Goal: Feedback & Contribution: Leave review/rating

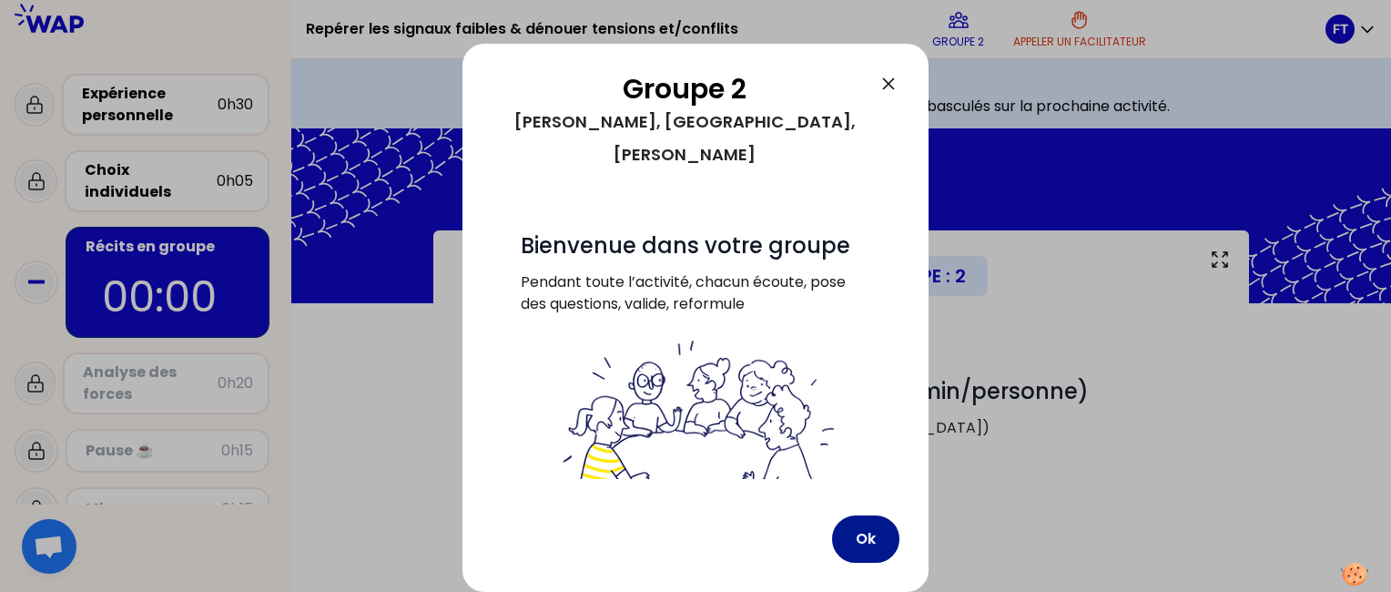
click at [872, 537] on button "Ok" at bounding box center [865, 538] width 67 height 47
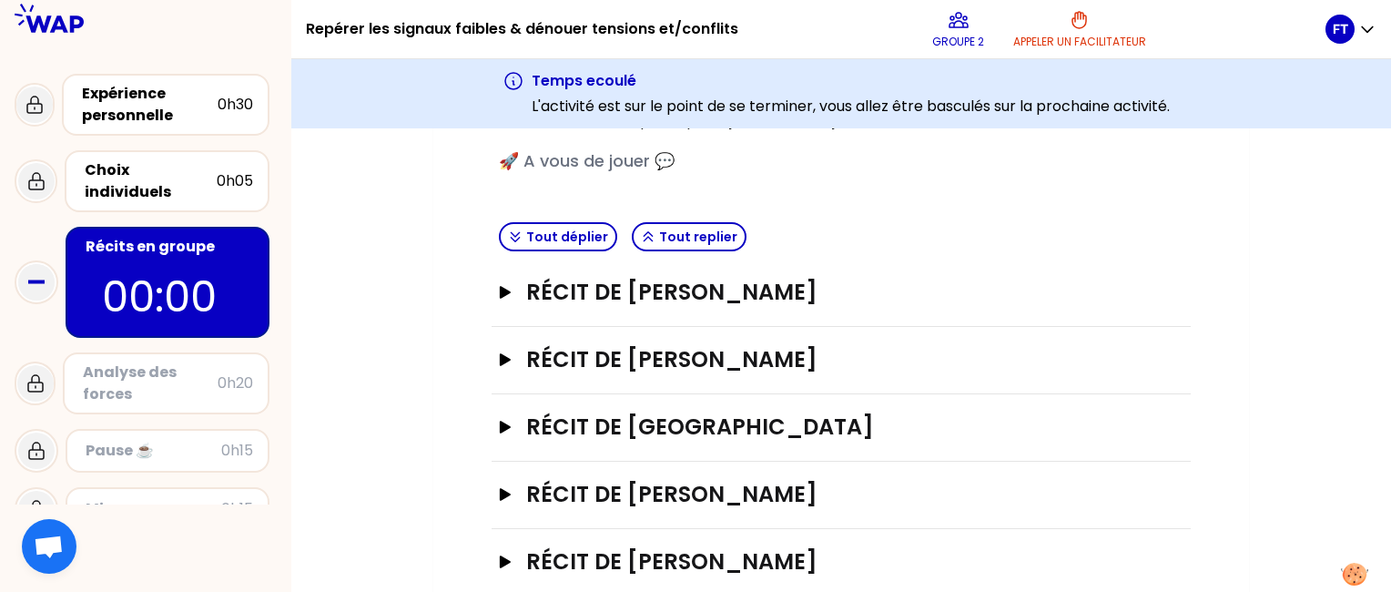
scroll to position [352, 0]
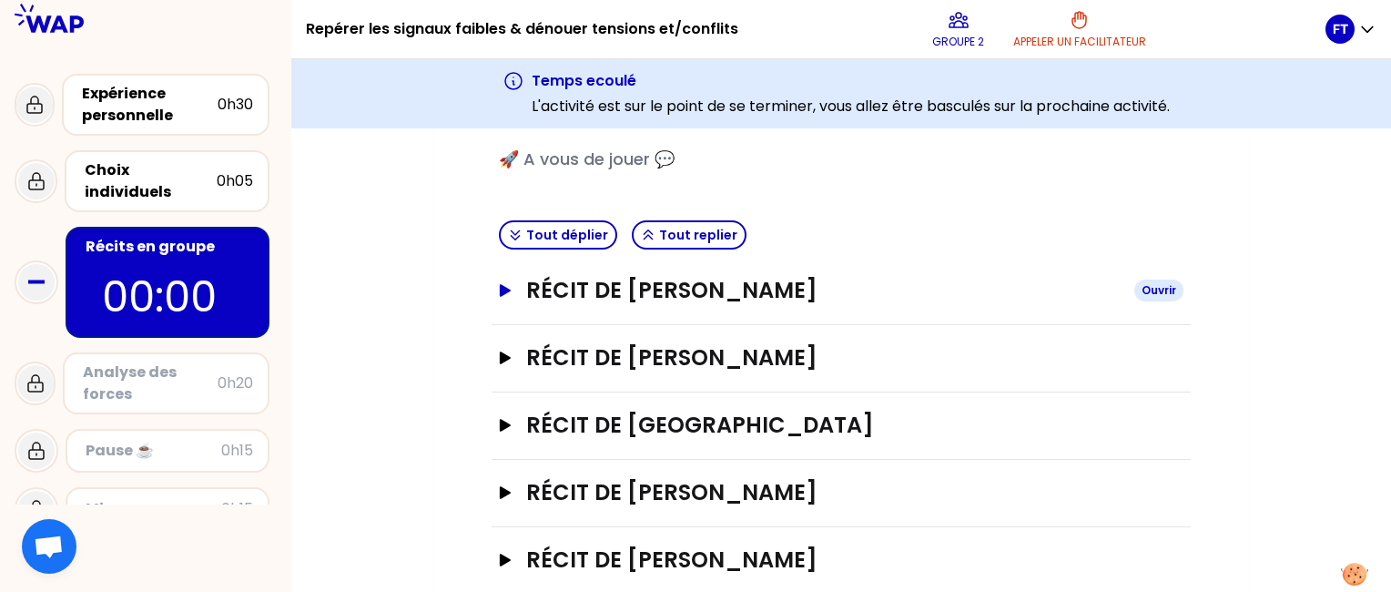
click at [747, 289] on h3 "Récit de [PERSON_NAME]" at bounding box center [823, 290] width 594 height 29
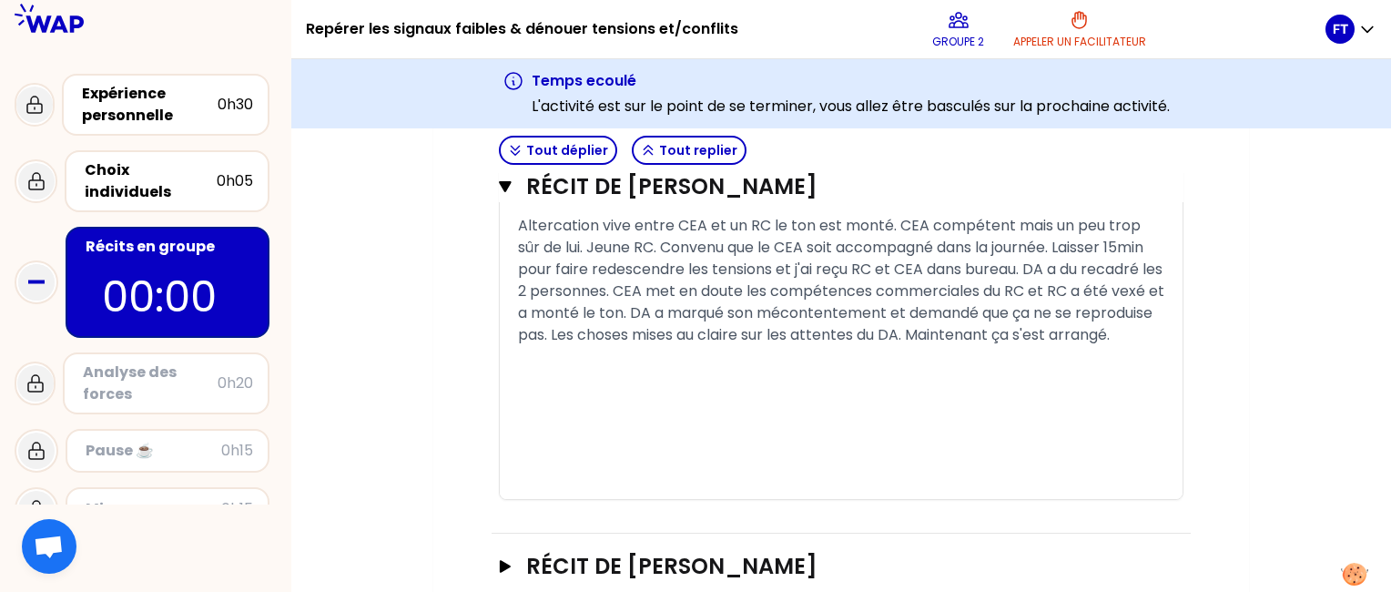
scroll to position [1278, 0]
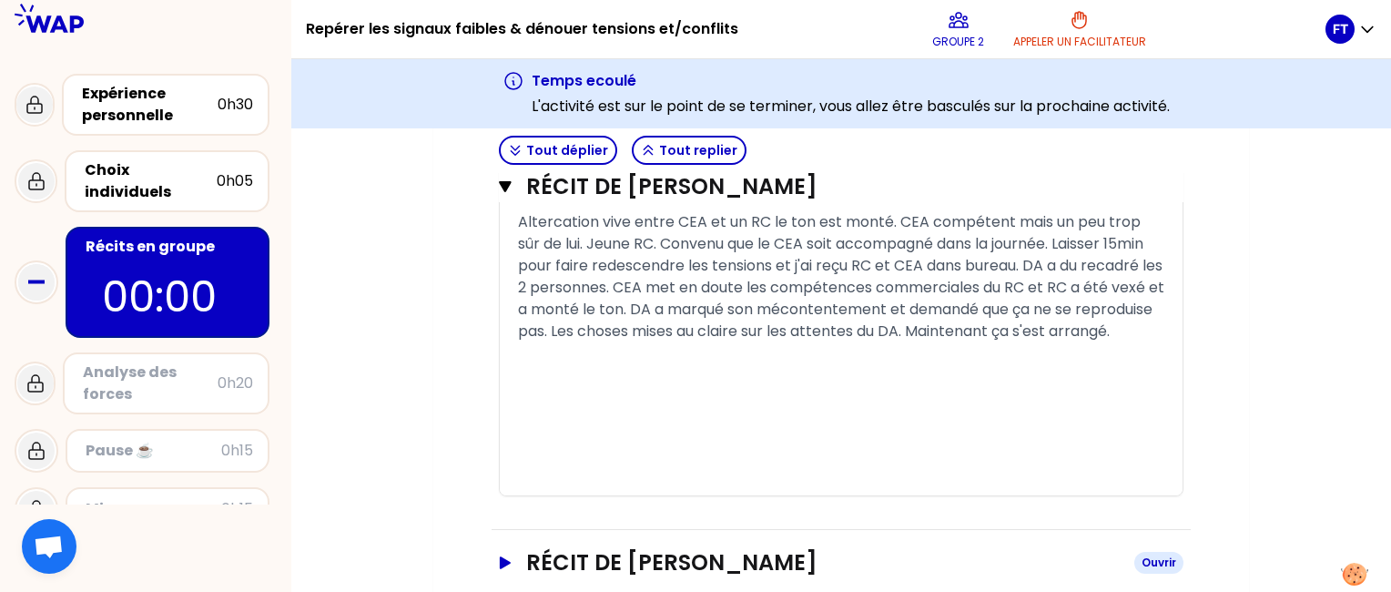
click at [610, 574] on h3 "Récit de [PERSON_NAME]" at bounding box center [823, 562] width 594 height 29
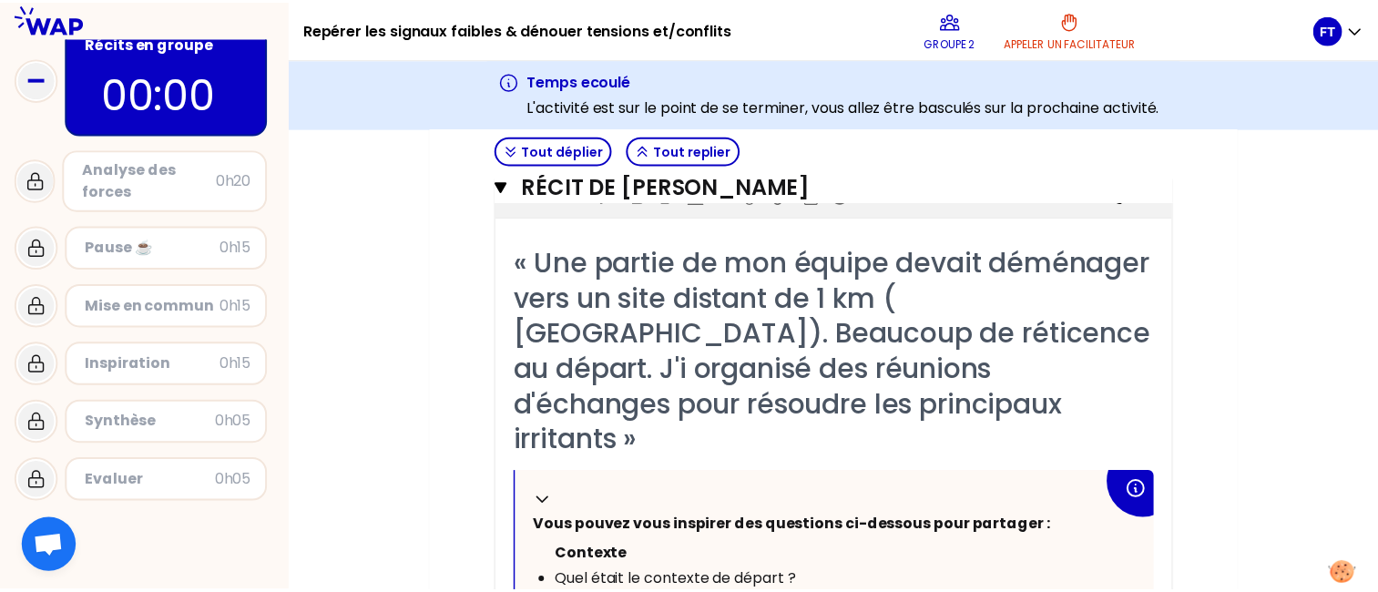
scroll to position [206, 0]
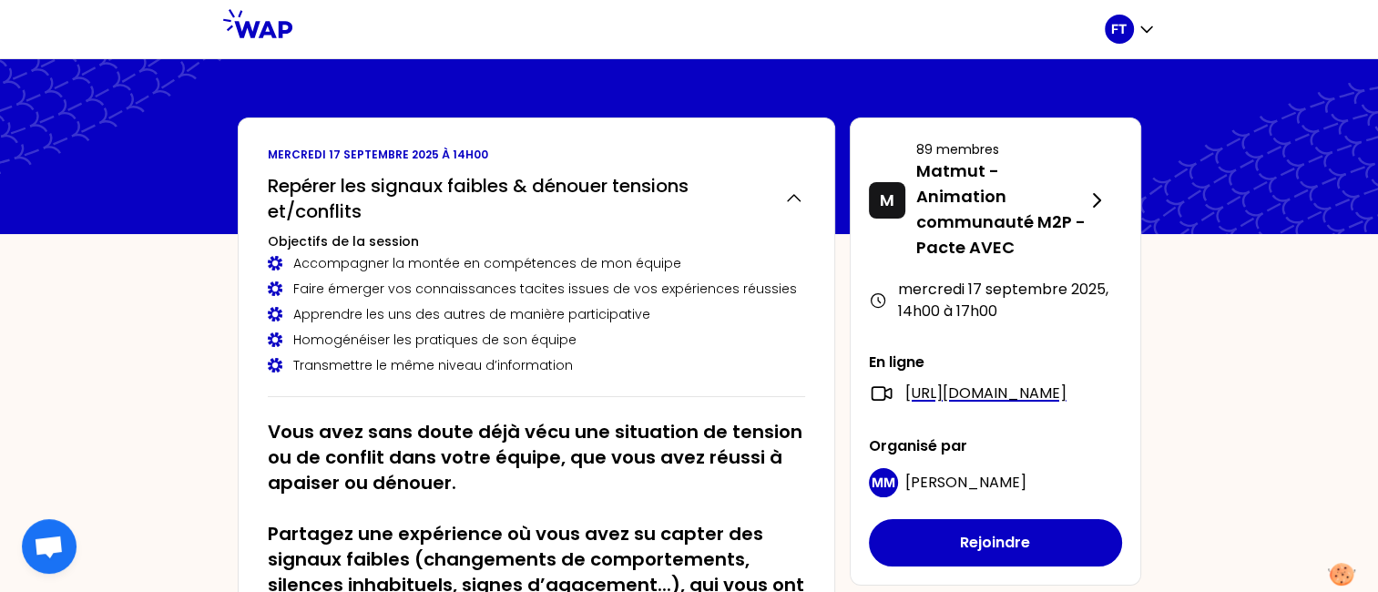
click at [948, 80] on div at bounding box center [689, 146] width 1378 height 175
click at [1132, 27] on div "FT" at bounding box center [1119, 29] width 29 height 29
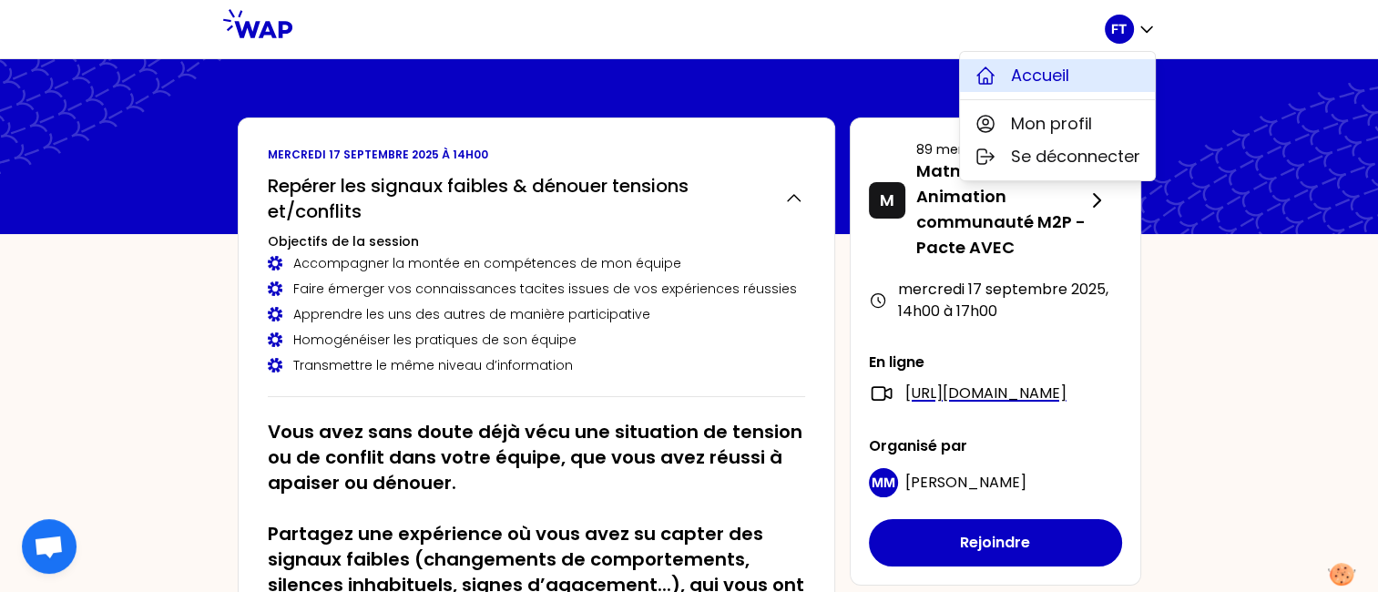
click at [1053, 77] on span "Accueil" at bounding box center [1040, 75] width 58 height 25
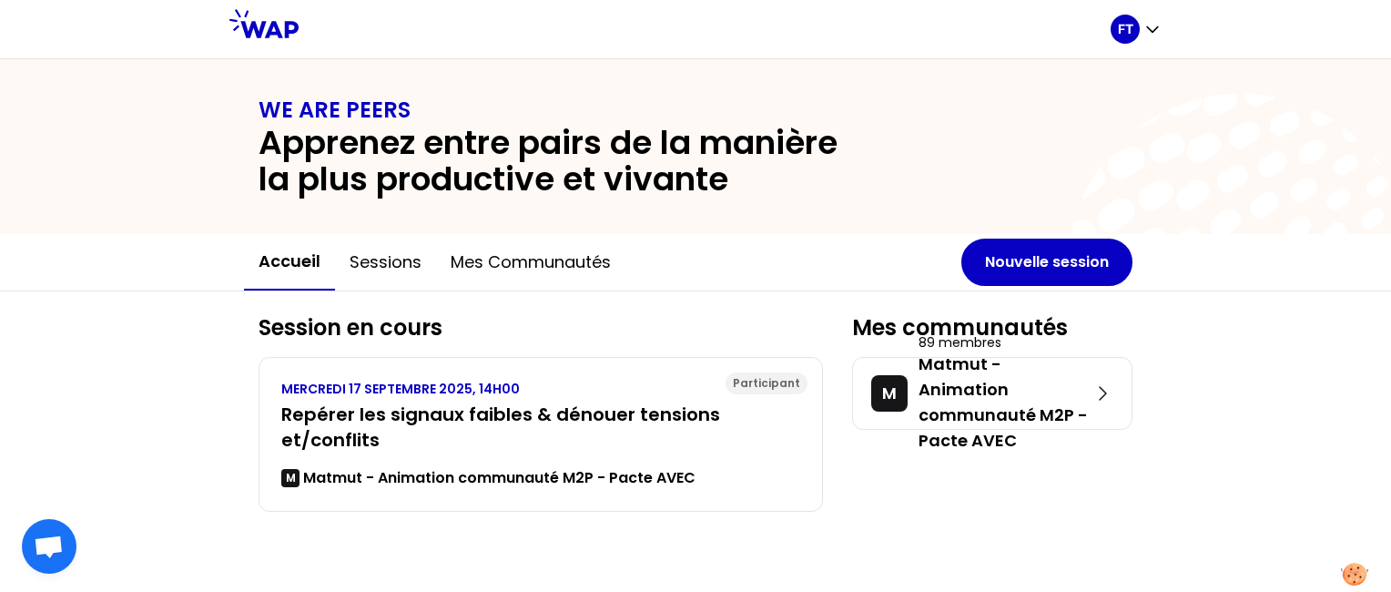
click at [1156, 227] on icon at bounding box center [1242, 267] width 350 height 350
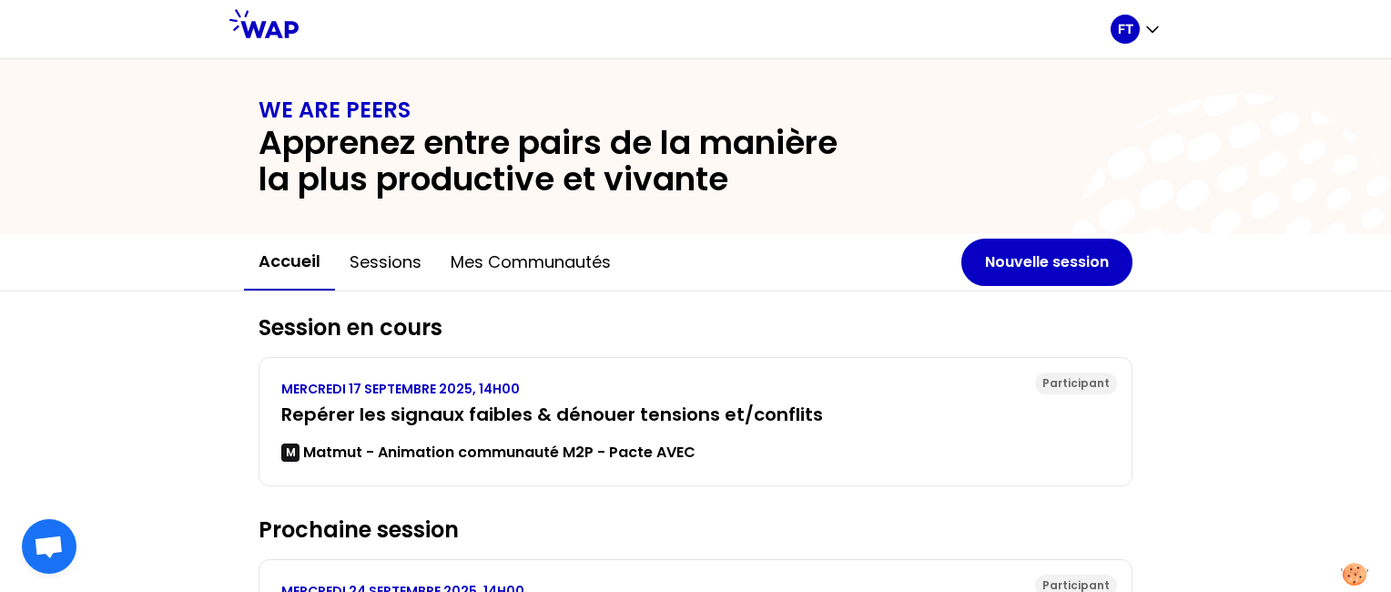
click at [1231, 231] on icon at bounding box center [1242, 267] width 350 height 350
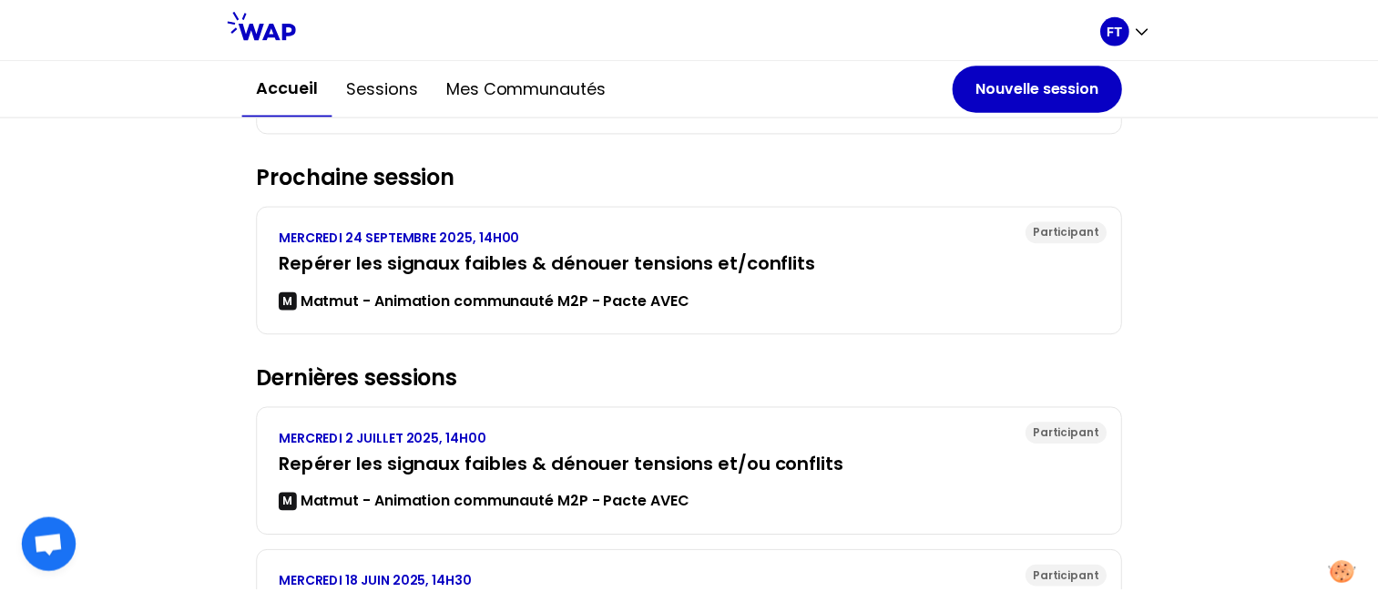
scroll to position [360, 0]
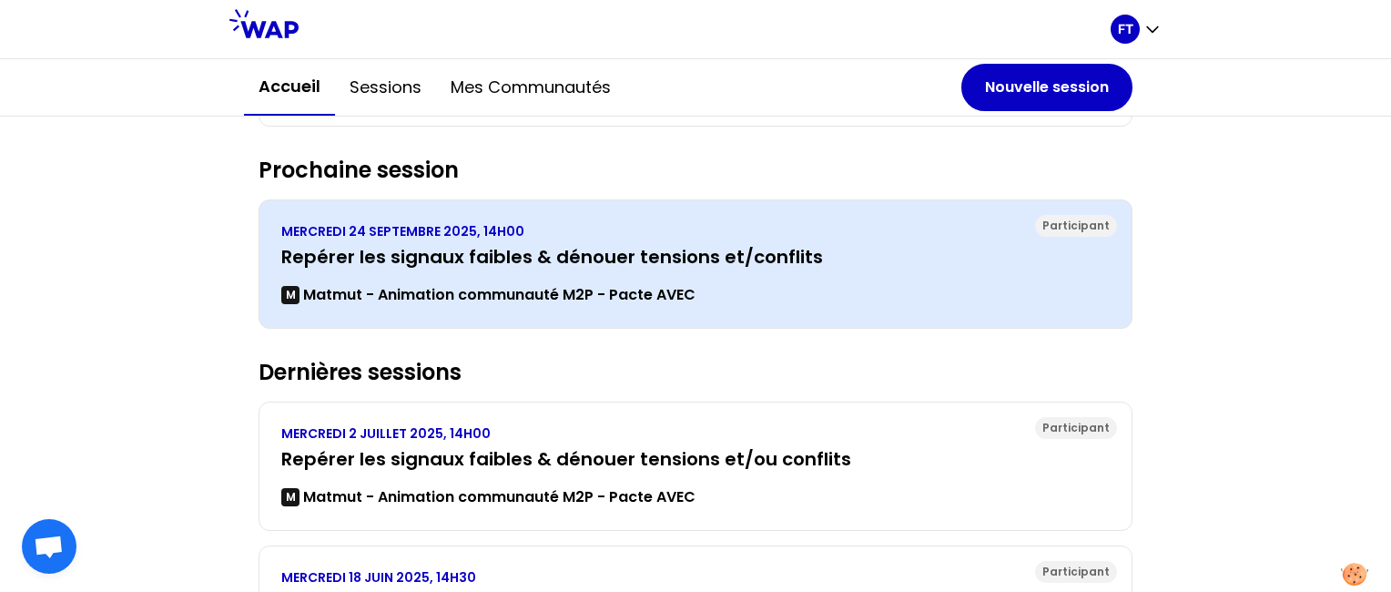
click at [754, 268] on div "[DATE] 14H00 Repérer les signaux faibles & dénouer tensions et/conflits M Matmu…" at bounding box center [695, 264] width 829 height 84
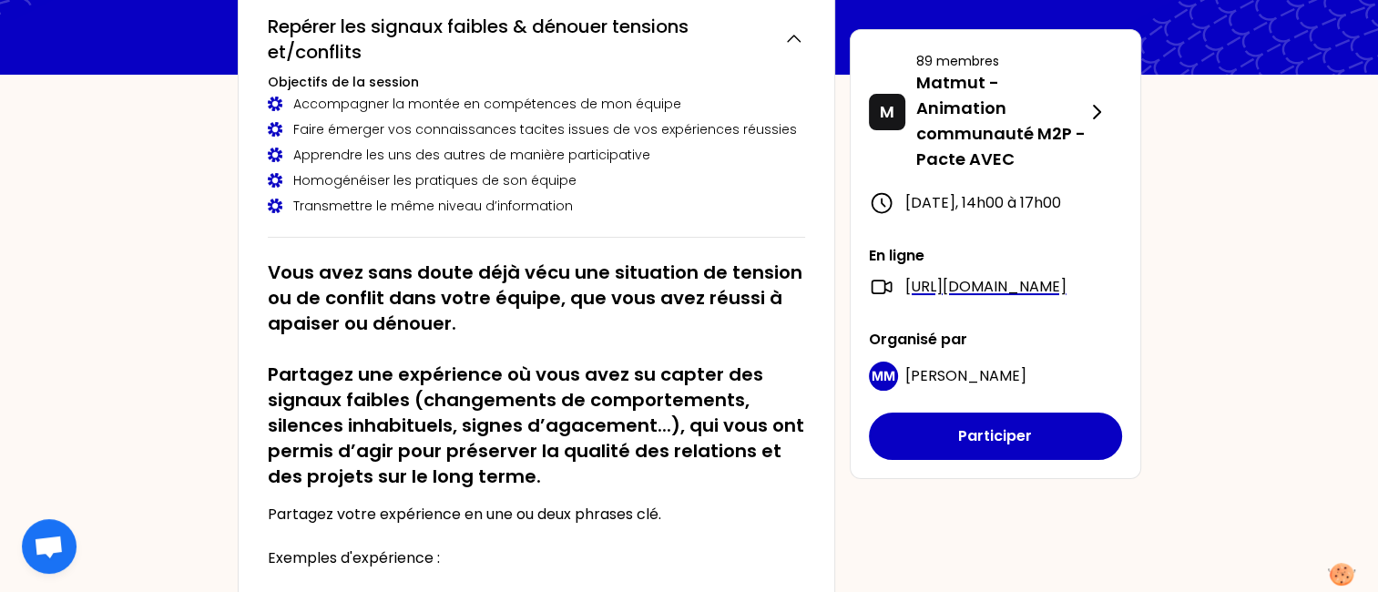
scroll to position [142, 0]
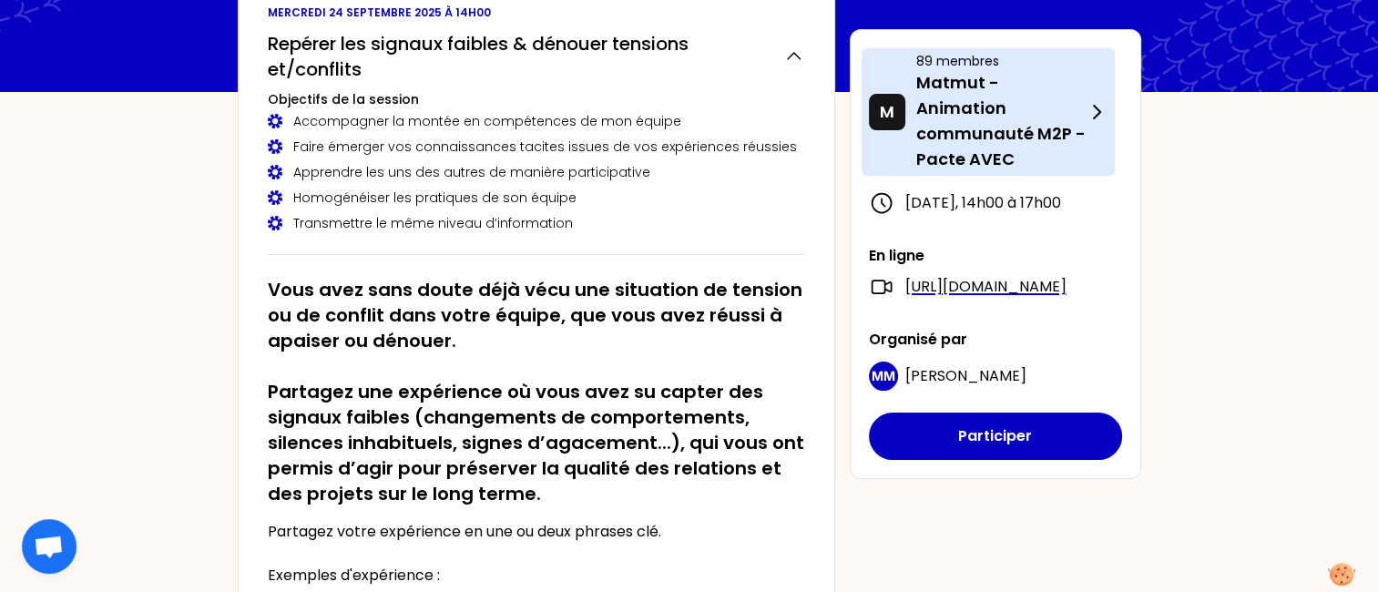
click at [973, 118] on p "Matmut - Animation communauté M2P - Pacte AVEC" at bounding box center [1000, 121] width 169 height 102
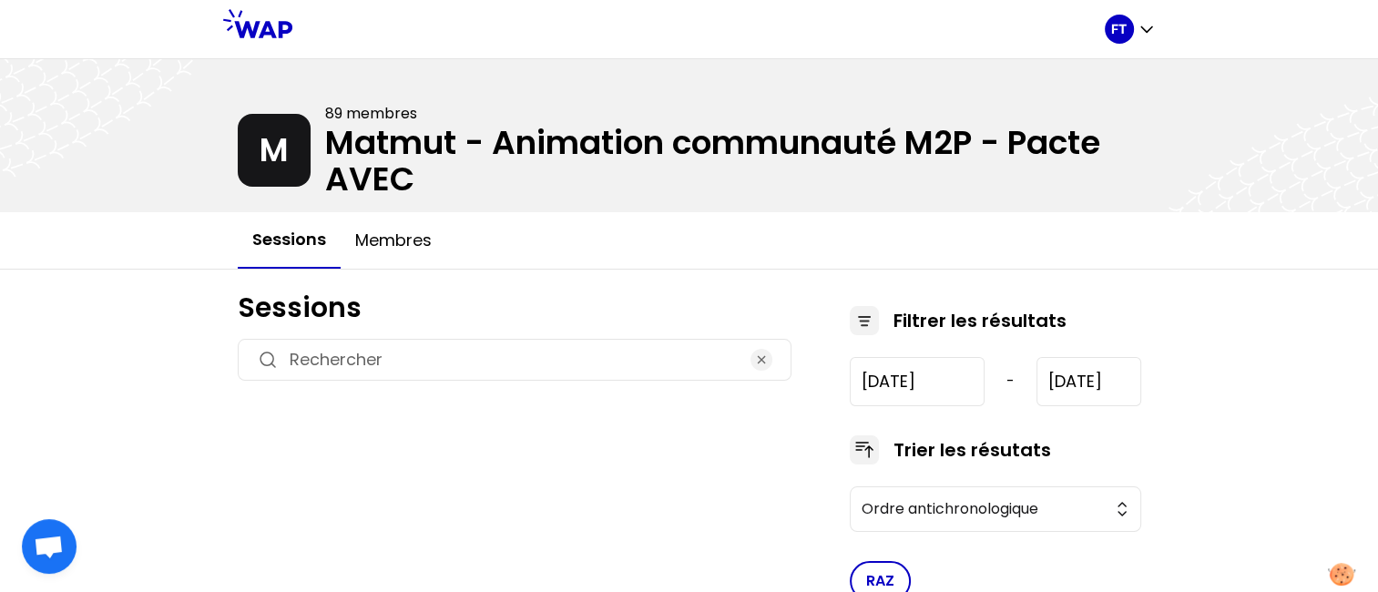
type input "[DATE]"
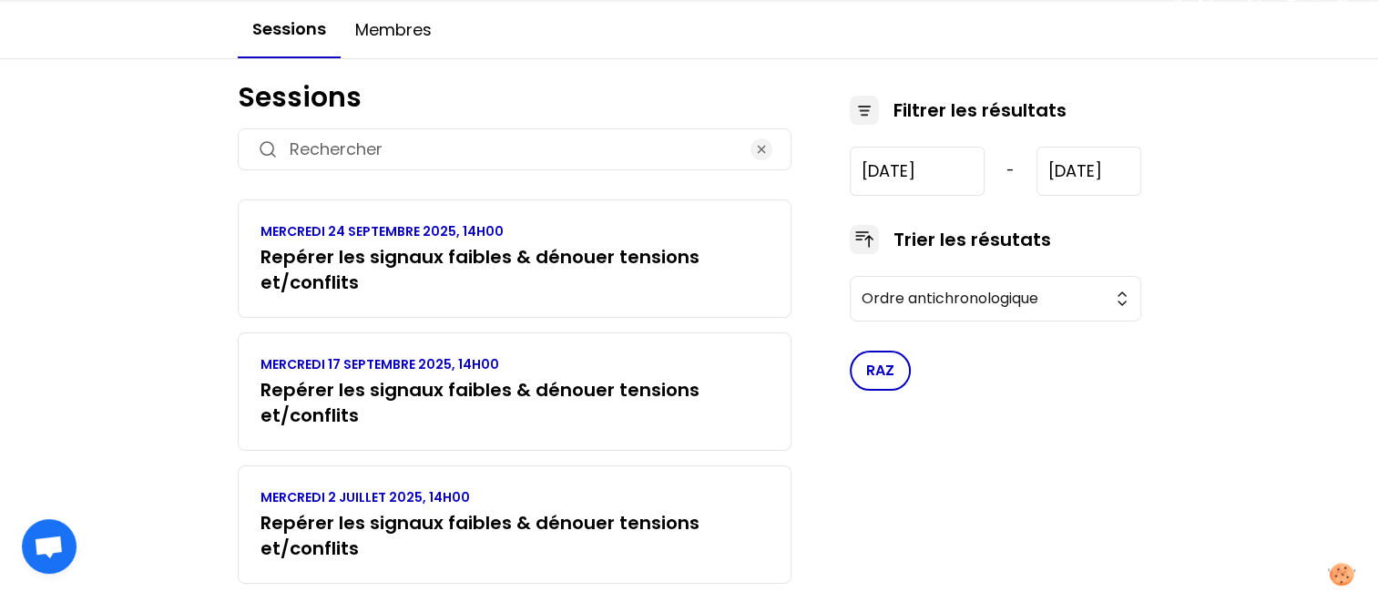
scroll to position [214, 0]
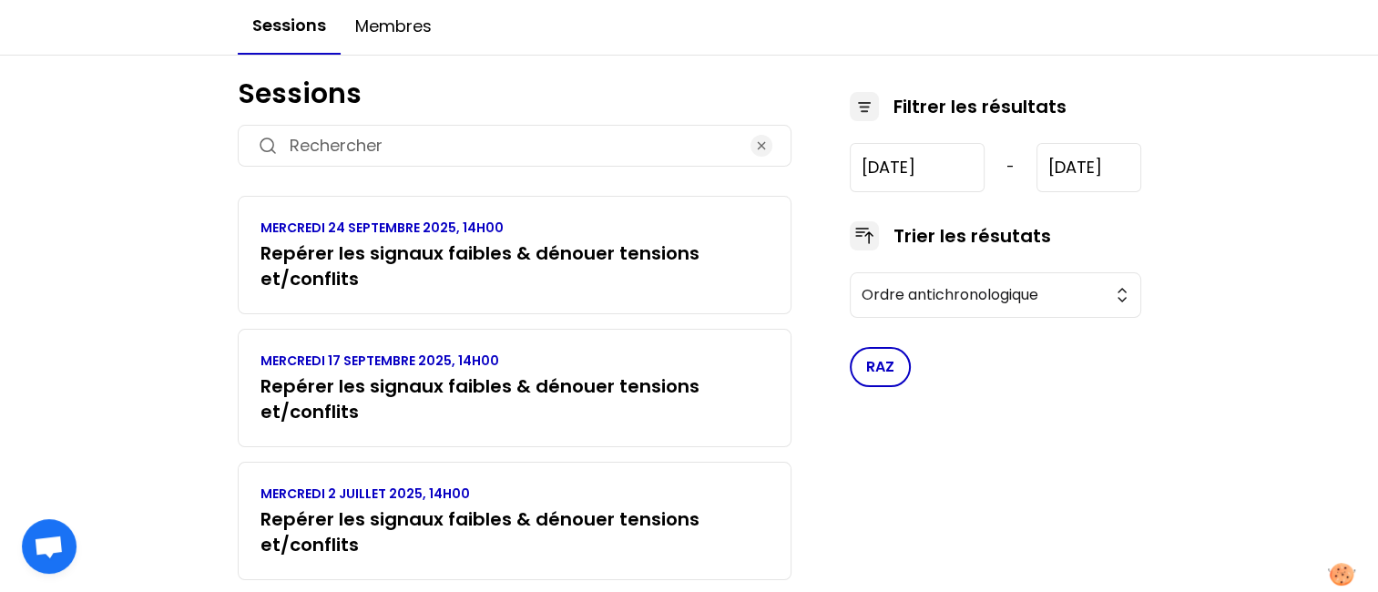
click at [470, 377] on h3 "Repérer les signaux faibles & dénouer tensions et/conflits" at bounding box center [514, 398] width 508 height 51
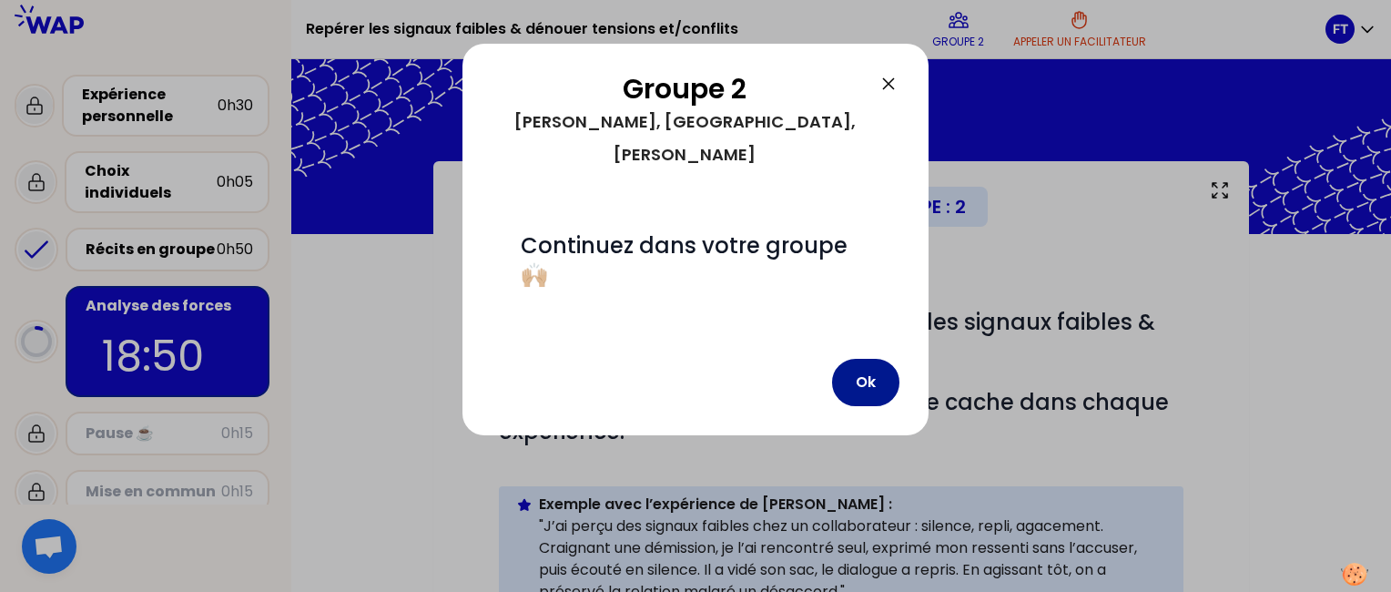
click at [863, 359] on button "Ok" at bounding box center [865, 382] width 67 height 47
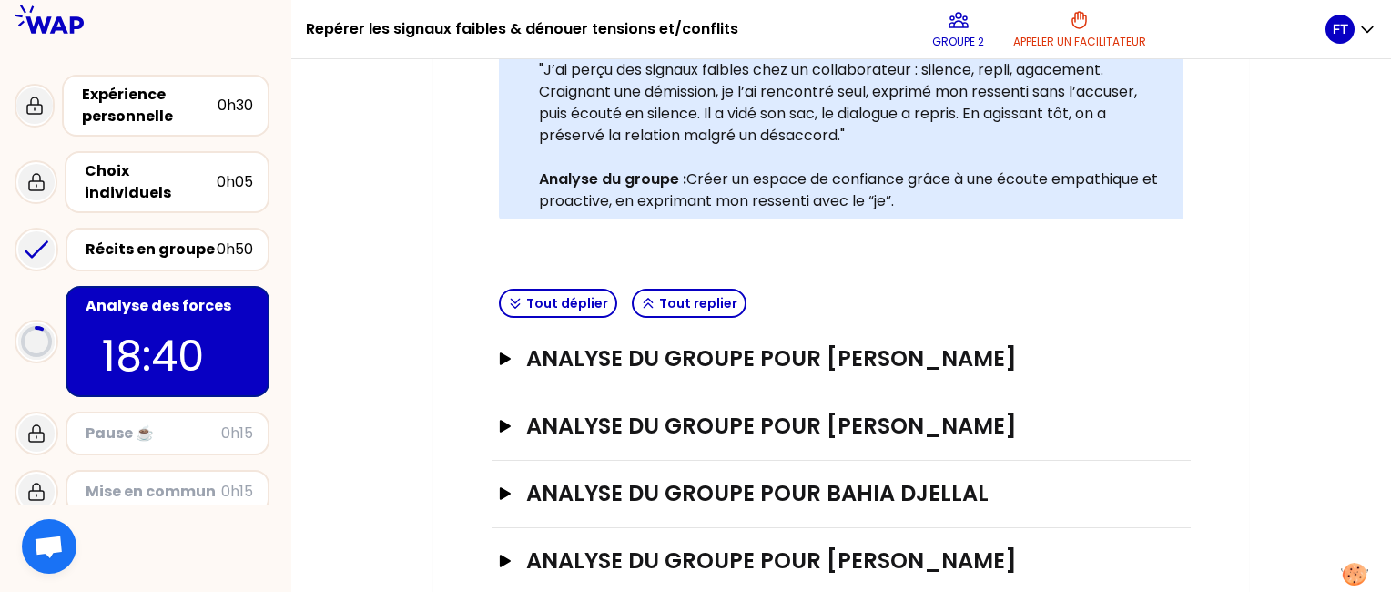
scroll to position [460, 0]
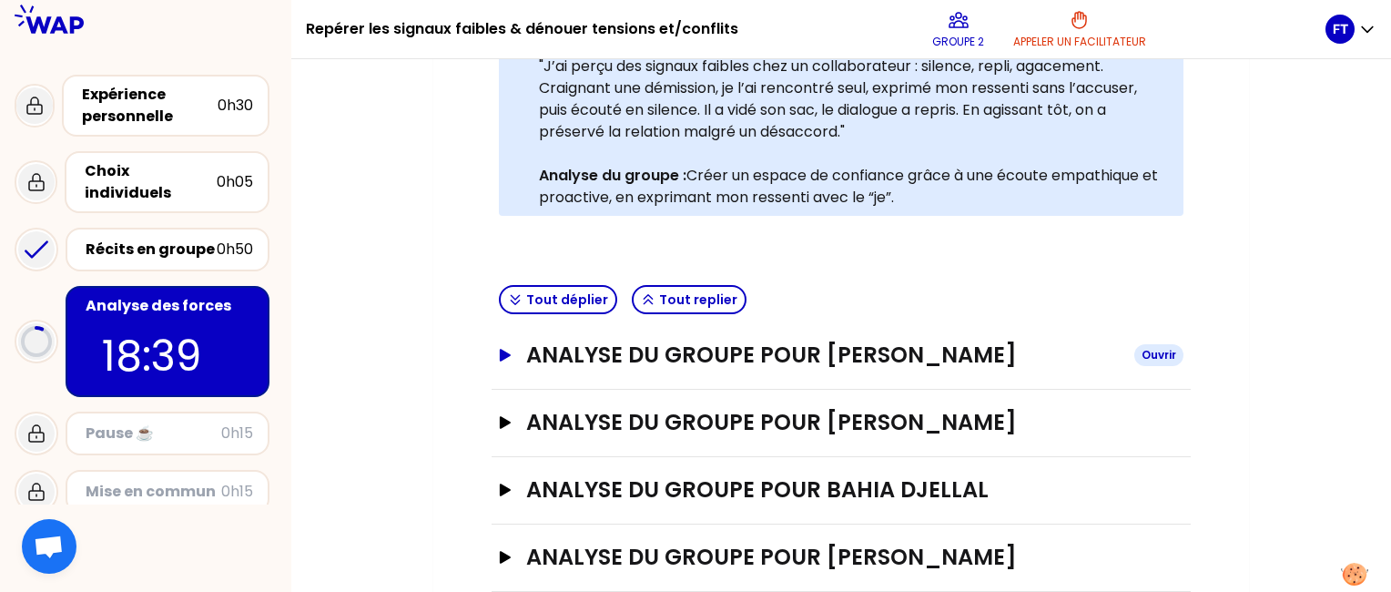
click at [943, 360] on h3 "ANALYSE DU GROUPE POUR [PERSON_NAME]" at bounding box center [823, 355] width 594 height 29
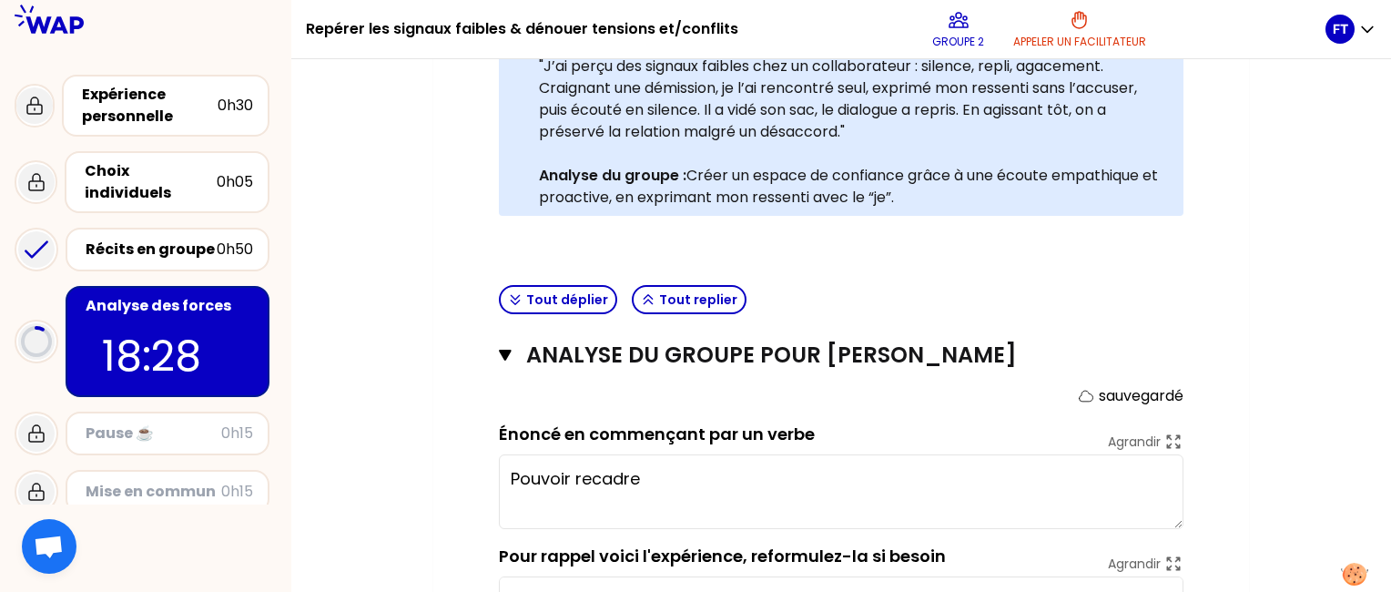
type textarea "Pouvoir recadr"
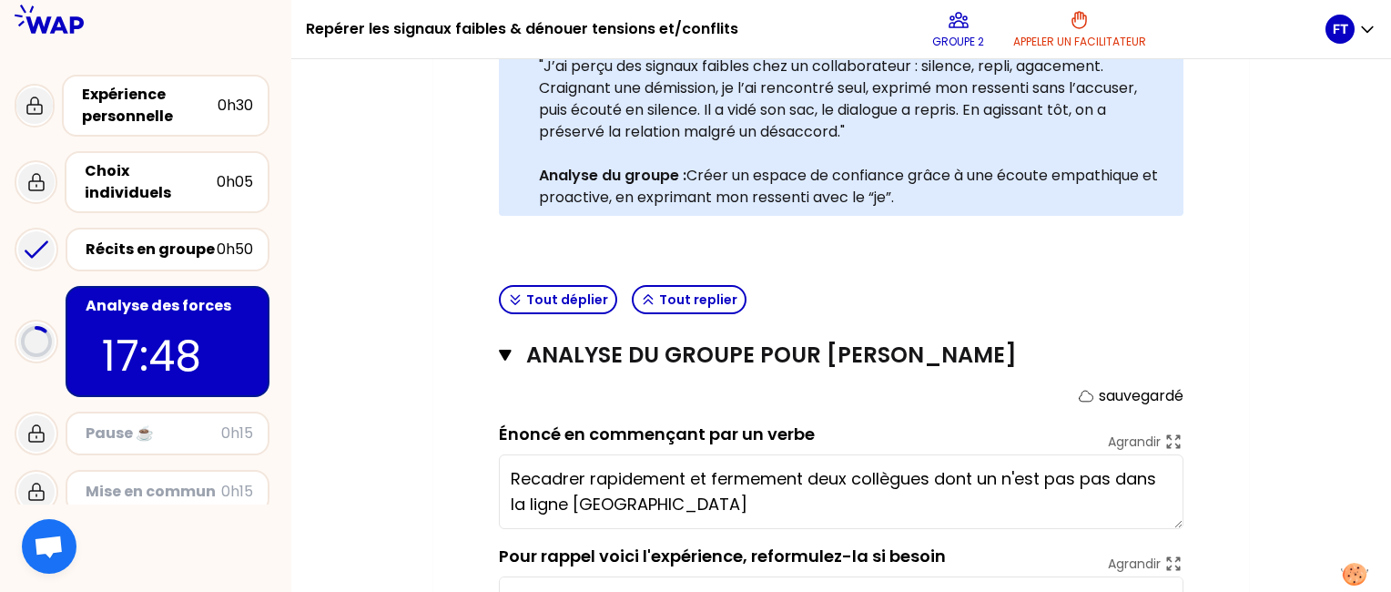
type textarea "Recadrer rapidement et fermement deux collègues dont un n'est pas pas dans la l…"
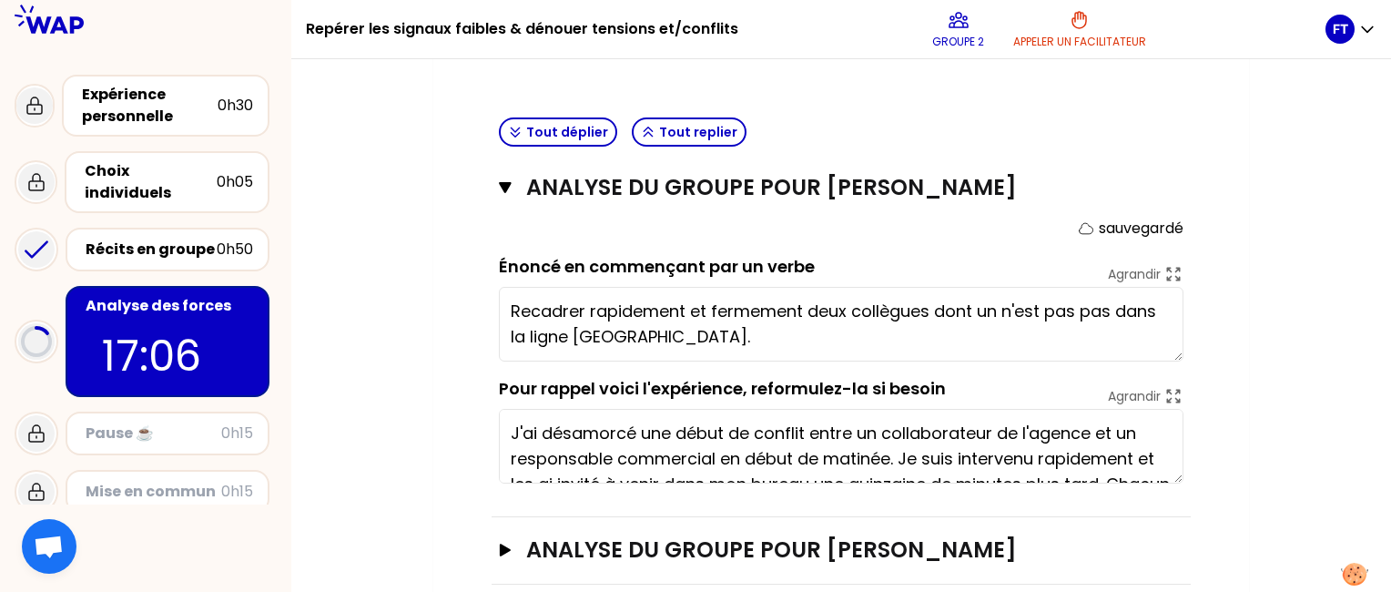
scroll to position [721, 0]
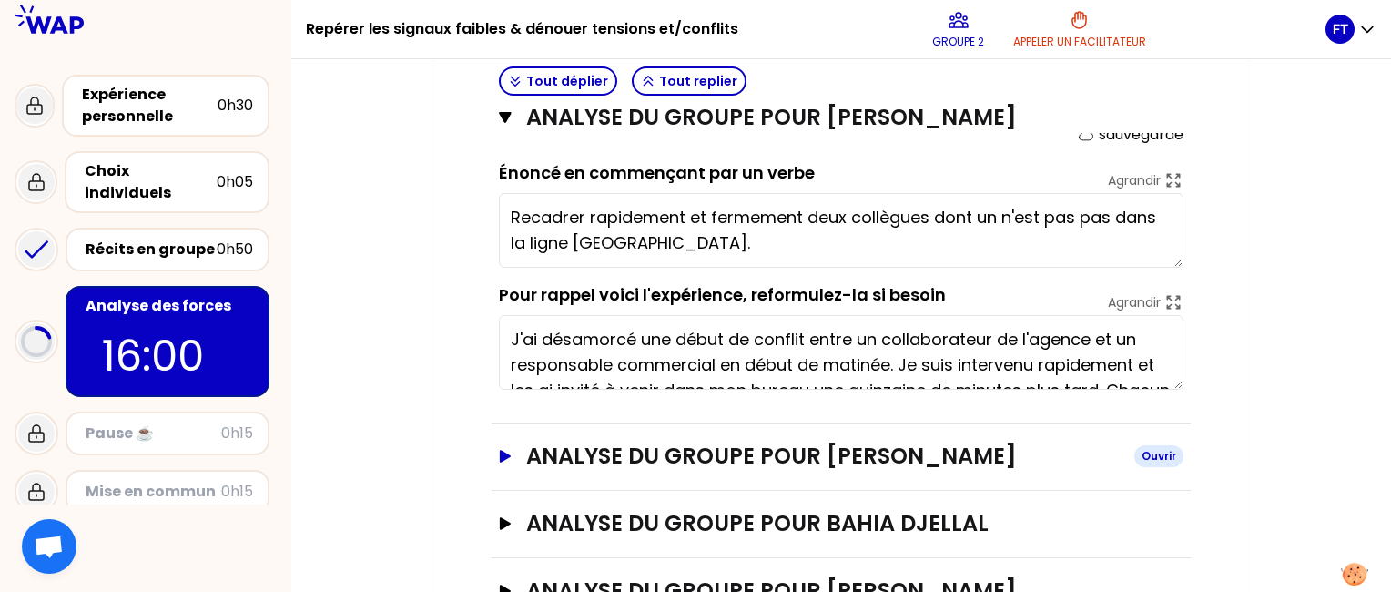
click at [1155, 455] on div "Ouvrir" at bounding box center [1159, 456] width 49 height 22
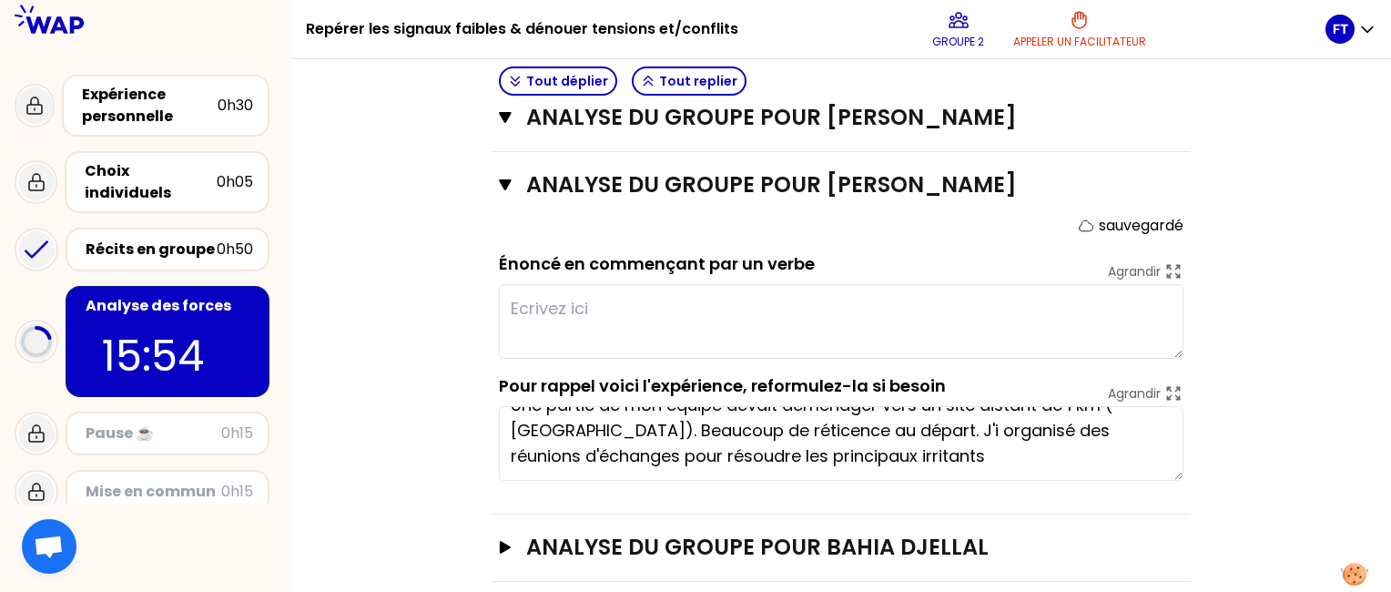
scroll to position [0, 0]
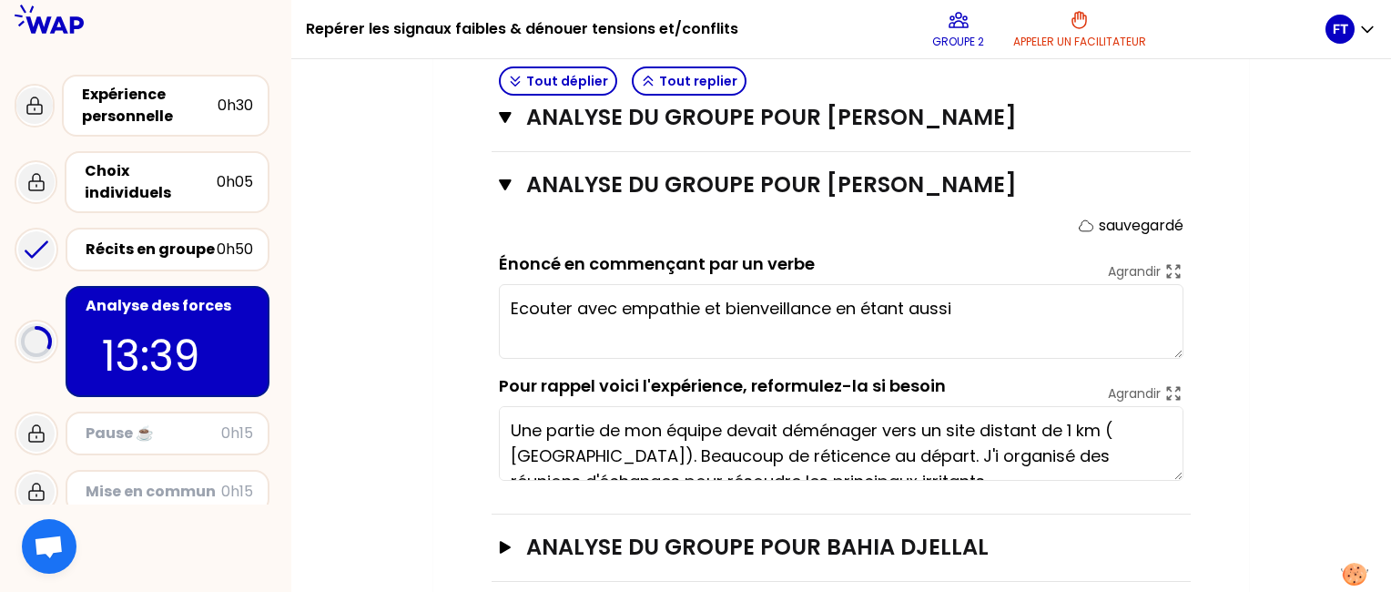
type textarea "Écouter avec empathie et bienveillance en étant aussi acteur et solidaire ."
click at [161, 524] on div at bounding box center [145, 547] width 291 height 87
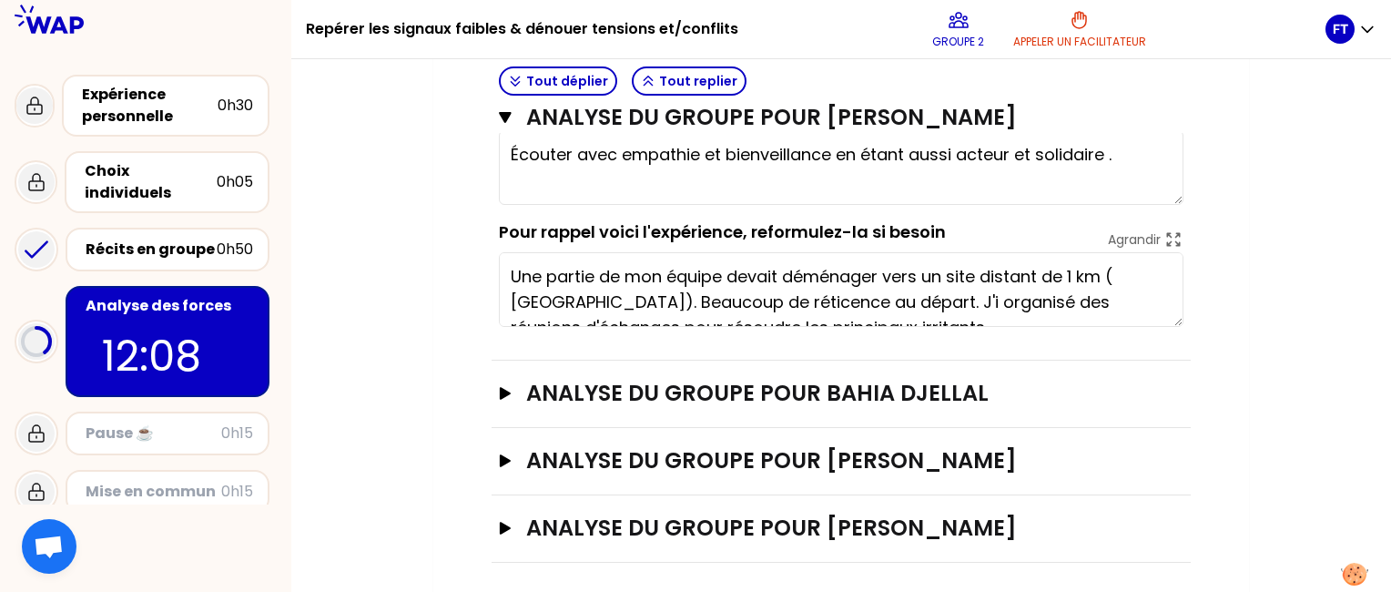
scroll to position [1148, 0]
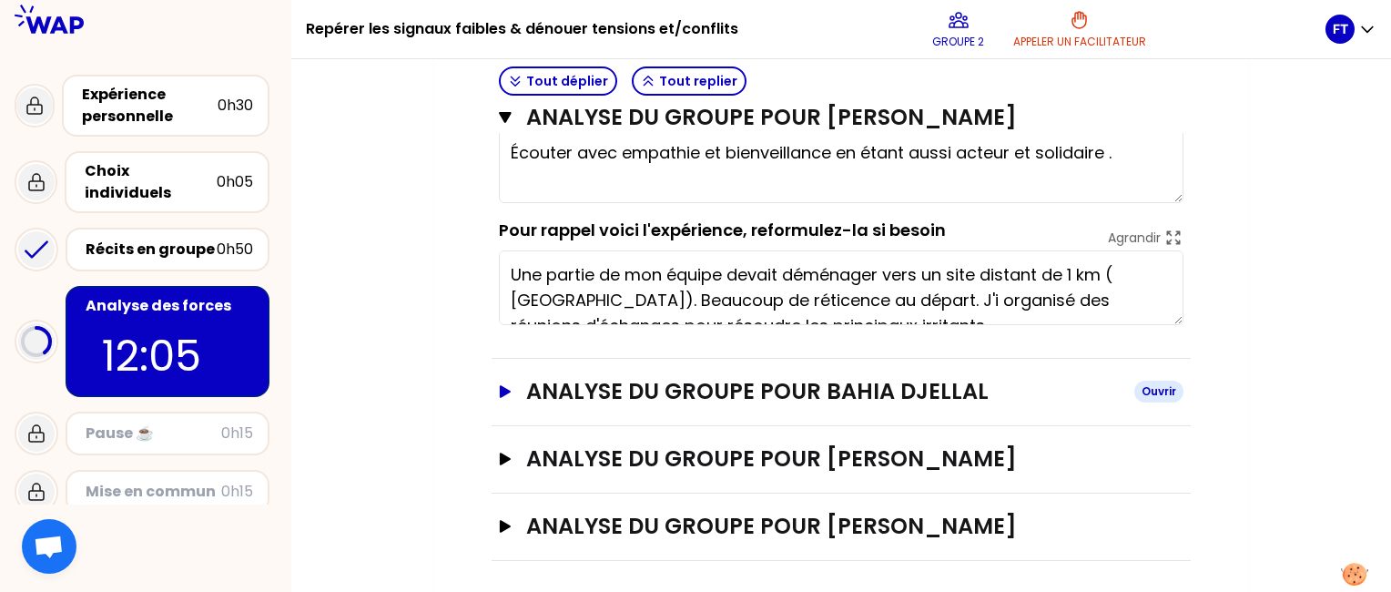
click at [1149, 386] on div "Ouvrir" at bounding box center [1159, 392] width 49 height 22
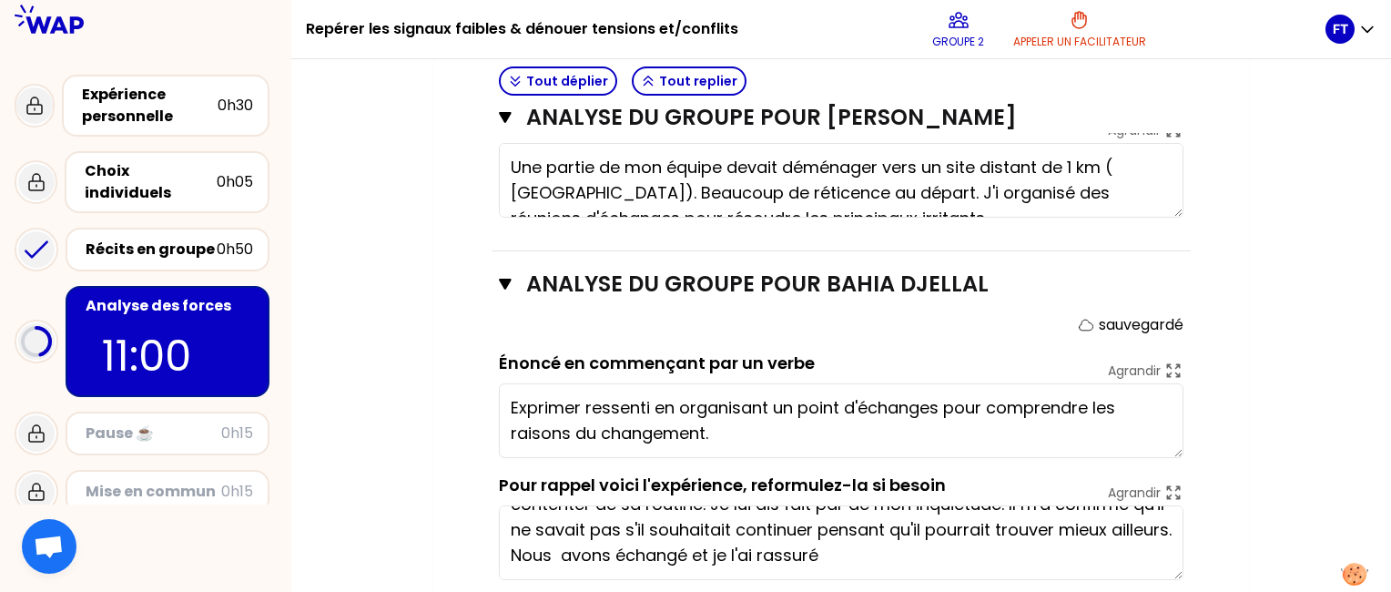
scroll to position [0, 0]
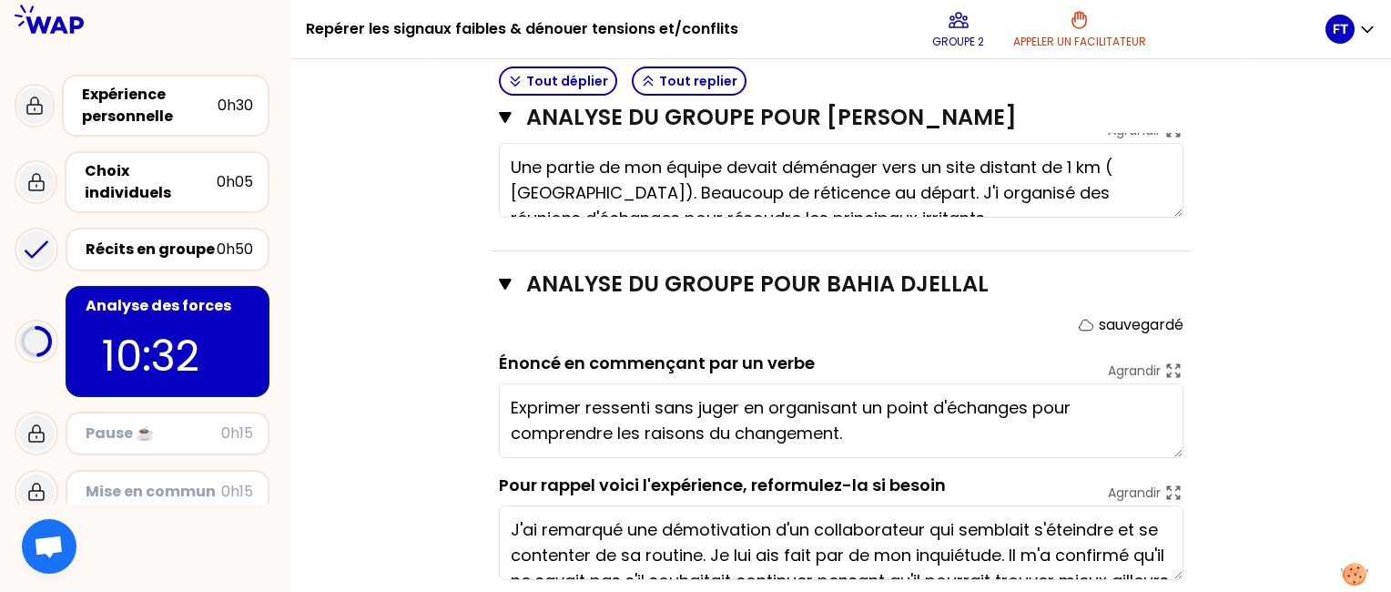
type textarea "Exprimer ressenti sans juger en organisant un point d'échange pour comprendre l…"
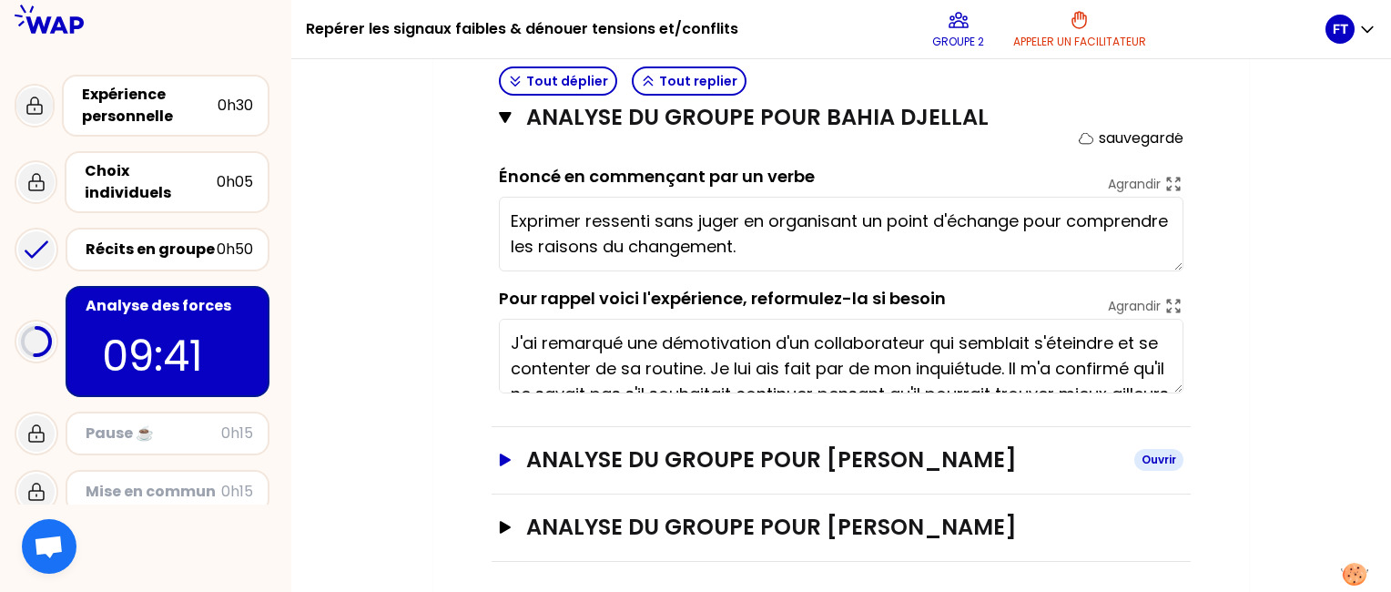
click at [501, 455] on icon "button" at bounding box center [505, 460] width 11 height 13
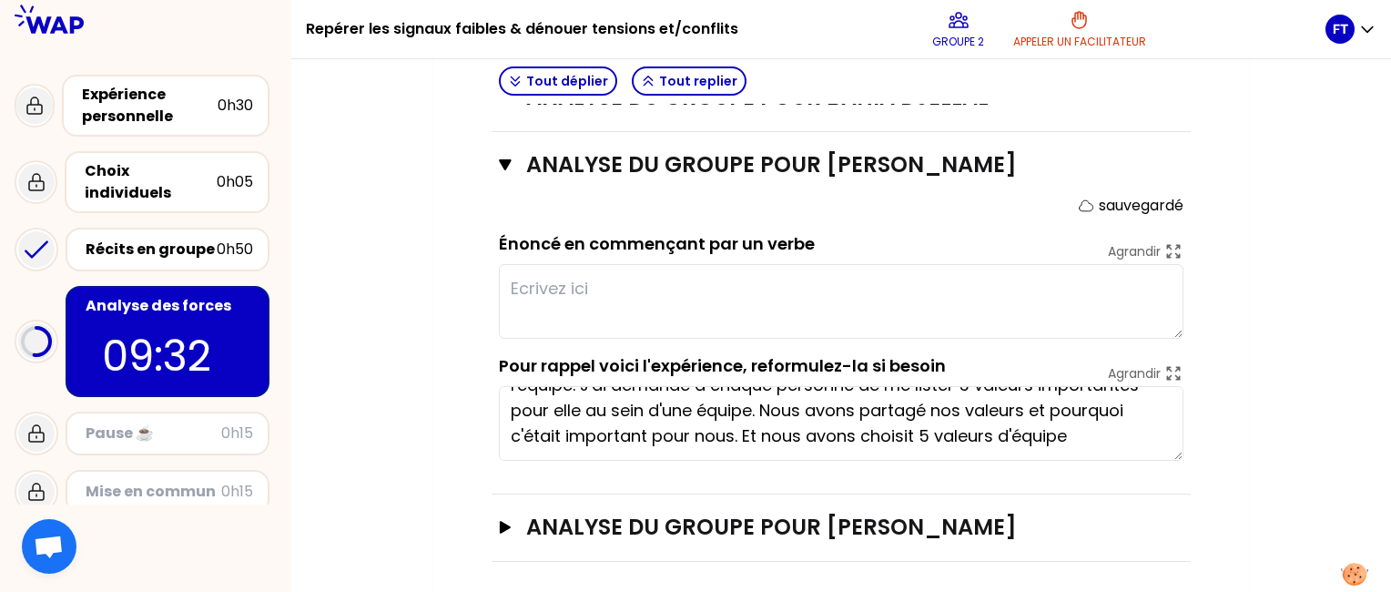
scroll to position [0, 0]
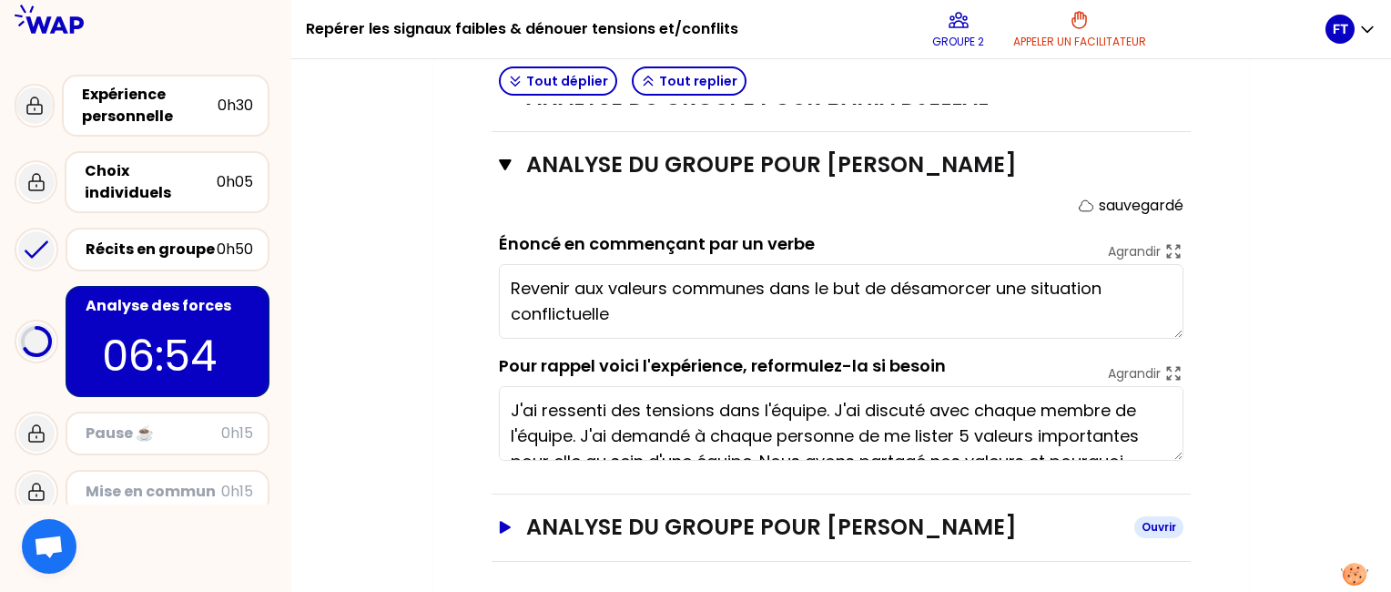
click at [1155, 519] on div "Ouvrir" at bounding box center [1159, 527] width 49 height 22
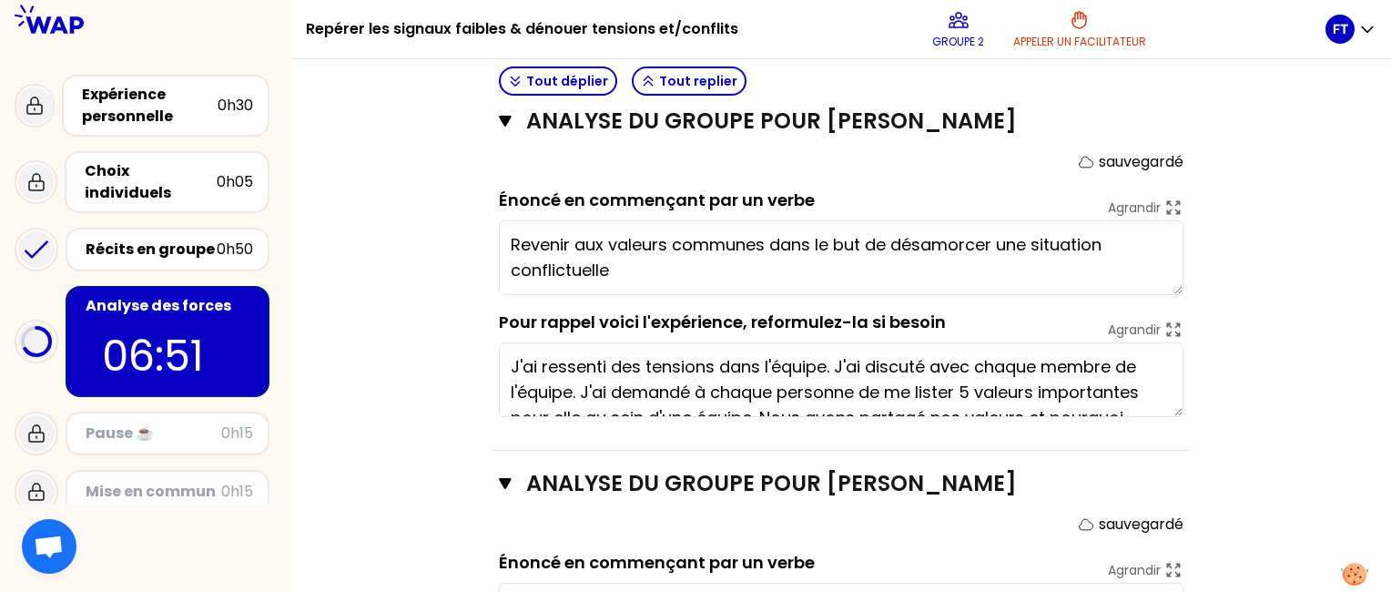
scroll to position [1799, 0]
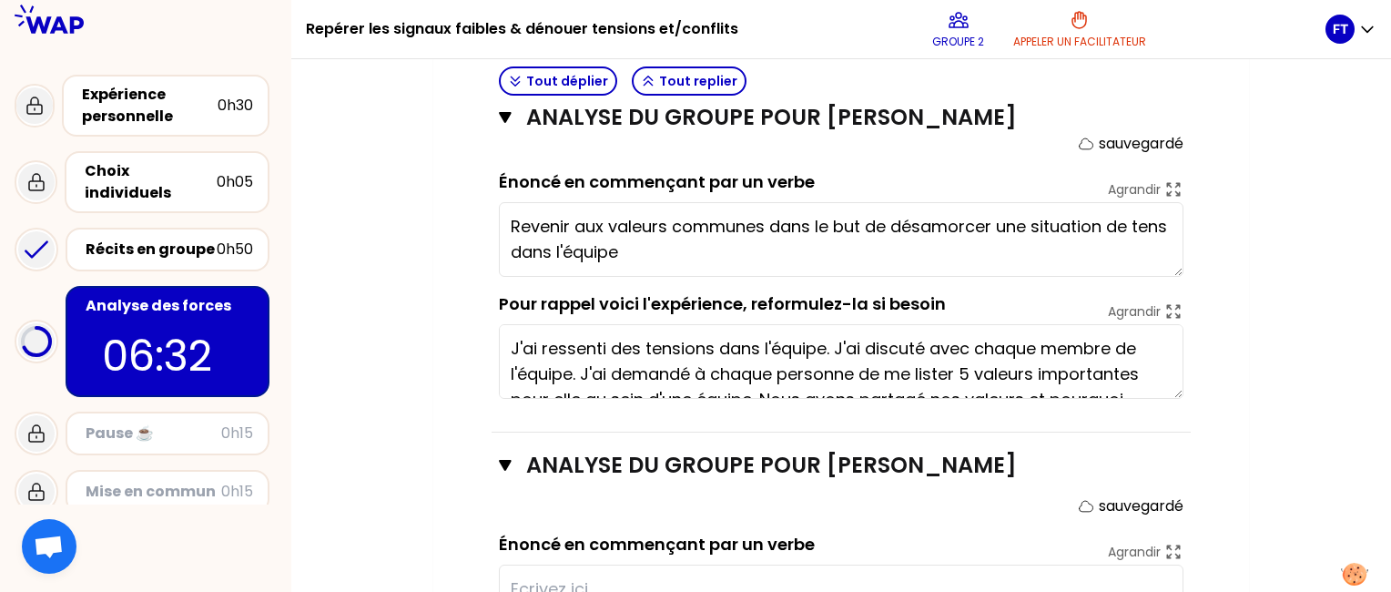
type textarea "Revenir aux valeurs communes dans le but de désamorcer une situation de tension…"
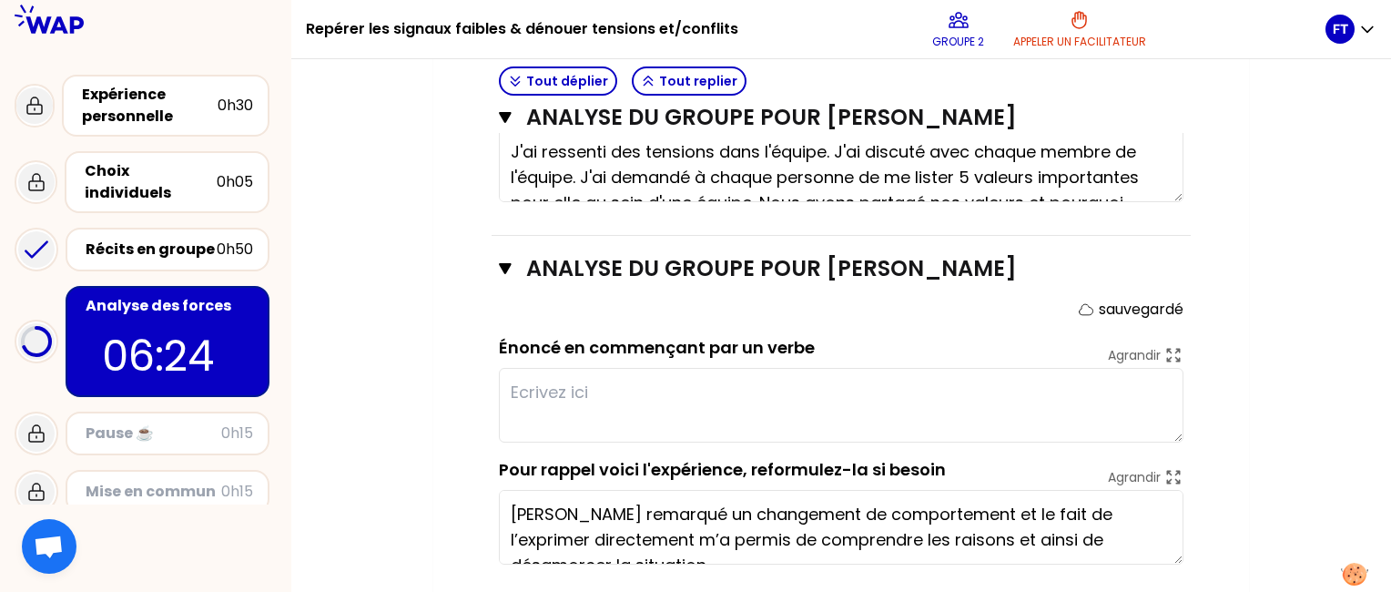
scroll to position [2000, 0]
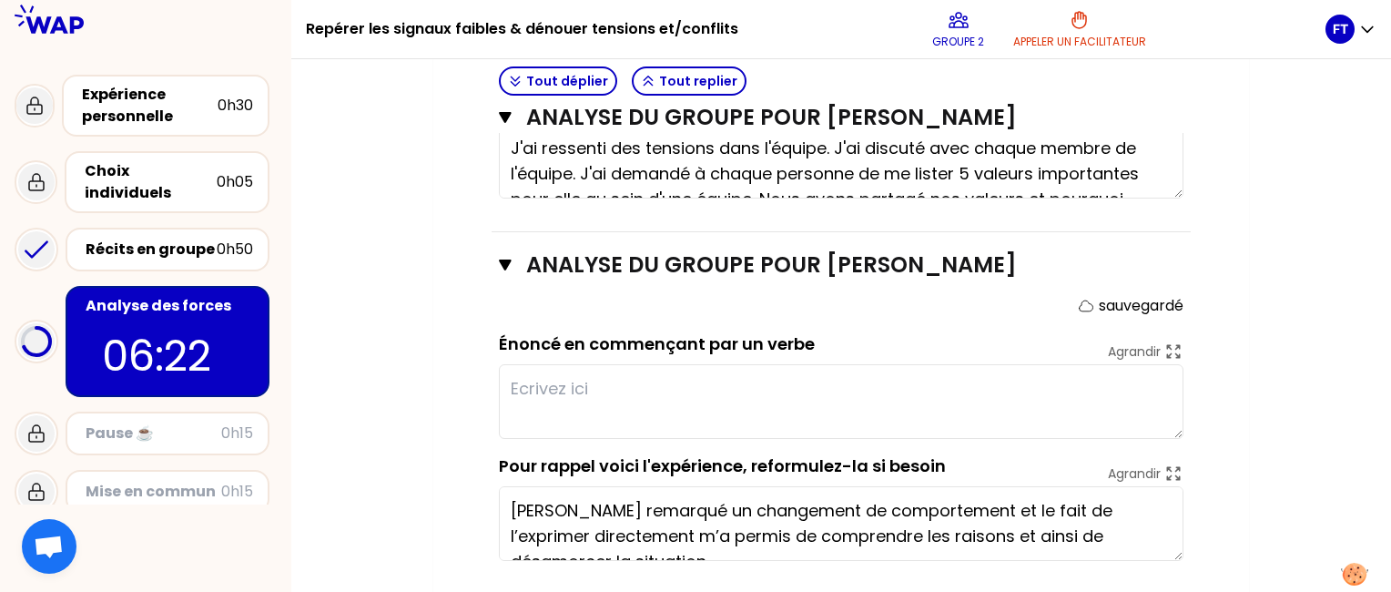
click at [680, 381] on textarea at bounding box center [841, 401] width 685 height 75
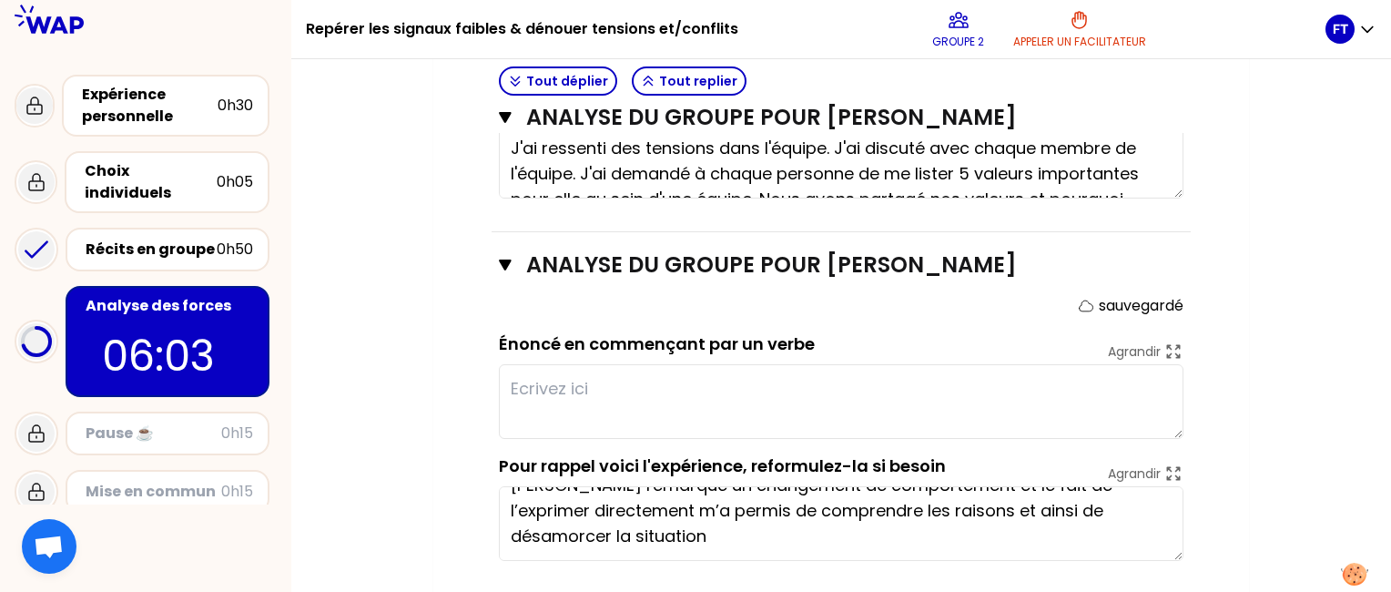
scroll to position [0, 0]
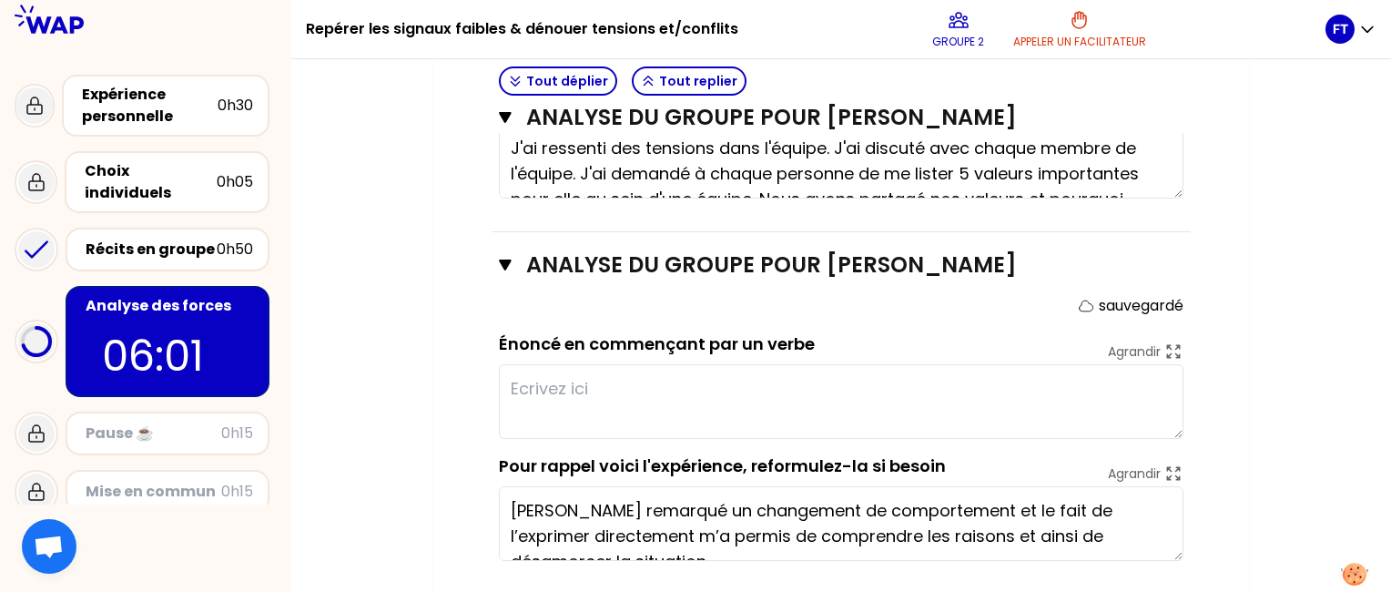
click at [572, 382] on textarea at bounding box center [841, 401] width 685 height 75
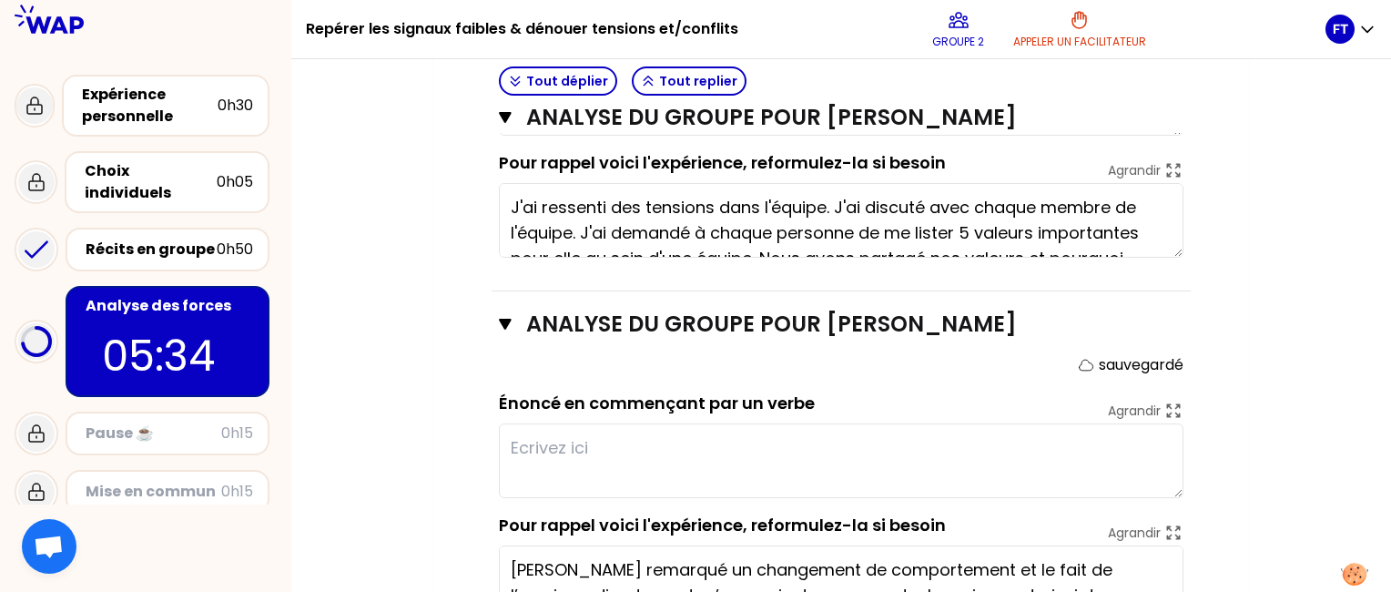
scroll to position [1945, 0]
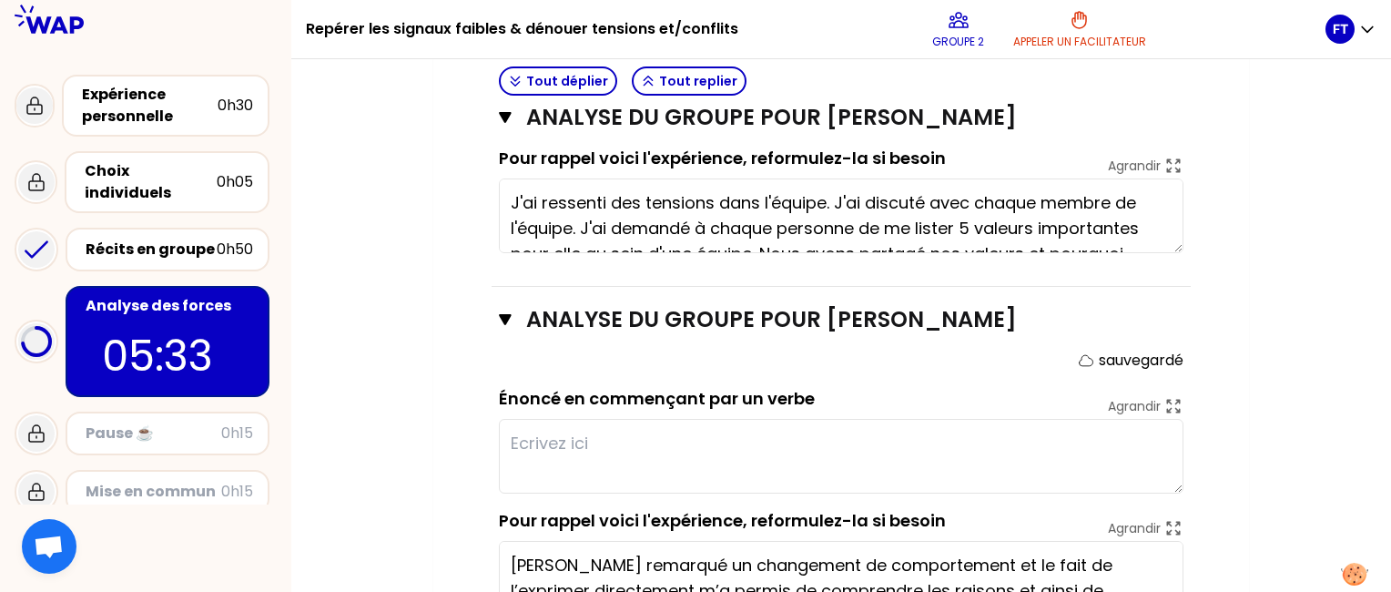
click at [565, 421] on textarea at bounding box center [841, 456] width 685 height 75
click at [563, 436] on textarea at bounding box center [841, 456] width 685 height 75
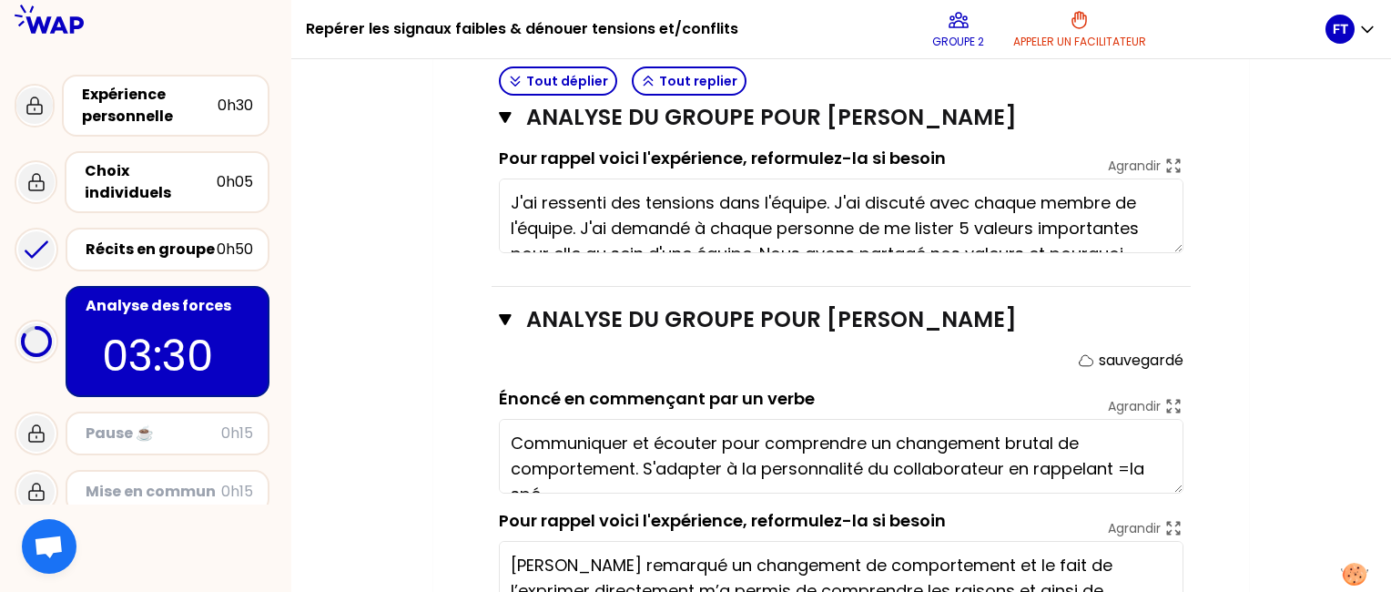
scroll to position [13, 0]
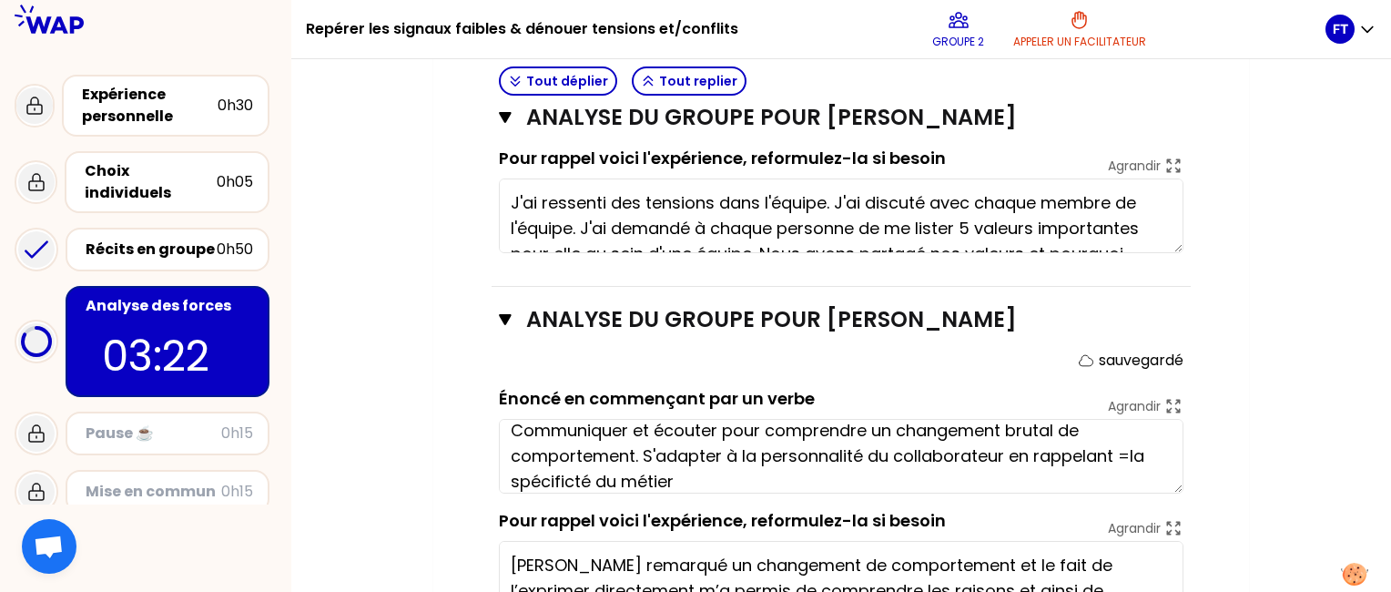
click at [572, 471] on textarea "Communiquer et écouter pour comprendre un changement brutal de comportement. S'…" at bounding box center [841, 456] width 685 height 75
click at [1130, 447] on textarea "Communiquer et écouter pour comprendre un changement brutal de comportement. S'…" at bounding box center [841, 456] width 685 height 75
click at [709, 471] on textarea "Communiquer et écouter pour comprendre un changement brutal de comportement. S'…" at bounding box center [841, 456] width 685 height 75
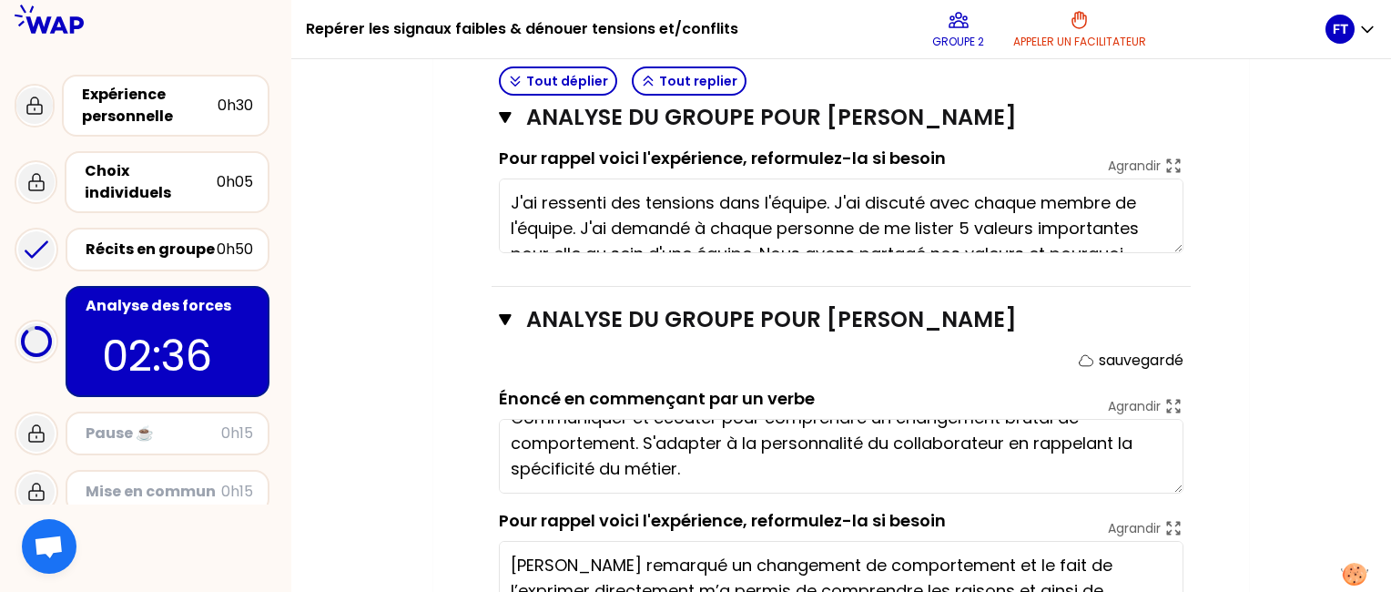
scroll to position [2032, 0]
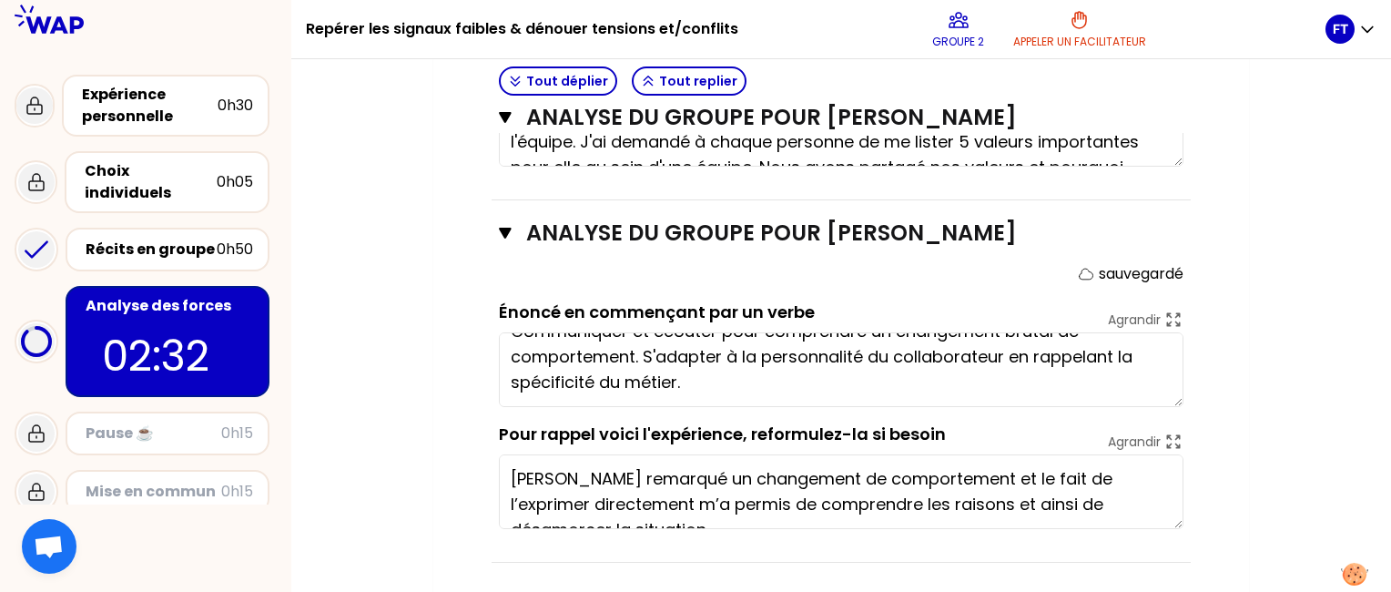
click at [727, 383] on textarea "Communiquer et écouter pour comprendre un changement brutal de comportement. S'…" at bounding box center [841, 369] width 685 height 75
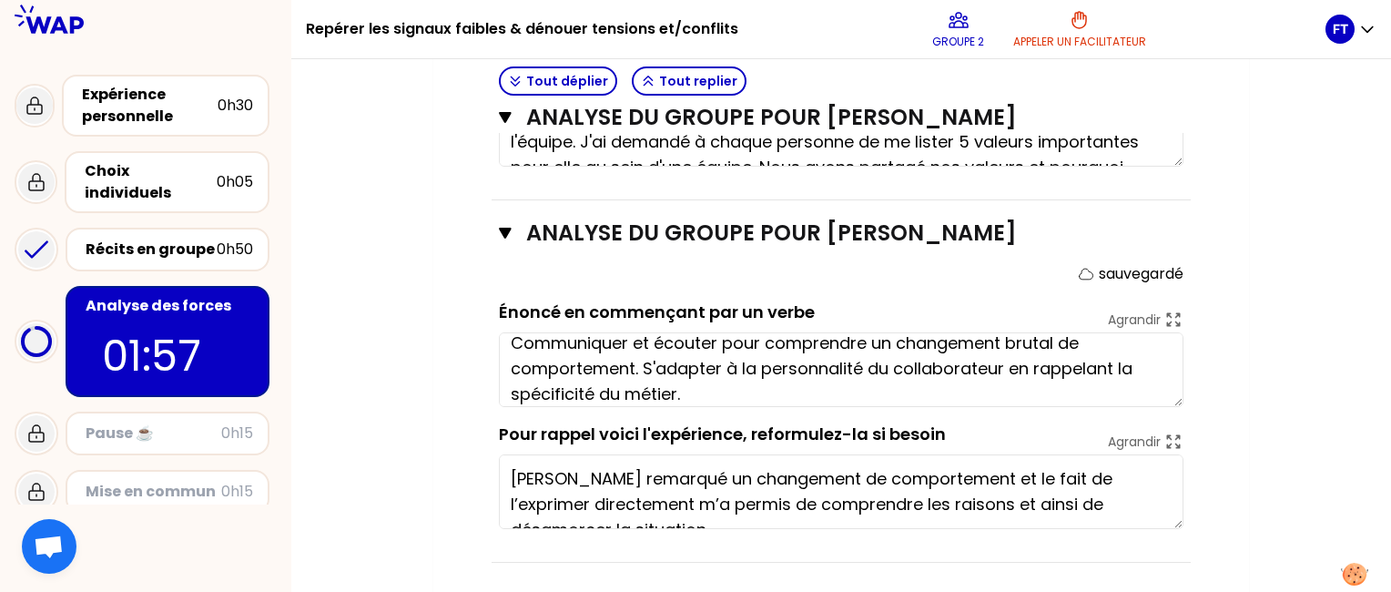
scroll to position [25, 0]
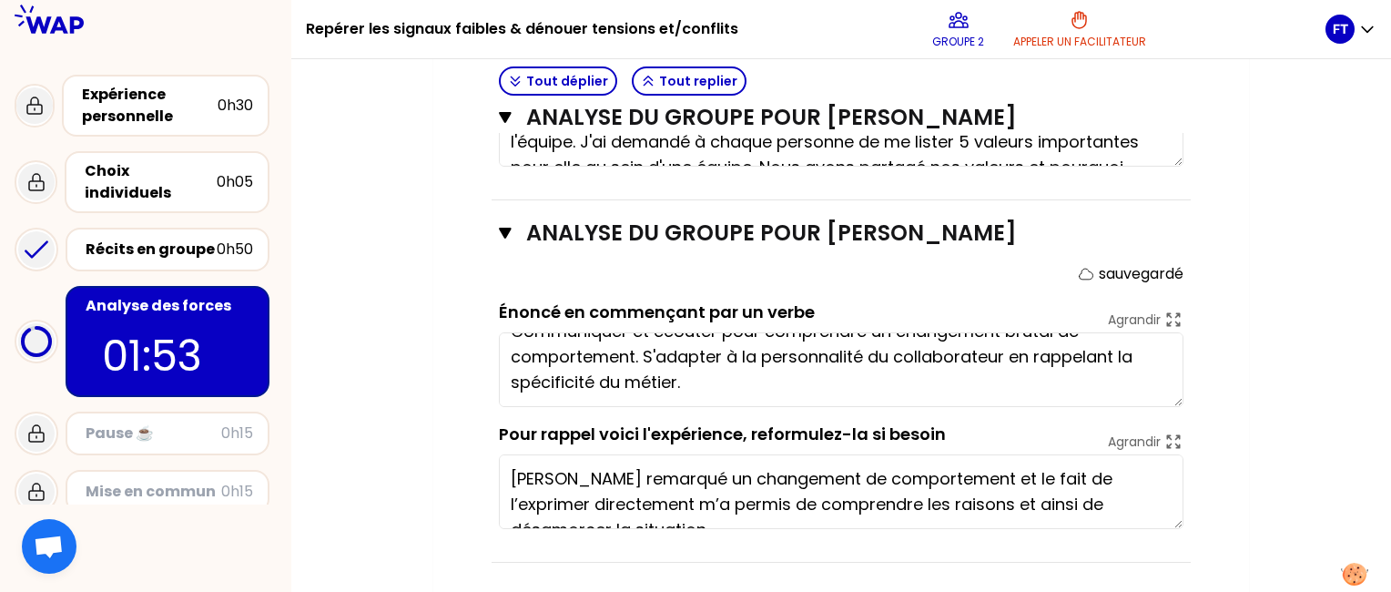
click at [594, 375] on textarea "Communiquer et écouter pour comprendre un changement brutal de comportement. S'…" at bounding box center [841, 369] width 685 height 75
click at [692, 373] on textarea "Communiquer et écouter pour comprendre un changement brutal de comportement. S'…" at bounding box center [841, 369] width 685 height 75
click at [602, 373] on textarea "Communiquer et écouter pour comprendre un changement brutal de comportement. S'…" at bounding box center [841, 369] width 685 height 75
click at [790, 377] on textarea "Communiquer et écouter pour comprendre un changement brutal de comportement. S'…" at bounding box center [841, 369] width 685 height 75
type textarea "Communiquer et écouter pour comprendre un changement brutal de comportement. S'…"
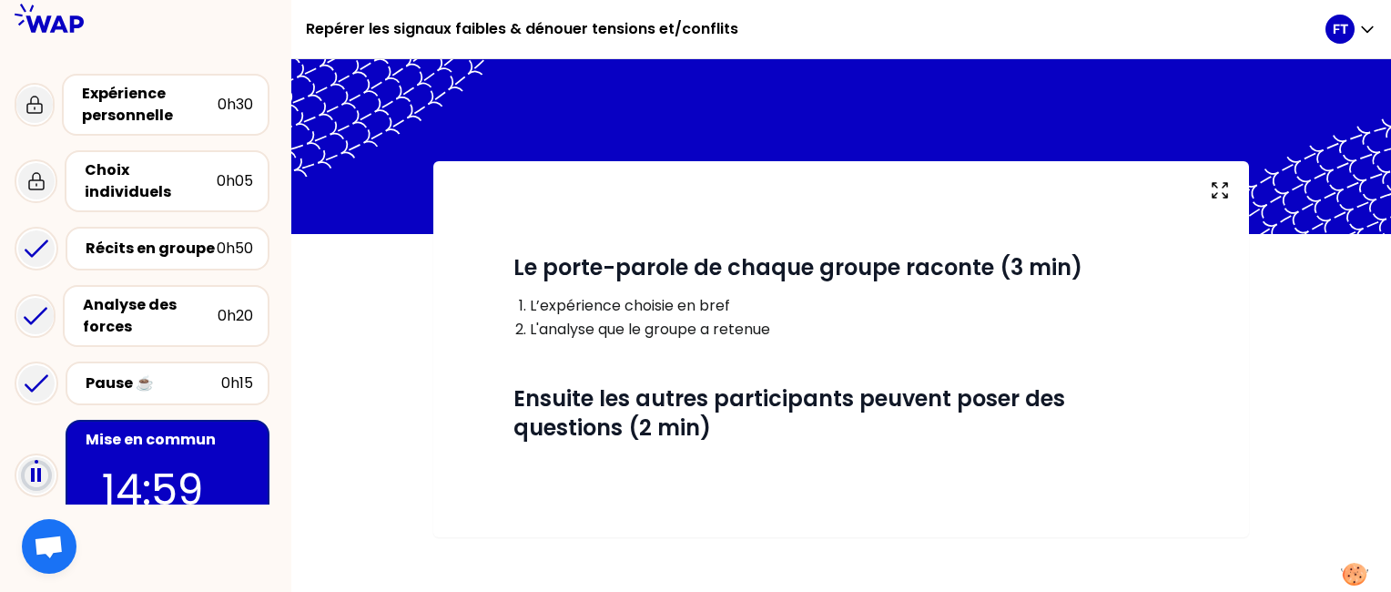
click at [131, 435] on div "Mise en commun 14:59" at bounding box center [168, 475] width 204 height 111
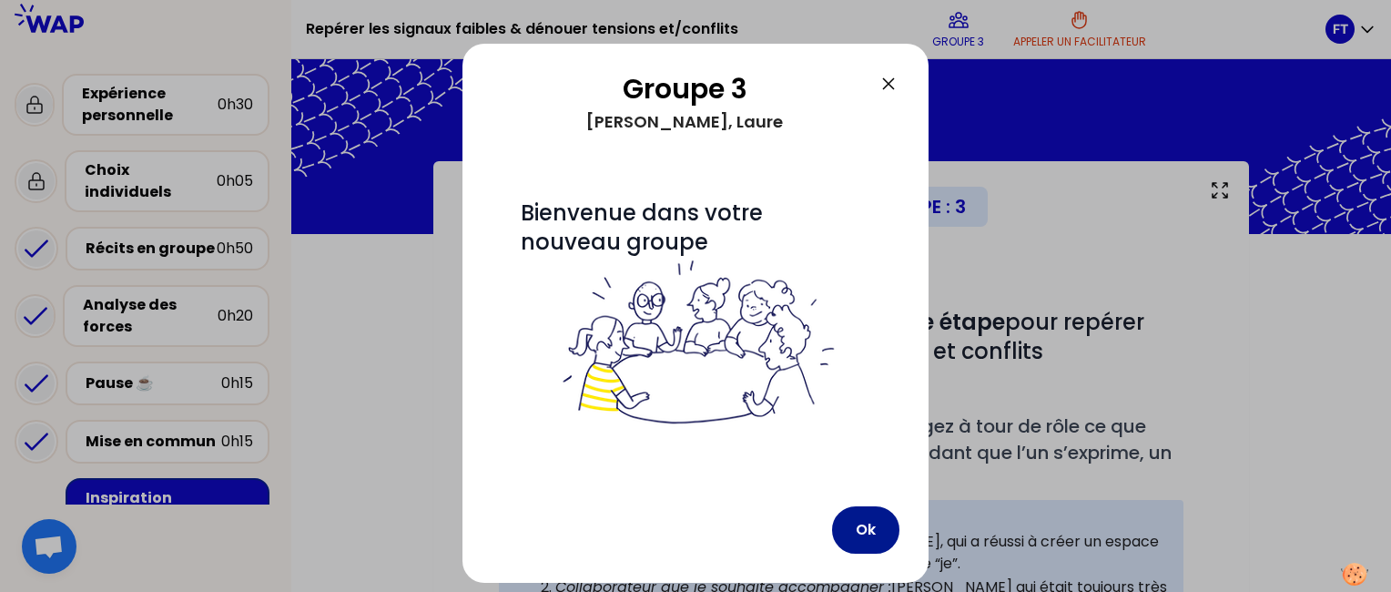
click at [866, 535] on button "Ok" at bounding box center [865, 529] width 67 height 47
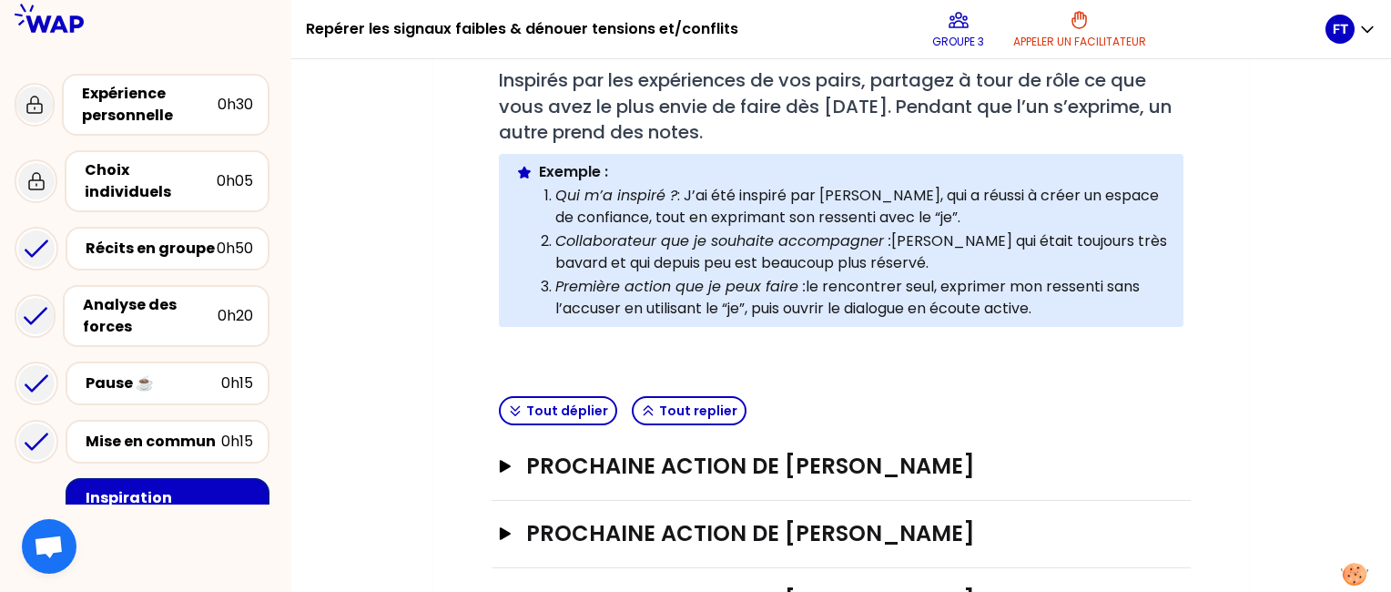
scroll to position [422, 0]
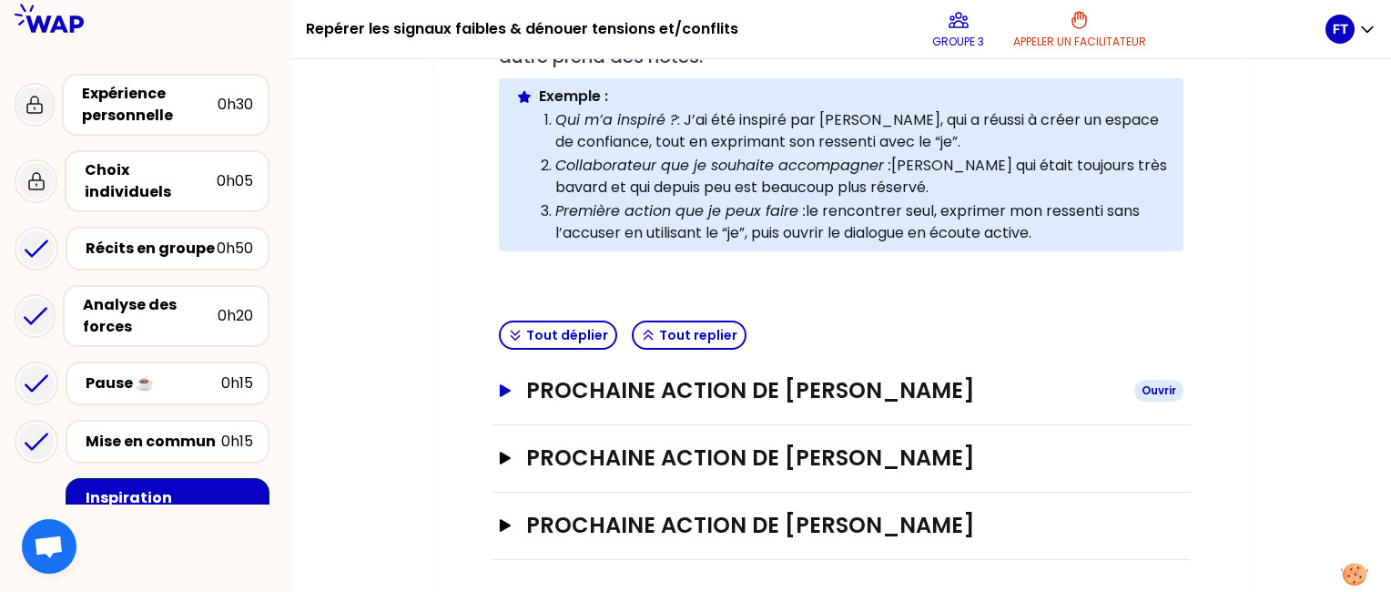
click at [1156, 384] on div "Ouvrir" at bounding box center [1159, 391] width 49 height 22
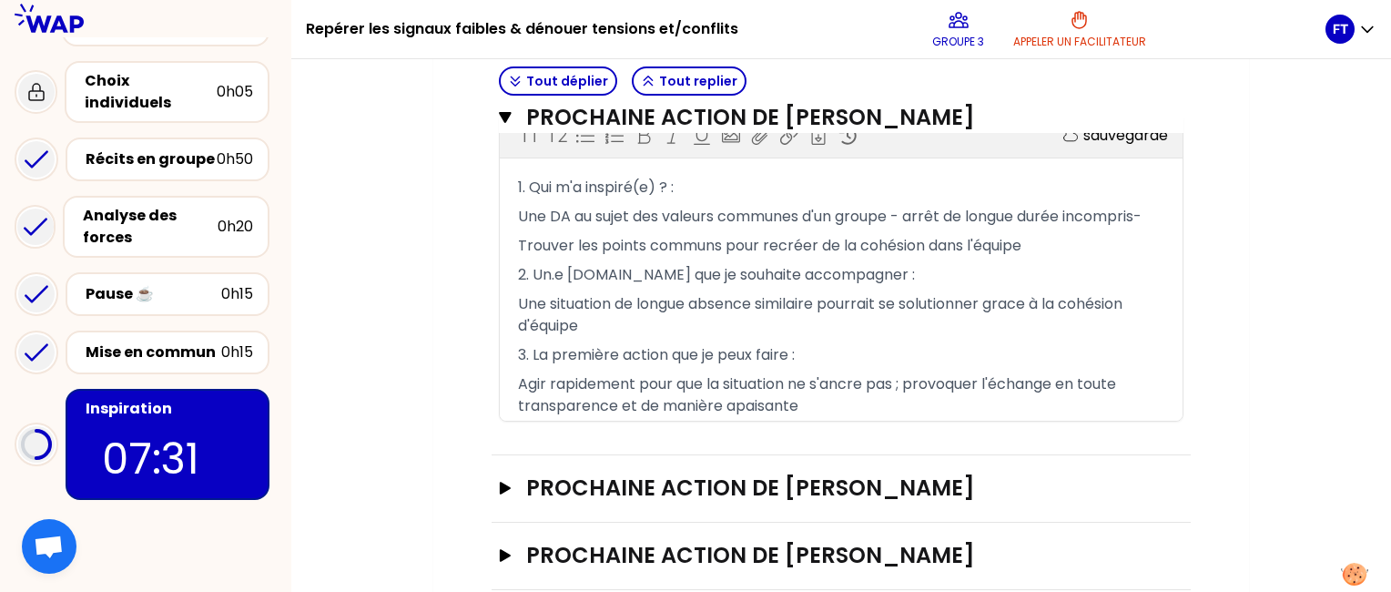
scroll to position [748, 0]
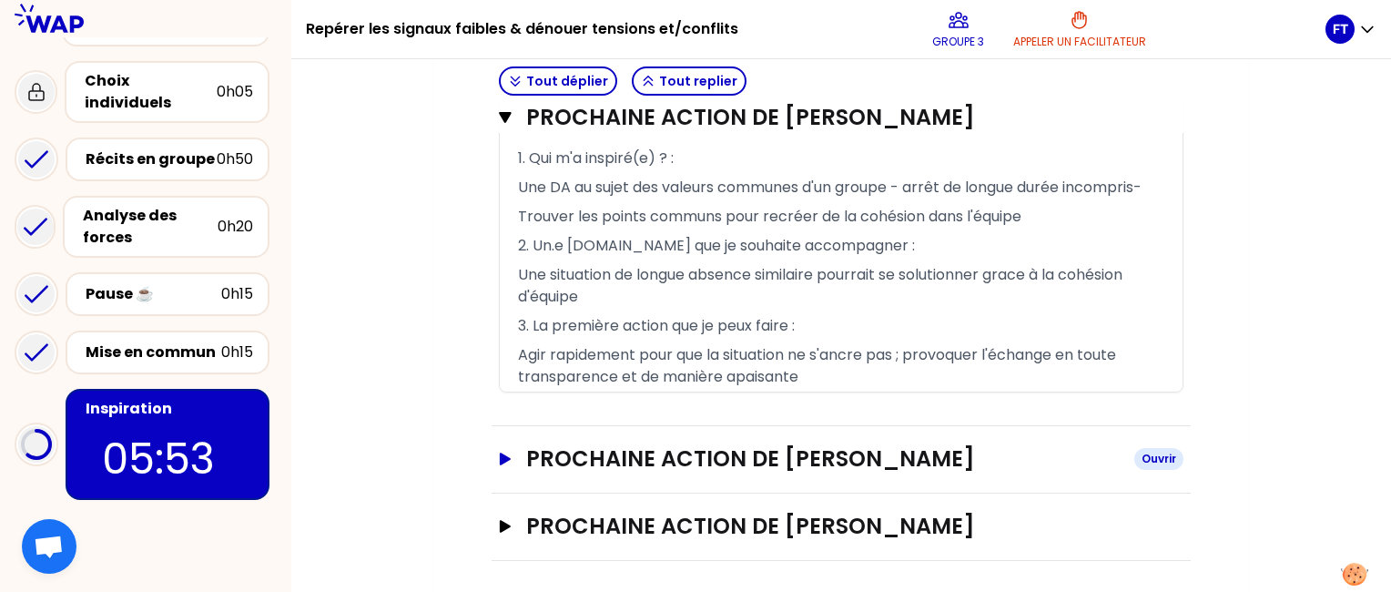
click at [565, 454] on h3 "Prochaine action de [PERSON_NAME]" at bounding box center [823, 458] width 594 height 29
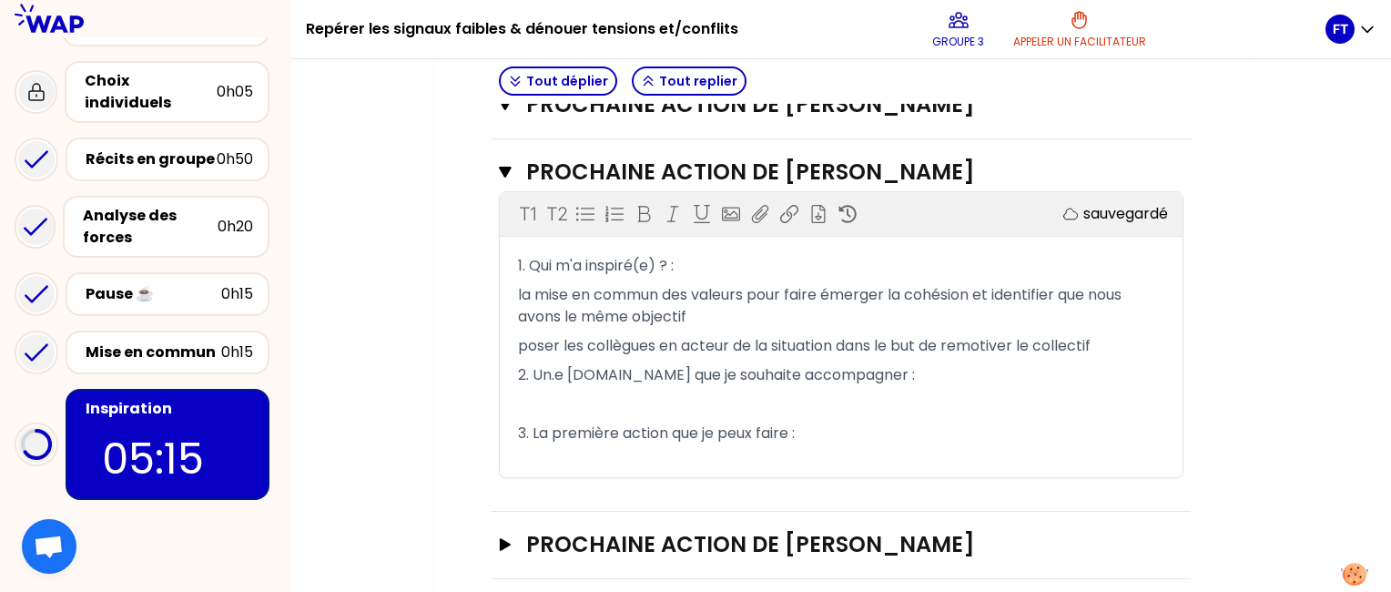
scroll to position [1053, 0]
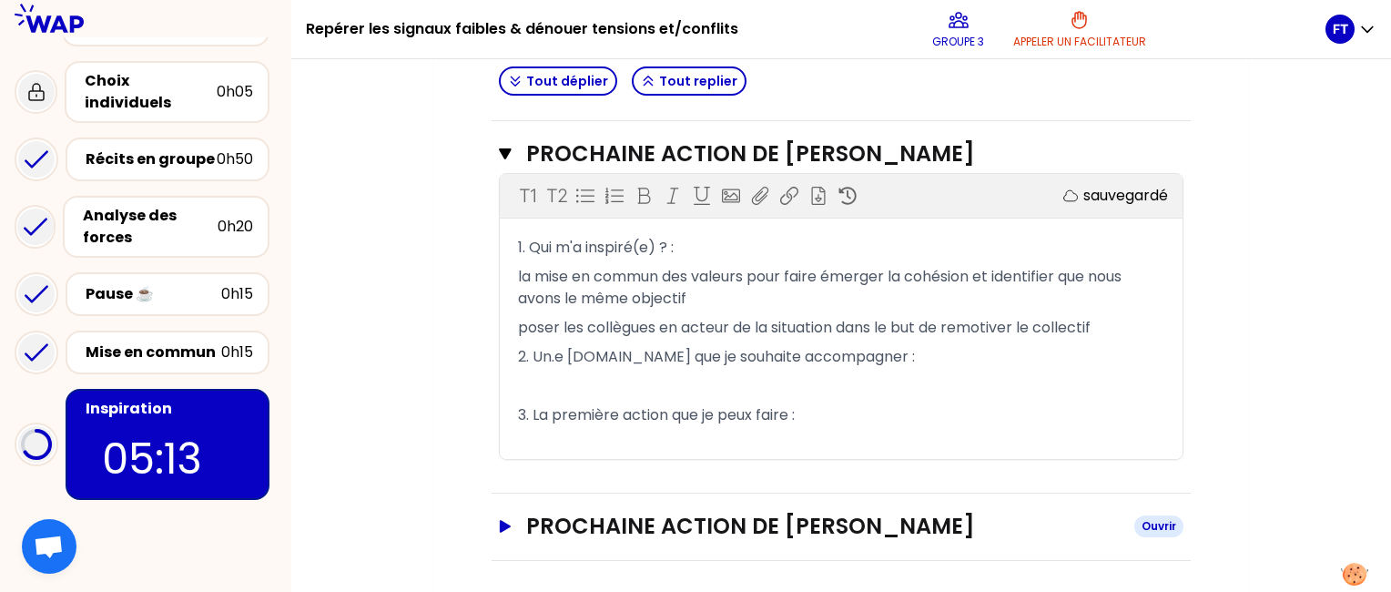
click at [1011, 523] on h3 "Prochaine action de [PERSON_NAME]" at bounding box center [823, 526] width 594 height 29
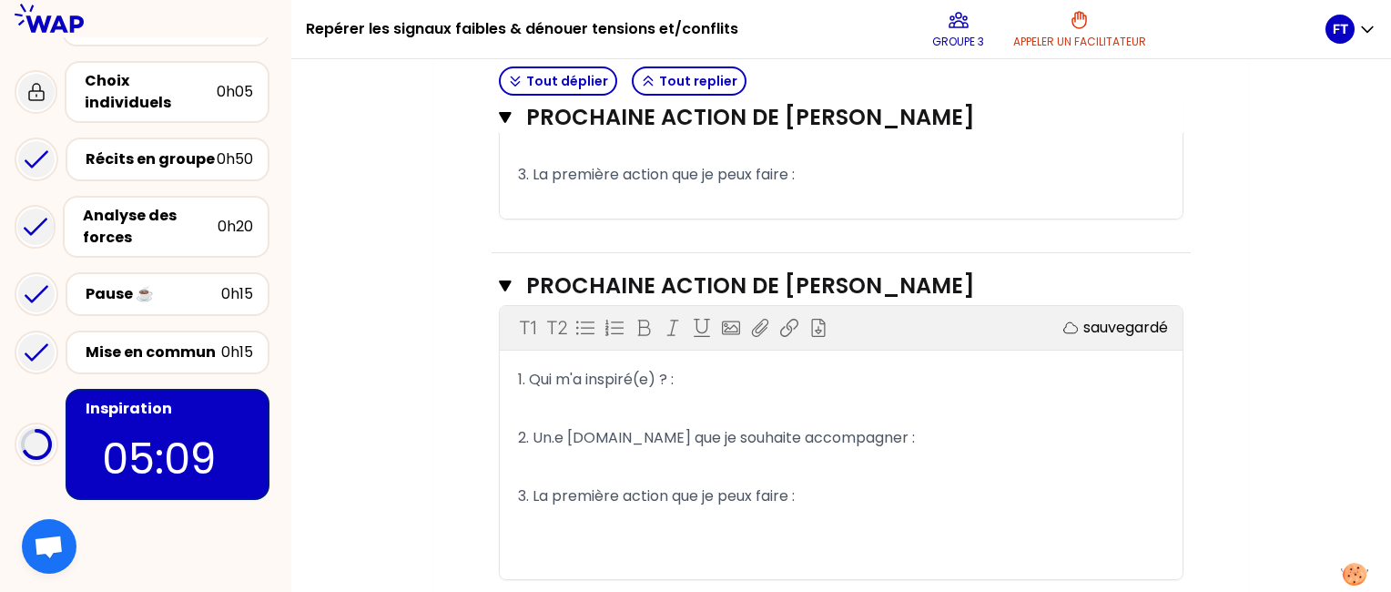
scroll to position [1290, 0]
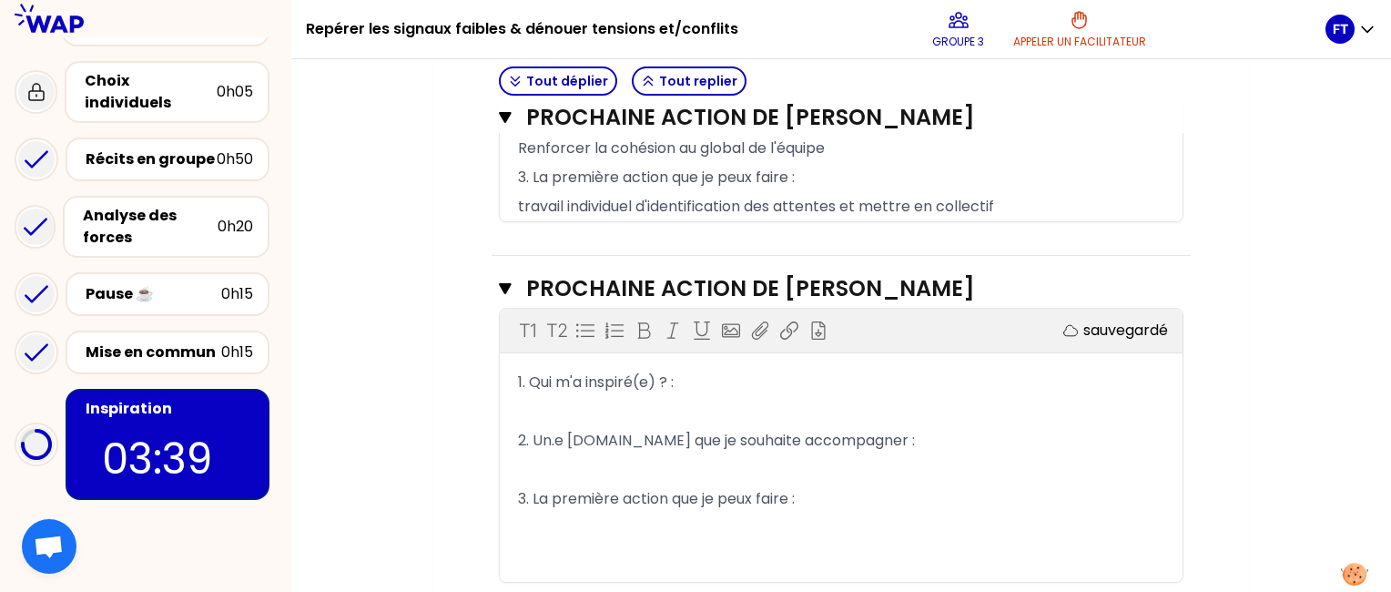
click at [703, 378] on p "1. Qui m'a inspiré(e) ? :" at bounding box center [841, 382] width 647 height 29
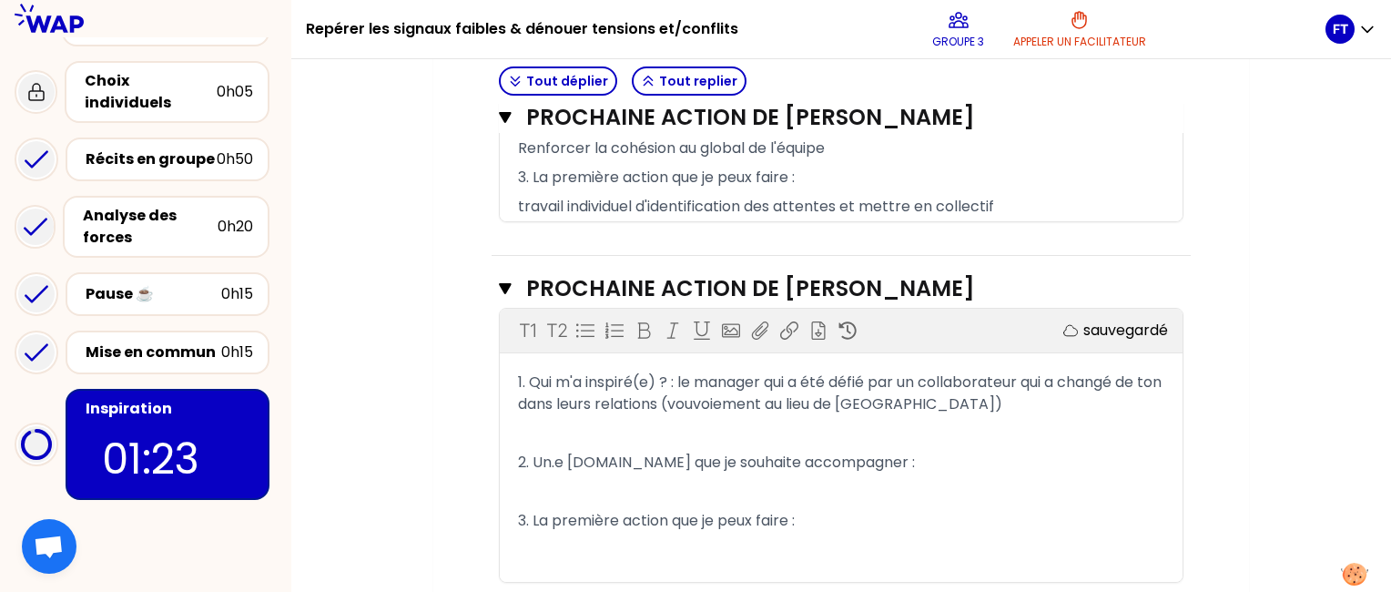
click at [678, 423] on p "﻿" at bounding box center [841, 433] width 647 height 29
click at [657, 481] on p "﻿" at bounding box center [841, 491] width 647 height 29
click at [580, 541] on p "﻿" at bounding box center [841, 549] width 647 height 29
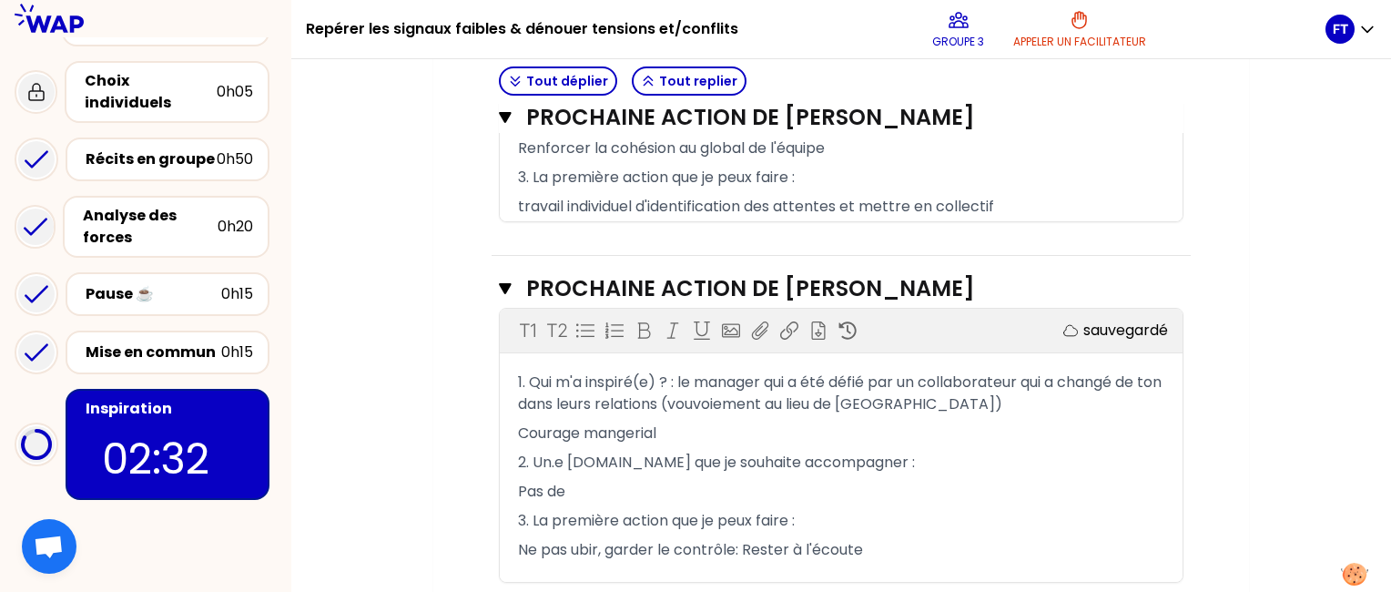
click at [573, 545] on span "Ne pas ubir, garder le contrôle: Rester à l'écoute" at bounding box center [690, 549] width 345 height 21
click at [882, 547] on p "Ne pas subir, garder le contrôle: Rester à l'écoute" at bounding box center [841, 549] width 647 height 29
click at [551, 565] on span "Ne pas subir, garder le contrôle: Rester à l'écoute et faire preuve de fermeté …" at bounding box center [830, 560] width 624 height 43
click at [576, 484] on p "Pas de" at bounding box center [841, 491] width 647 height 29
click at [621, 566] on p "Ne pas subir, garder le contrôle: Rester à l'écoute et faire preuve de fermeté …" at bounding box center [841, 560] width 647 height 51
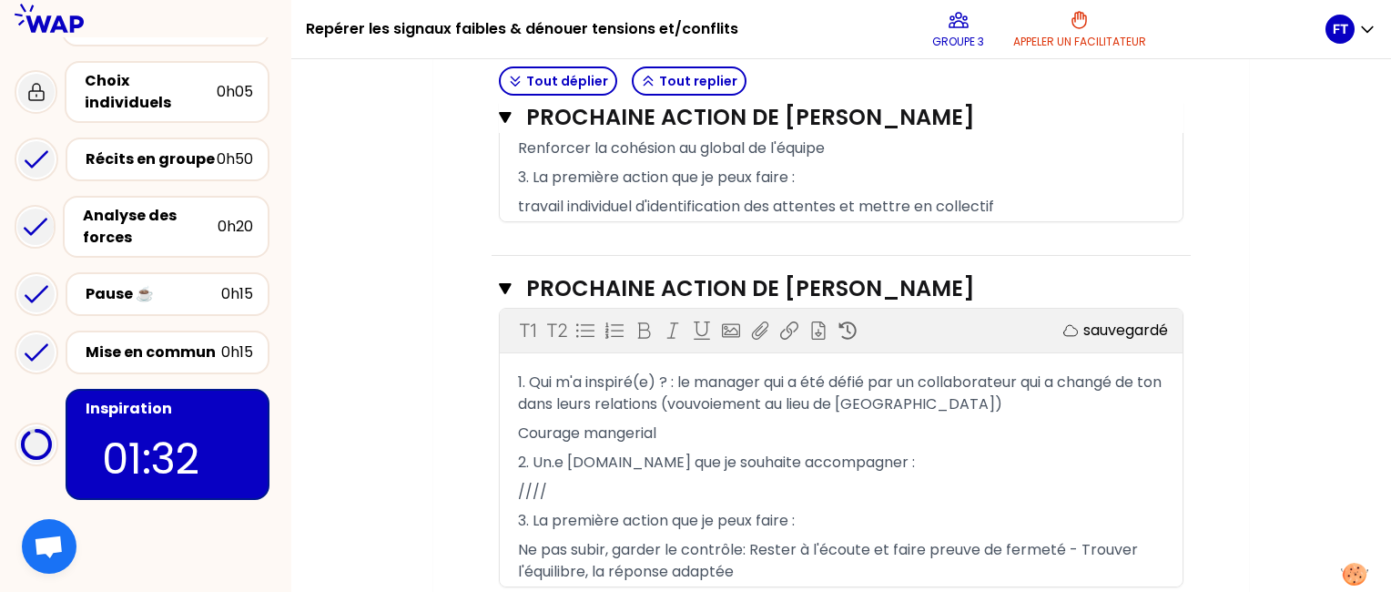
click at [625, 423] on span "Courage mangerial" at bounding box center [587, 433] width 138 height 21
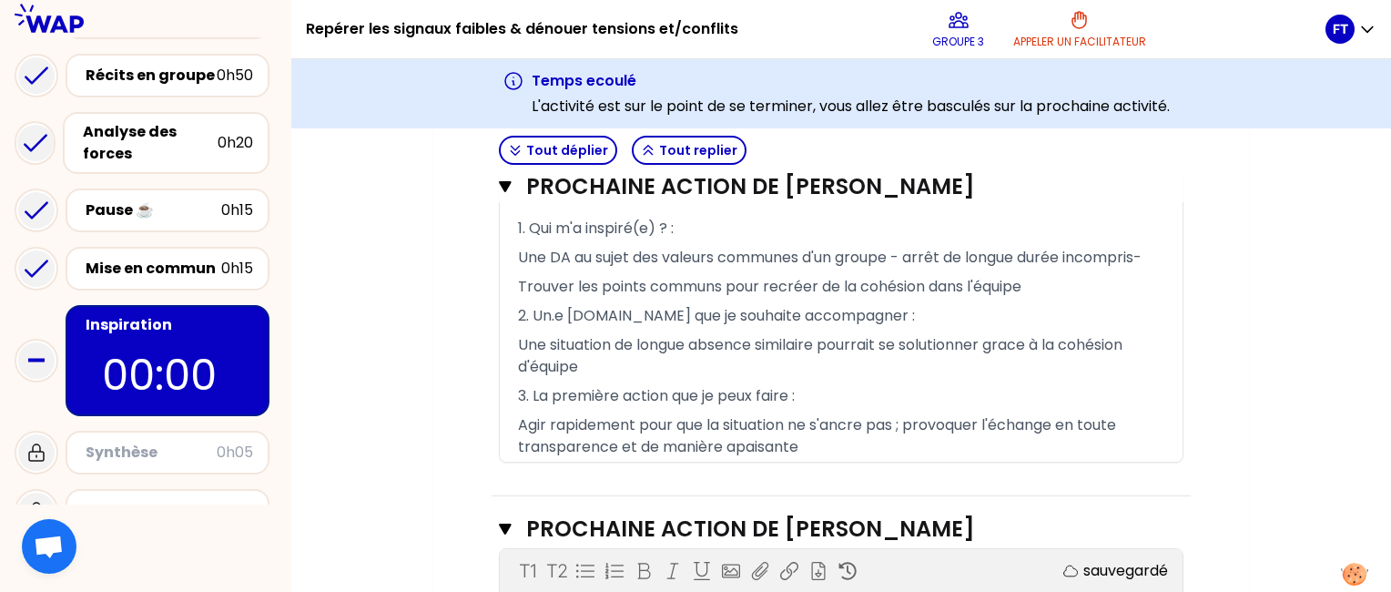
scroll to position [219, 0]
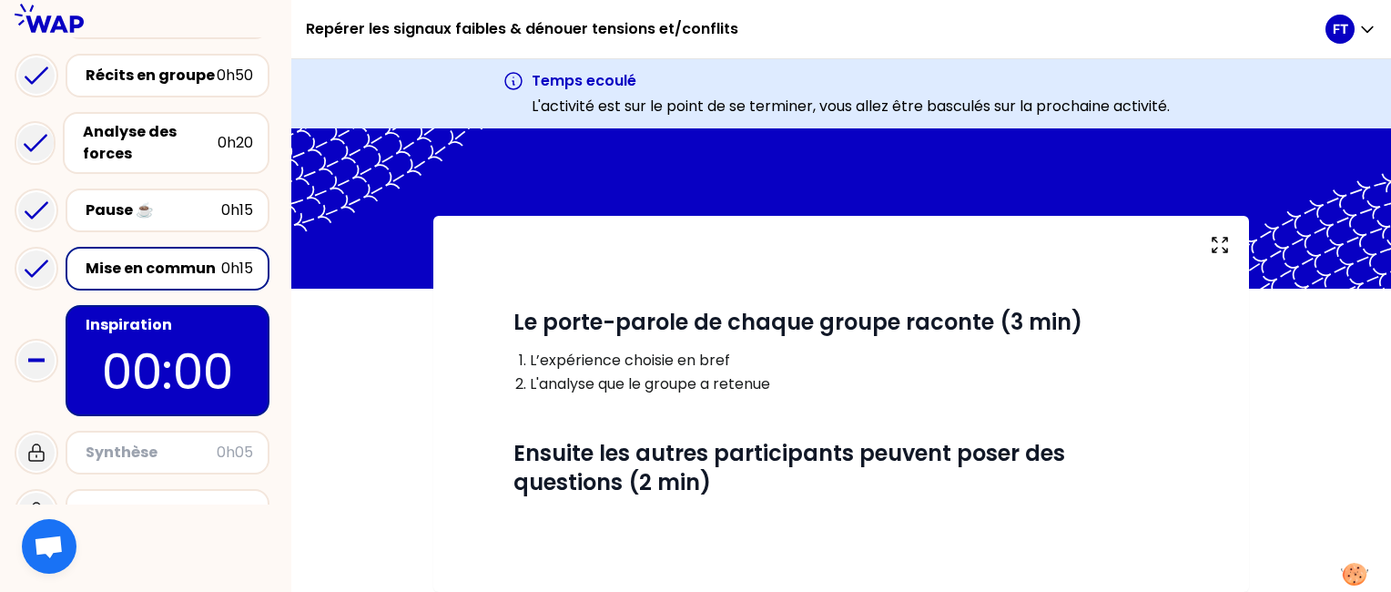
scroll to position [13, 0]
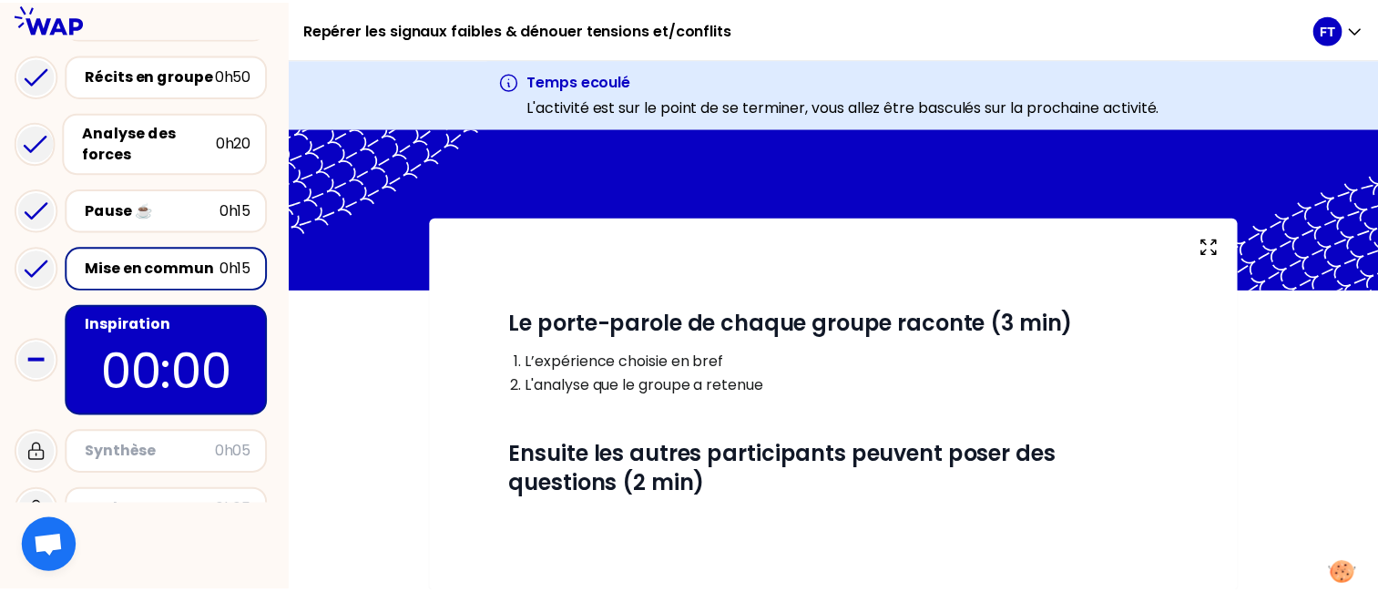
scroll to position [50, 0]
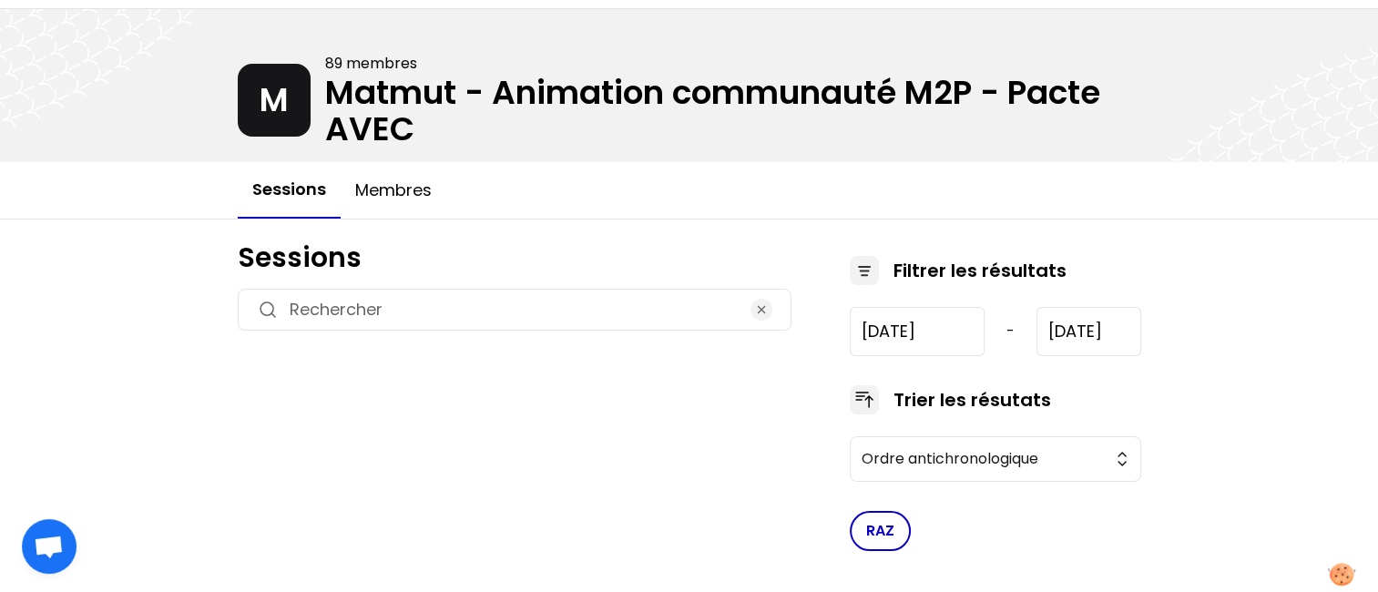
type input "[DATE]"
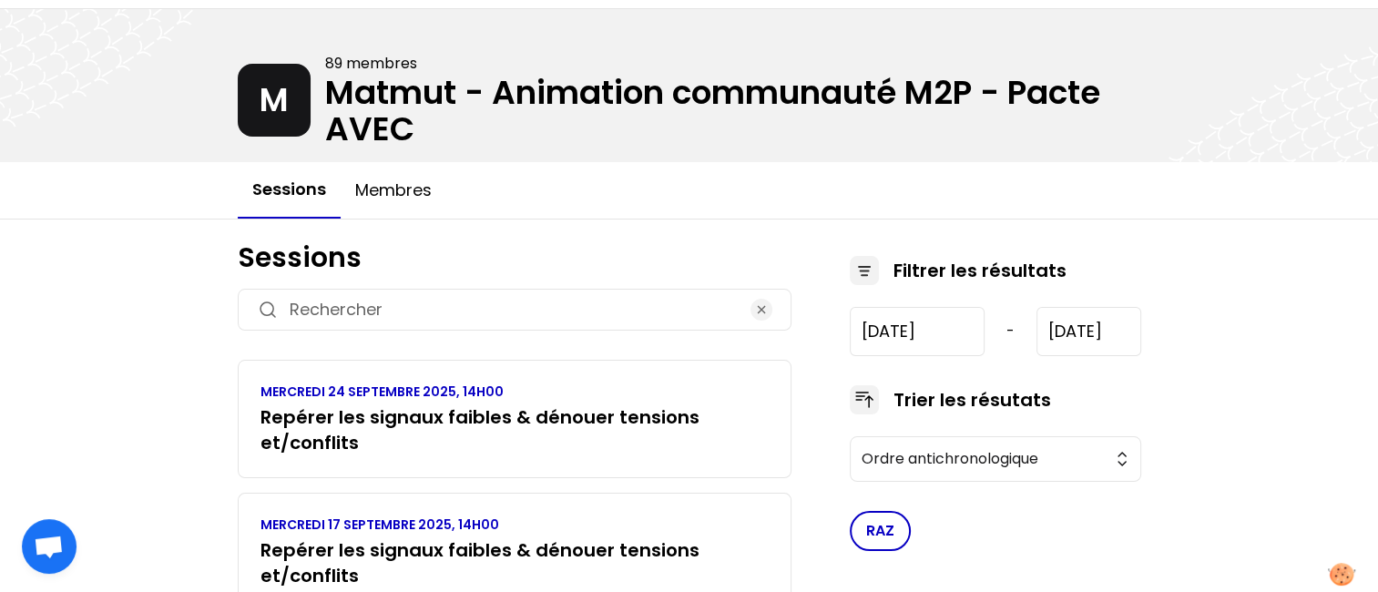
click at [430, 537] on h3 "Repérer les signaux faibles & dénouer tensions et/conflits" at bounding box center [514, 562] width 508 height 51
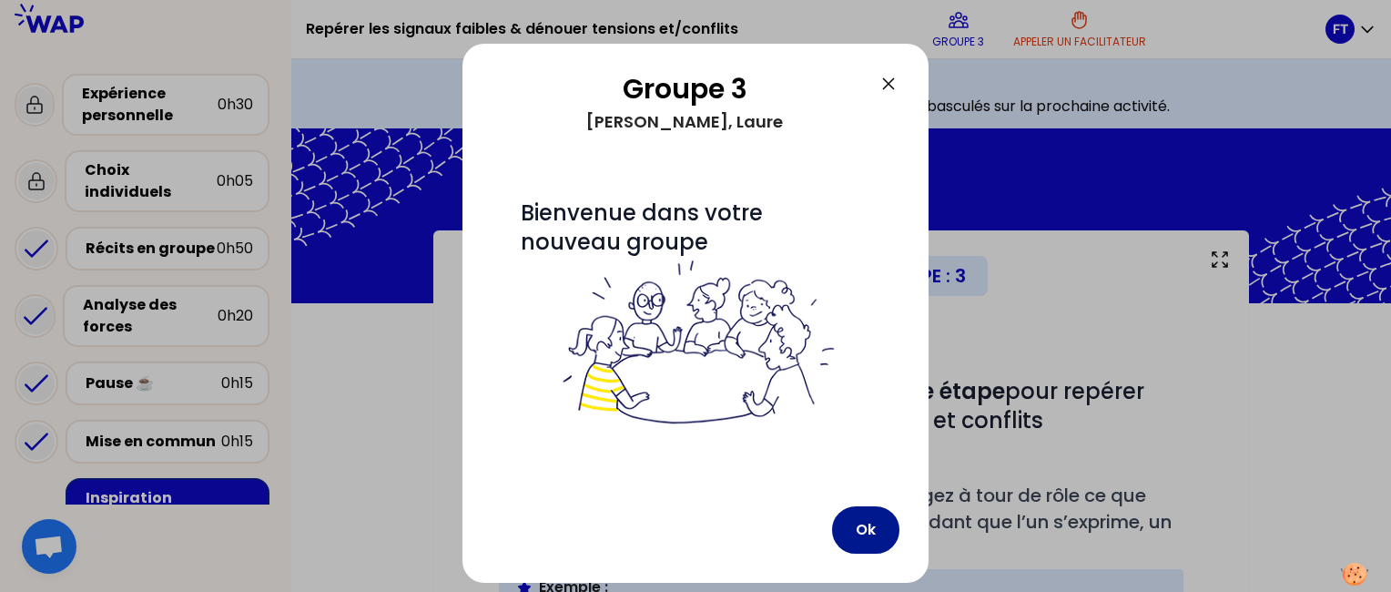
click at [867, 538] on button "Ok" at bounding box center [865, 529] width 67 height 47
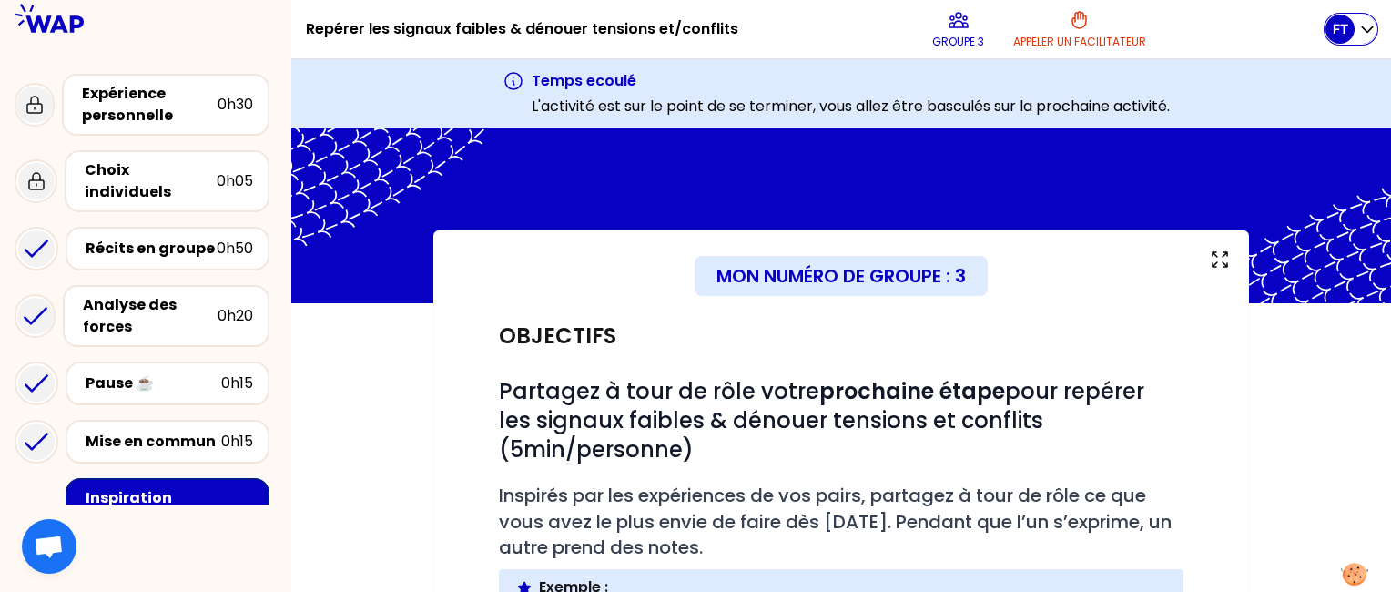
click at [1337, 38] on div "FT" at bounding box center [1340, 29] width 29 height 29
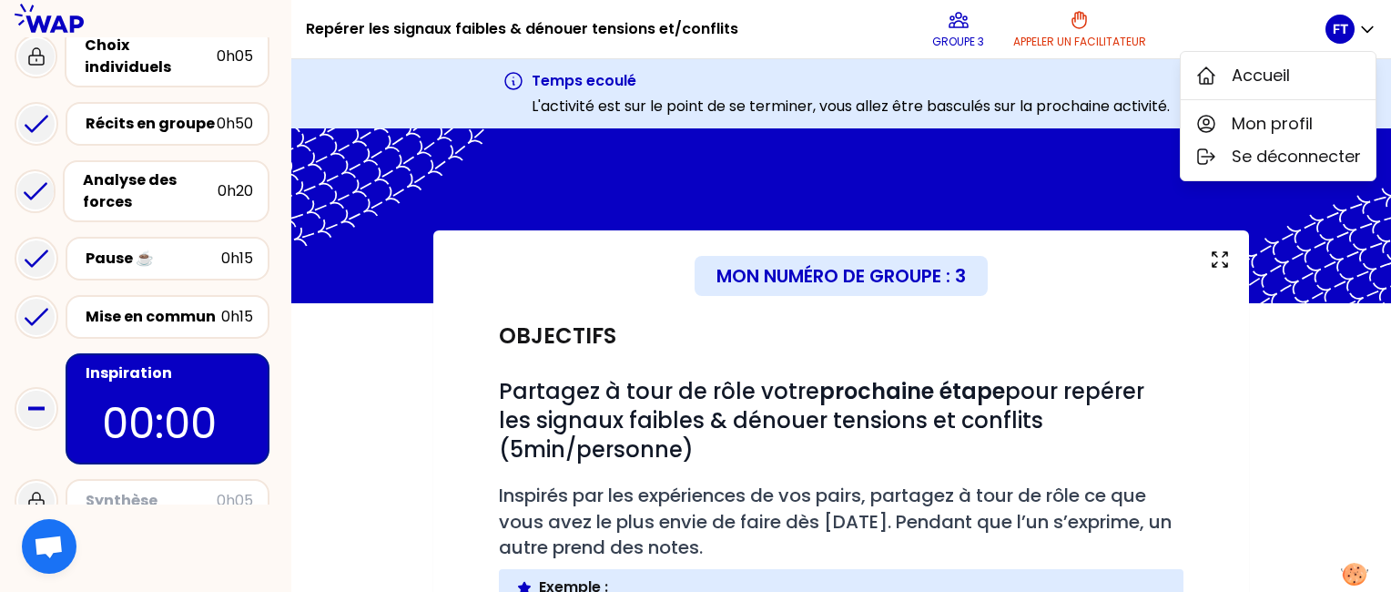
scroll to position [127, 0]
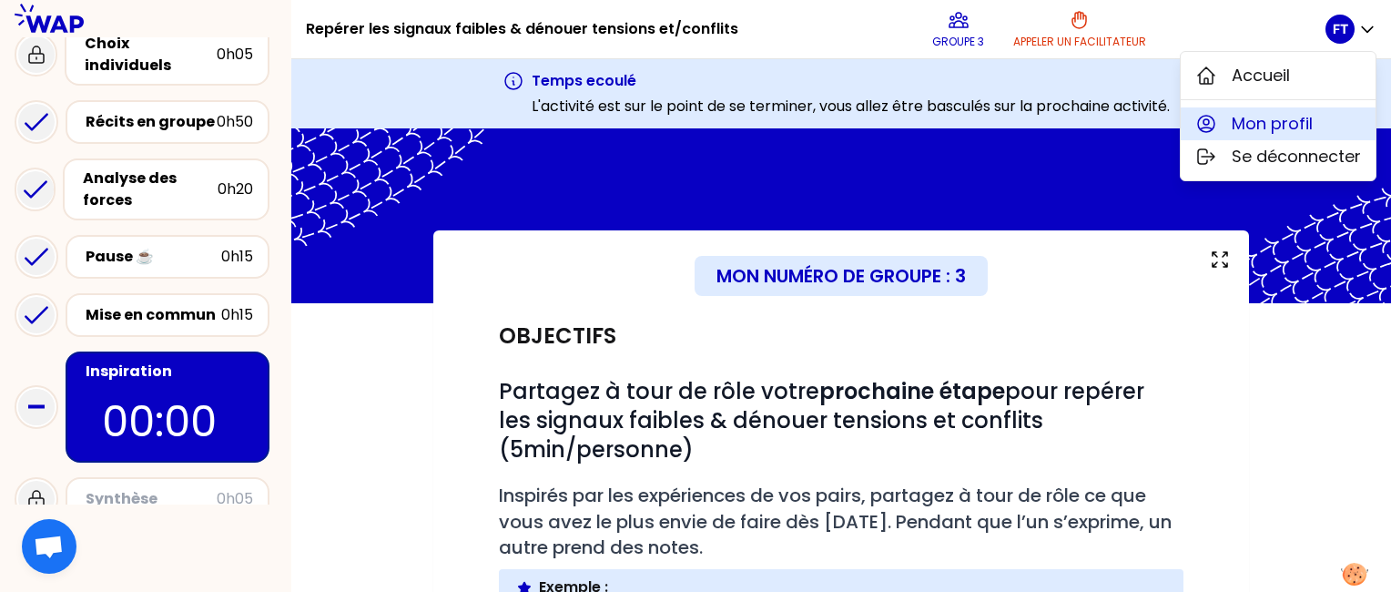
click at [1262, 122] on span "Mon profil" at bounding box center [1272, 123] width 81 height 25
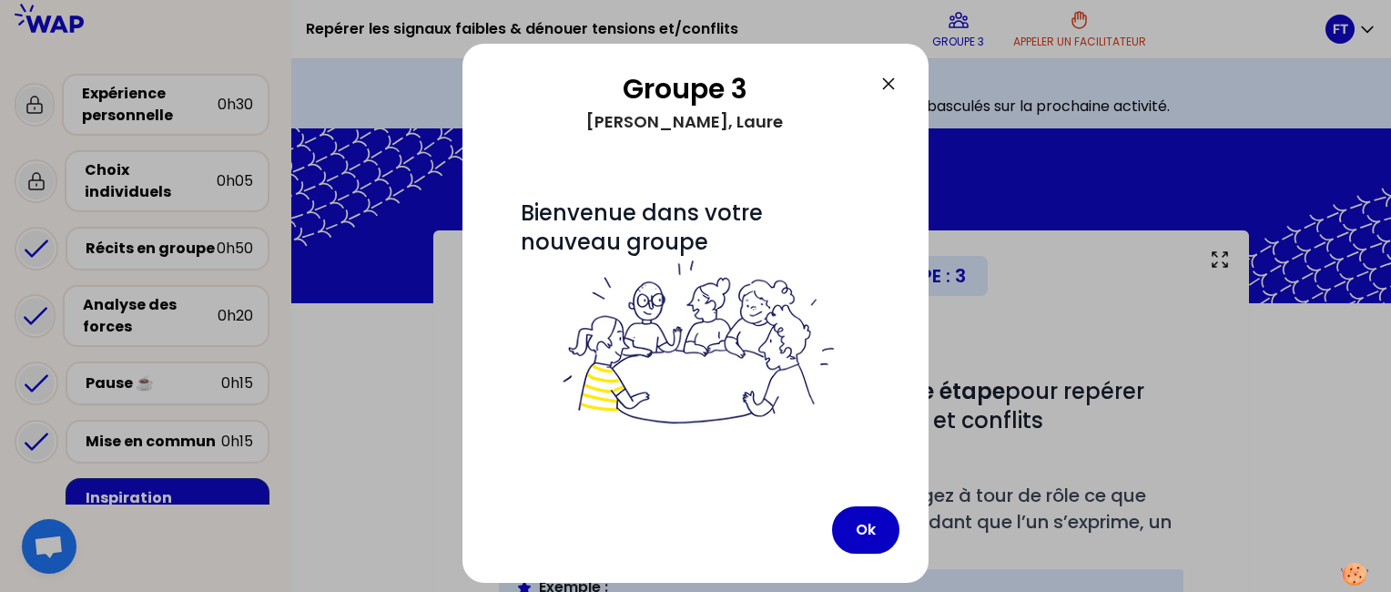
click at [883, 86] on icon at bounding box center [889, 84] width 22 height 22
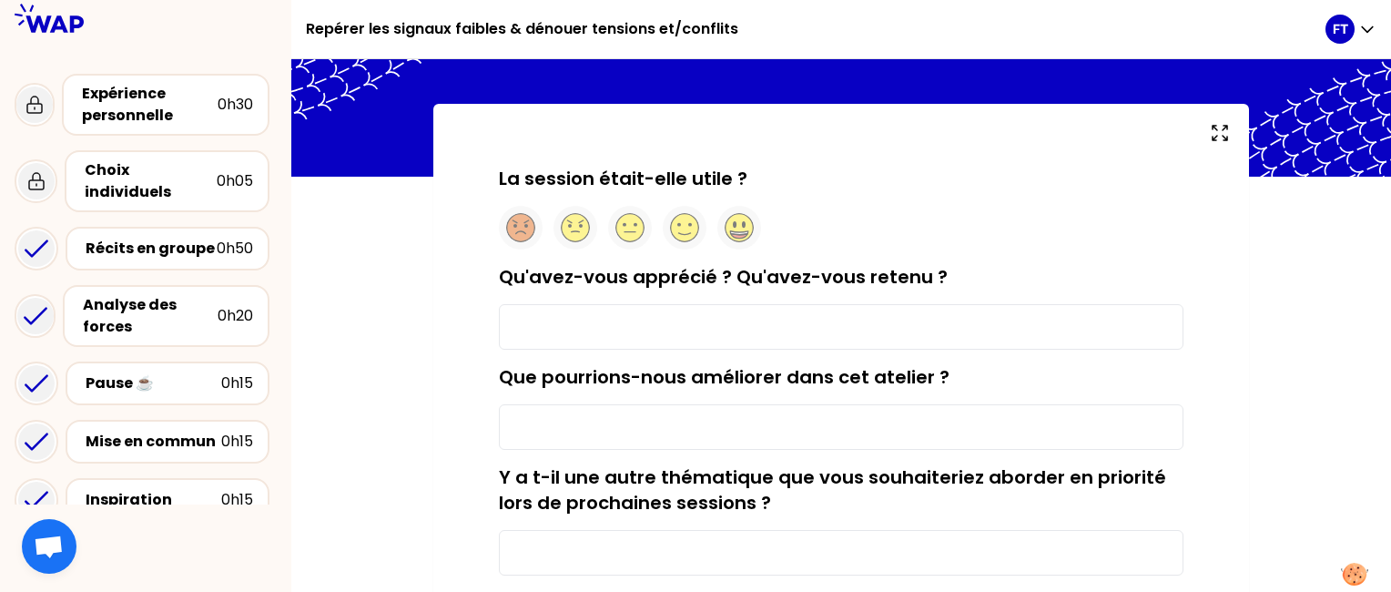
scroll to position [64, 0]
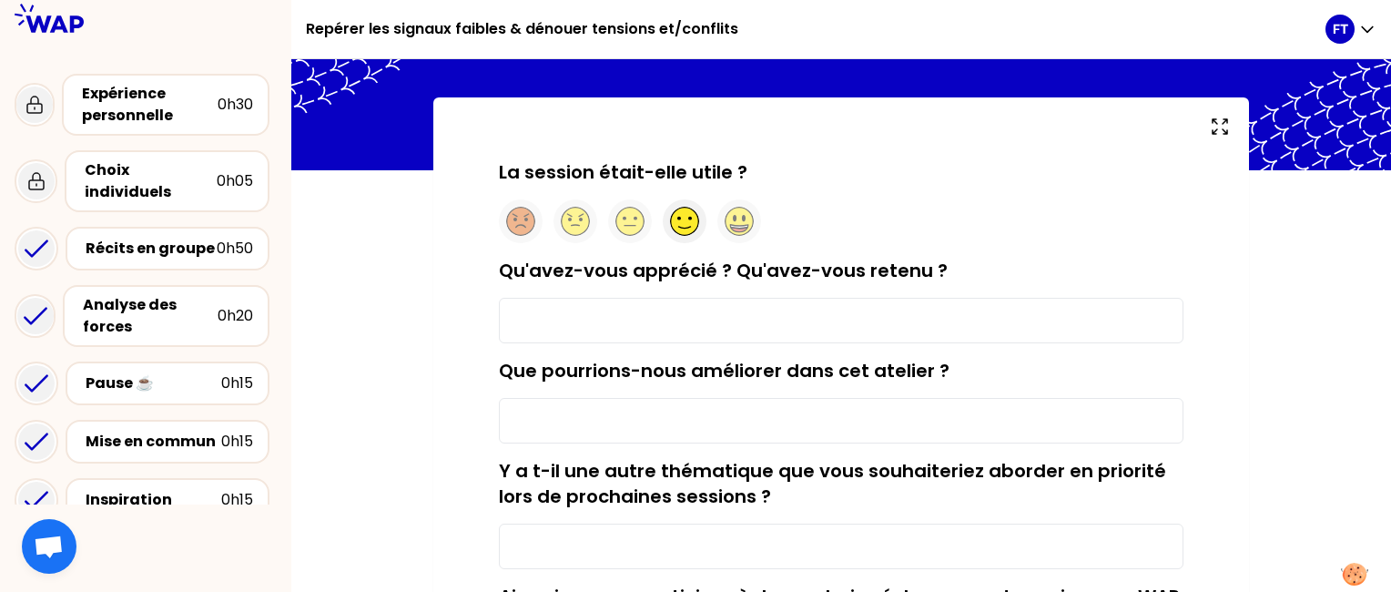
click at [688, 219] on icon at bounding box center [685, 219] width 15 height 4
click at [609, 327] on input "Qu'avez-vous apprécié ? Qu'avez-vous retenu ?" at bounding box center [841, 321] width 685 height 46
click at [143, 431] on div "Mise en commun" at bounding box center [154, 442] width 136 height 22
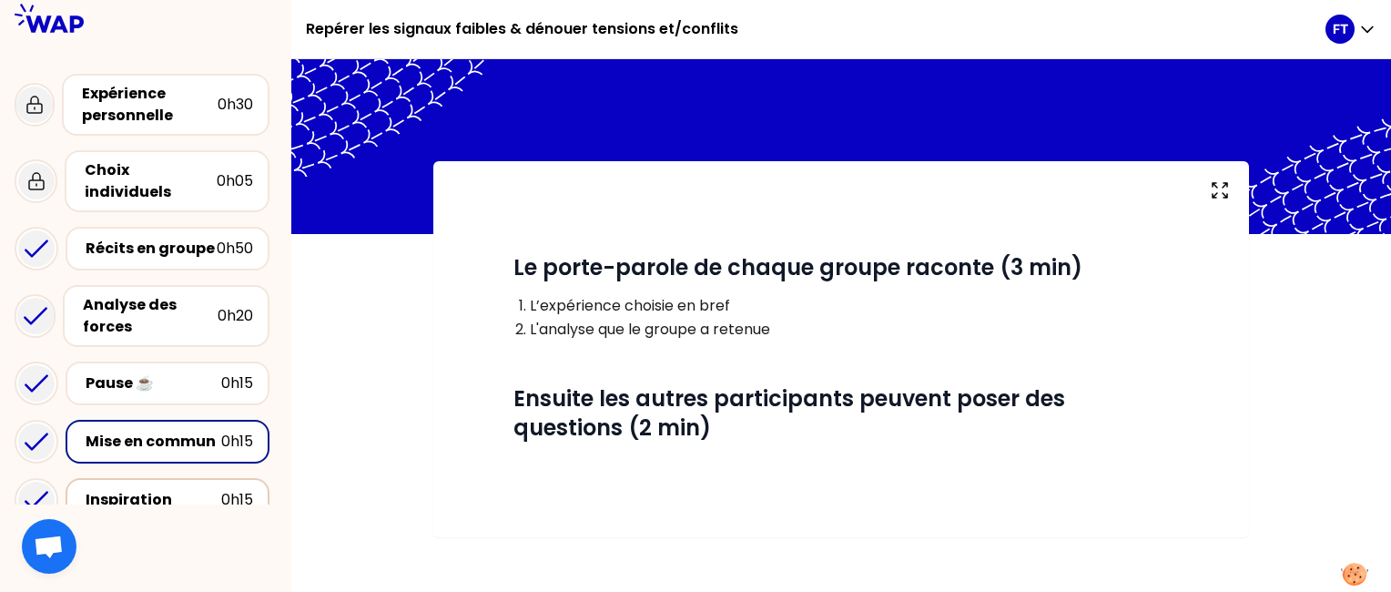
click at [149, 489] on div "Inspiration" at bounding box center [154, 500] width 136 height 22
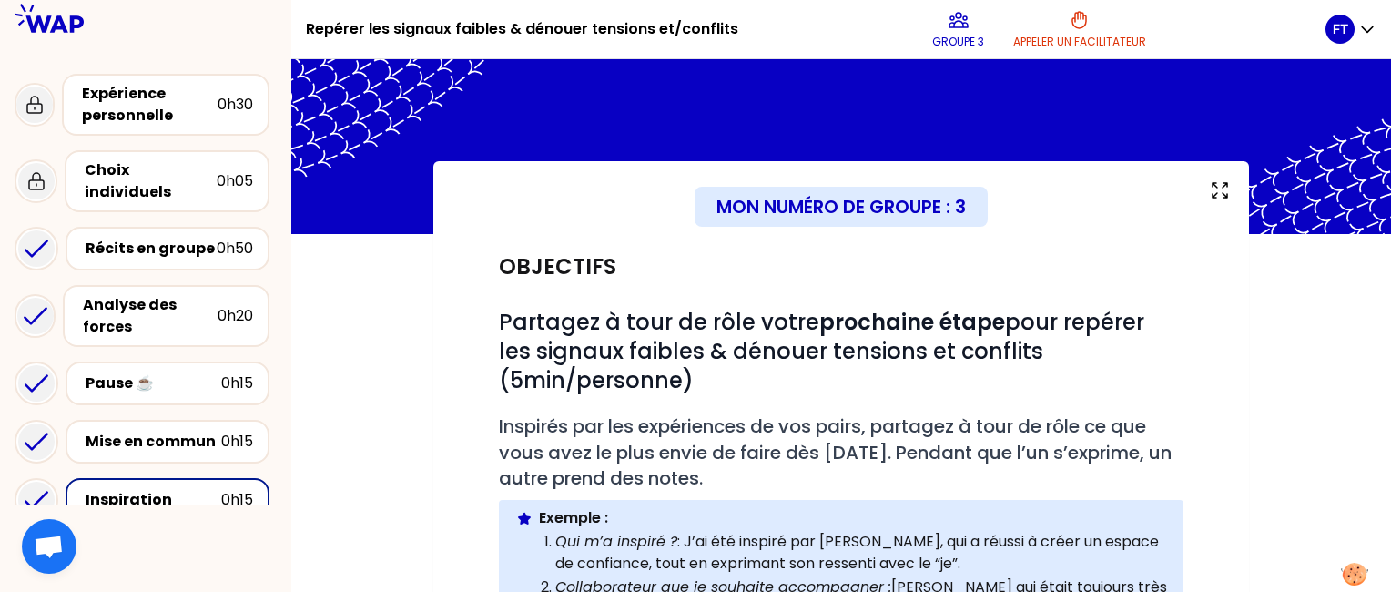
scroll to position [247, 0]
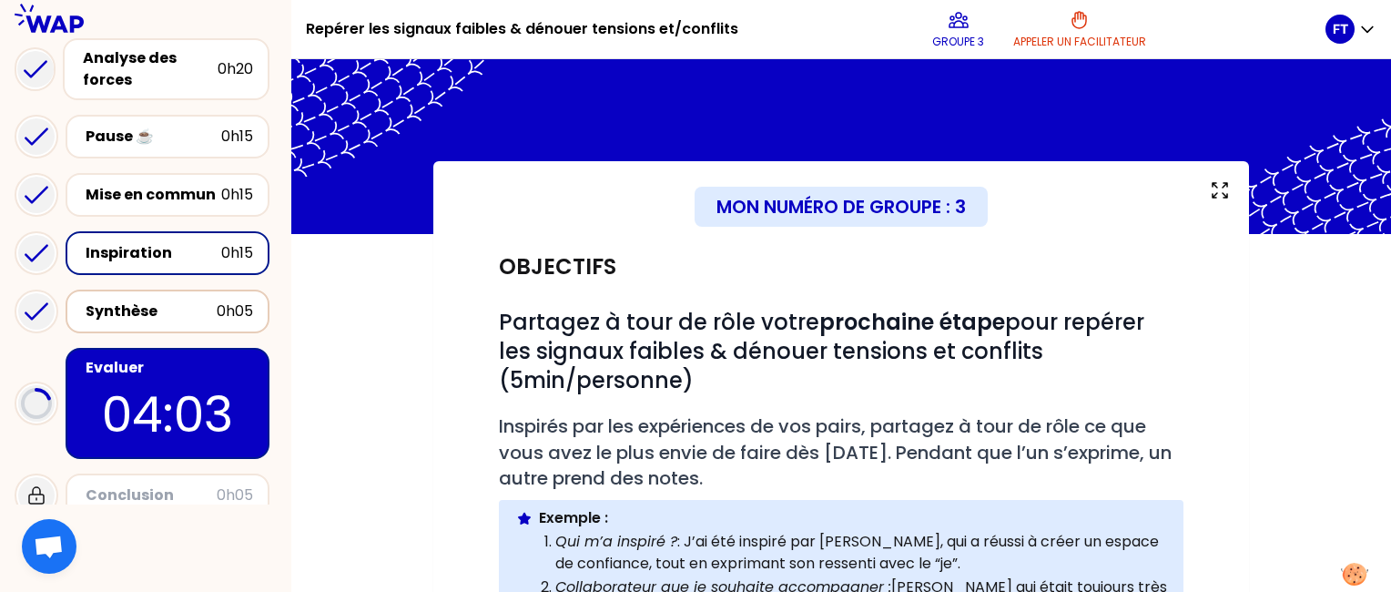
click at [158, 301] on div "Synthèse" at bounding box center [151, 312] width 131 height 22
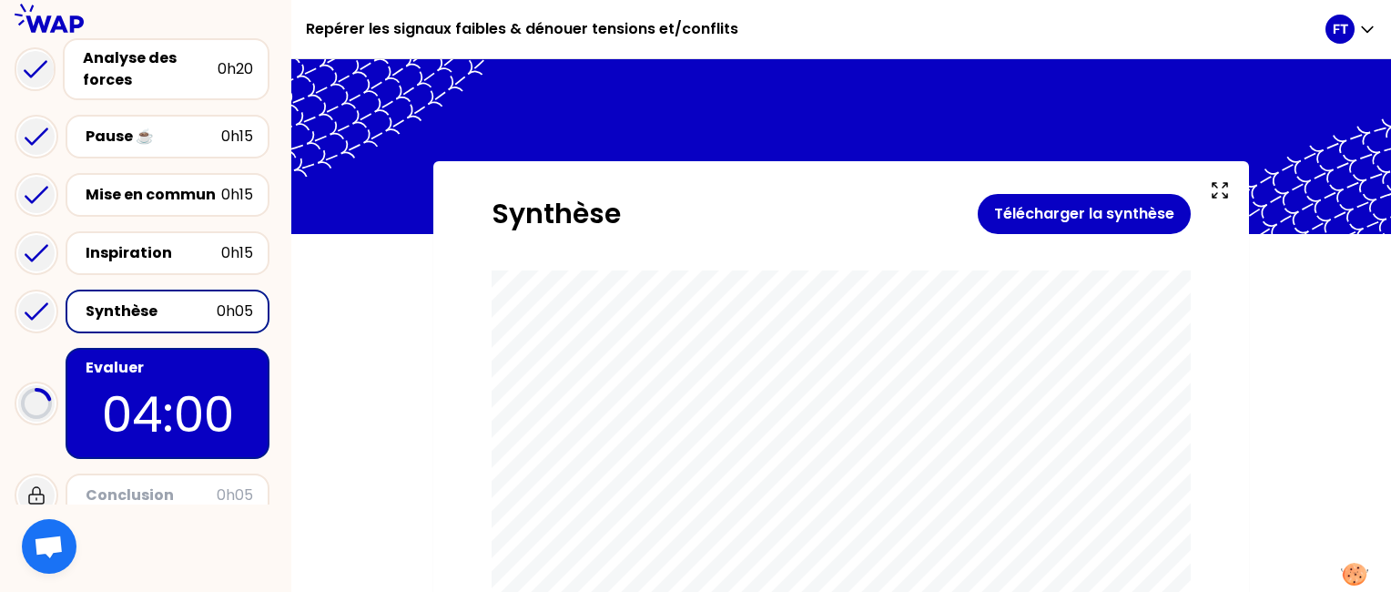
click at [222, 484] on div "0h05" at bounding box center [235, 495] width 36 height 22
click at [103, 484] on div "Conclusion" at bounding box center [151, 495] width 131 height 22
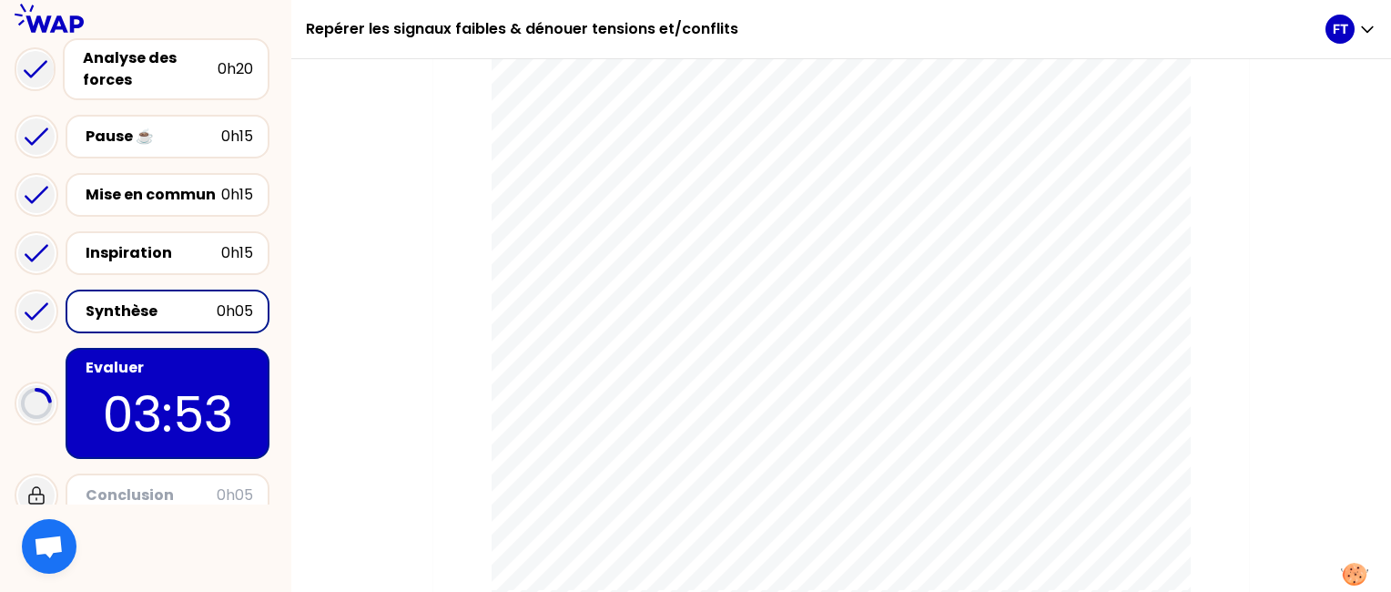
scroll to position [481, 0]
click at [145, 484] on div "Conclusion" at bounding box center [151, 495] width 131 height 22
click at [250, 402] on p "03:49" at bounding box center [167, 414] width 171 height 71
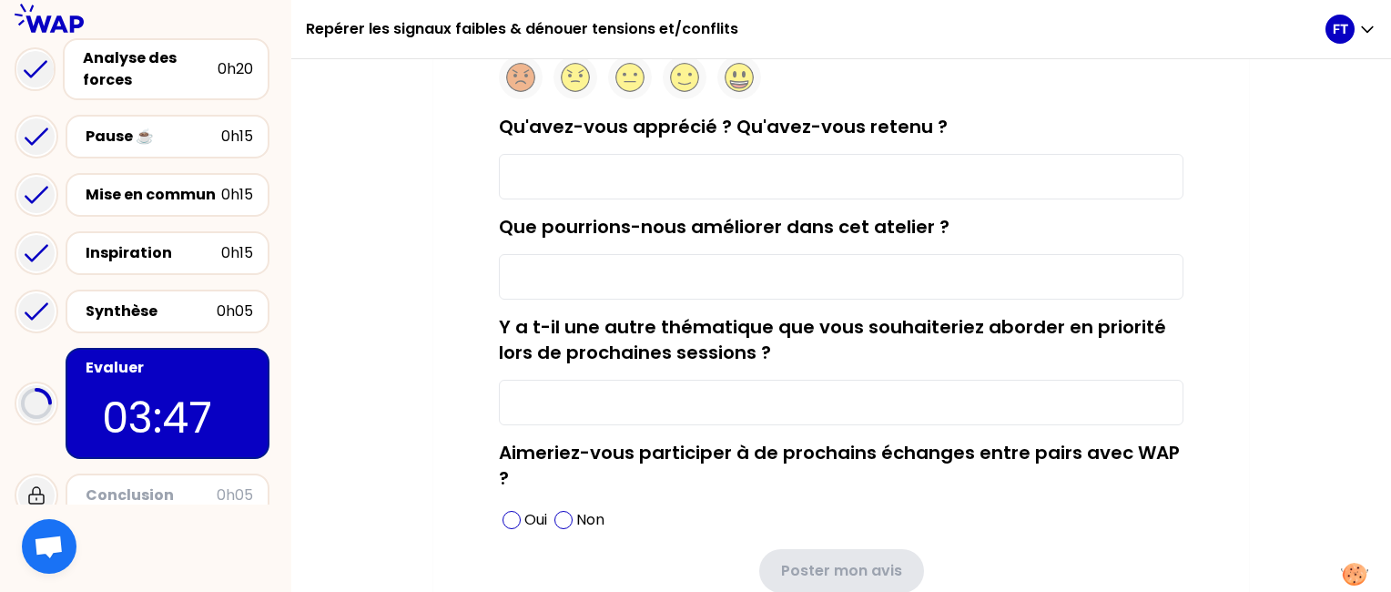
scroll to position [207, 0]
click at [686, 73] on circle at bounding box center [685, 79] width 28 height 28
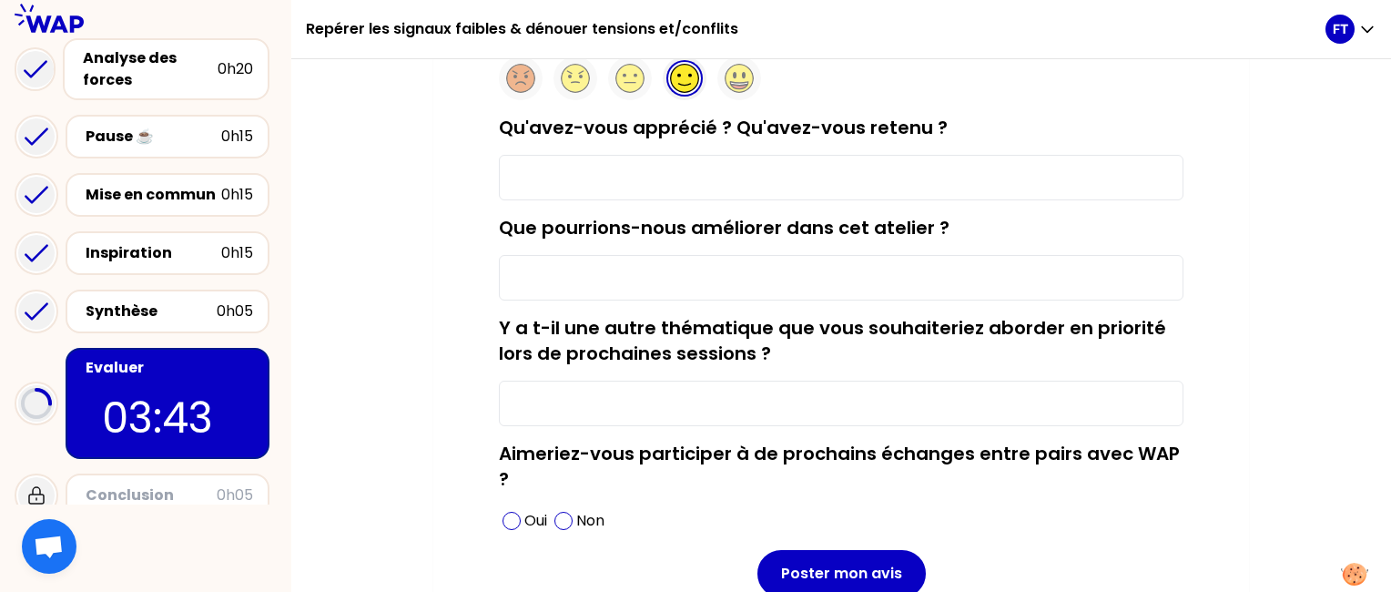
click at [632, 186] on input "Qu'avez-vous apprécié ? Qu'avez-vous retenu ?" at bounding box center [841, 178] width 685 height 46
type input "L'absence de théorie"
click at [566, 283] on input "Que pourrions-nous améliorer dans cet atelier ?" at bounding box center [841, 278] width 685 height 46
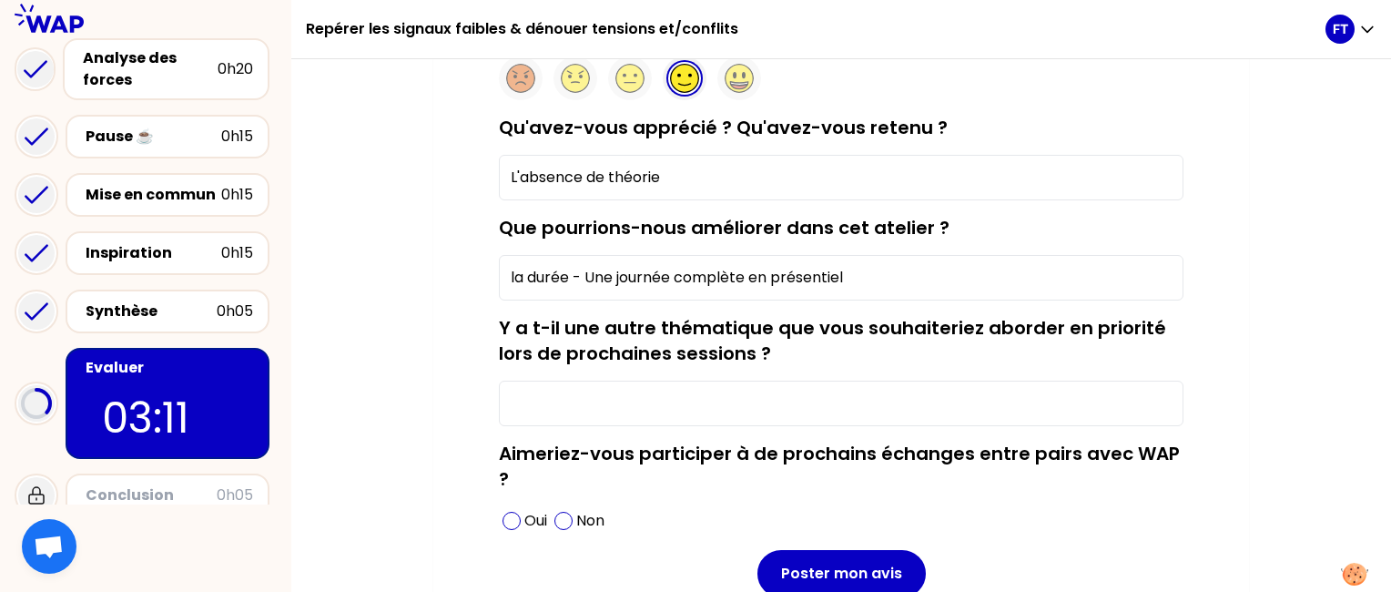
type input "la durée - Une journée complète en présentiel"
click at [570, 394] on input "Y a t-il une autre thématique que vous souhaiteriez aborder en priorité lors de…" at bounding box center [841, 404] width 685 height 46
click at [510, 515] on span at bounding box center [512, 521] width 18 height 18
click at [568, 415] on input "Y a t-il une autre thématique que vous souhaiteriez aborder en priorité lors de…" at bounding box center [841, 404] width 685 height 46
type input "Comment"
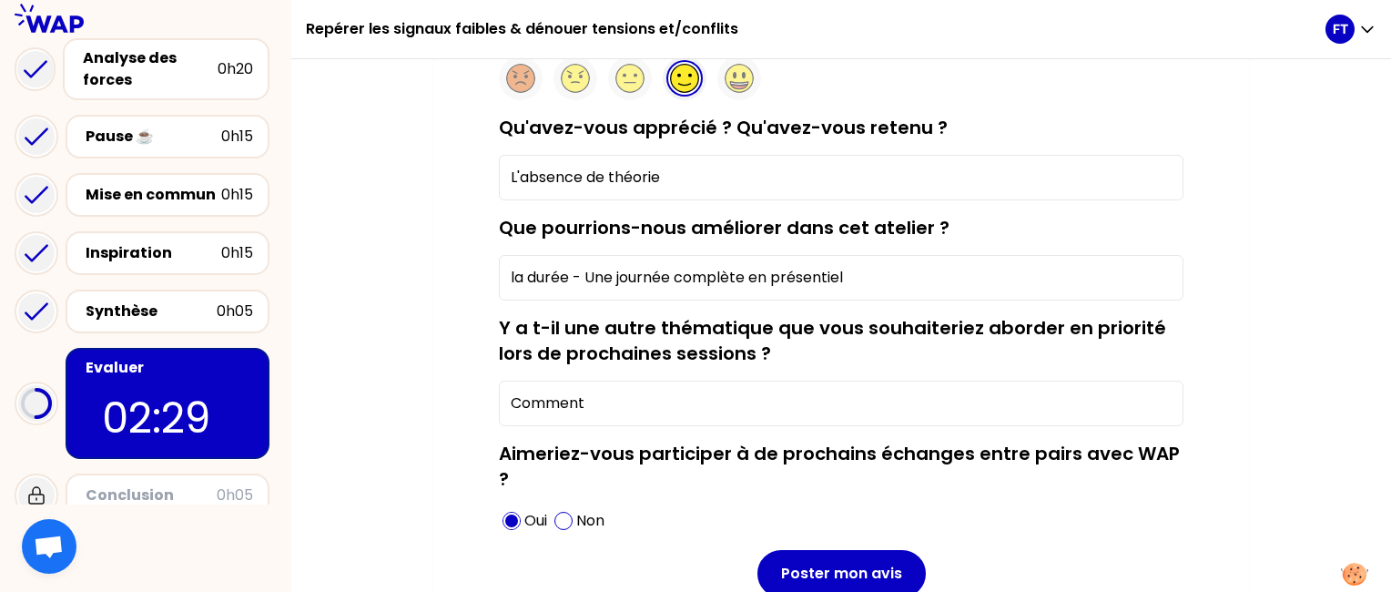
click at [512, 274] on input "la durée - Une journée complète en présentiel" at bounding box center [841, 278] width 685 height 46
click at [586, 279] on input "La durée - Une journée complète en présentiel" at bounding box center [841, 278] width 685 height 46
type input "La durée: Une journée complète en présentiel"
click at [617, 406] on input "Comment" at bounding box center [841, 404] width 685 height 46
type input "C"
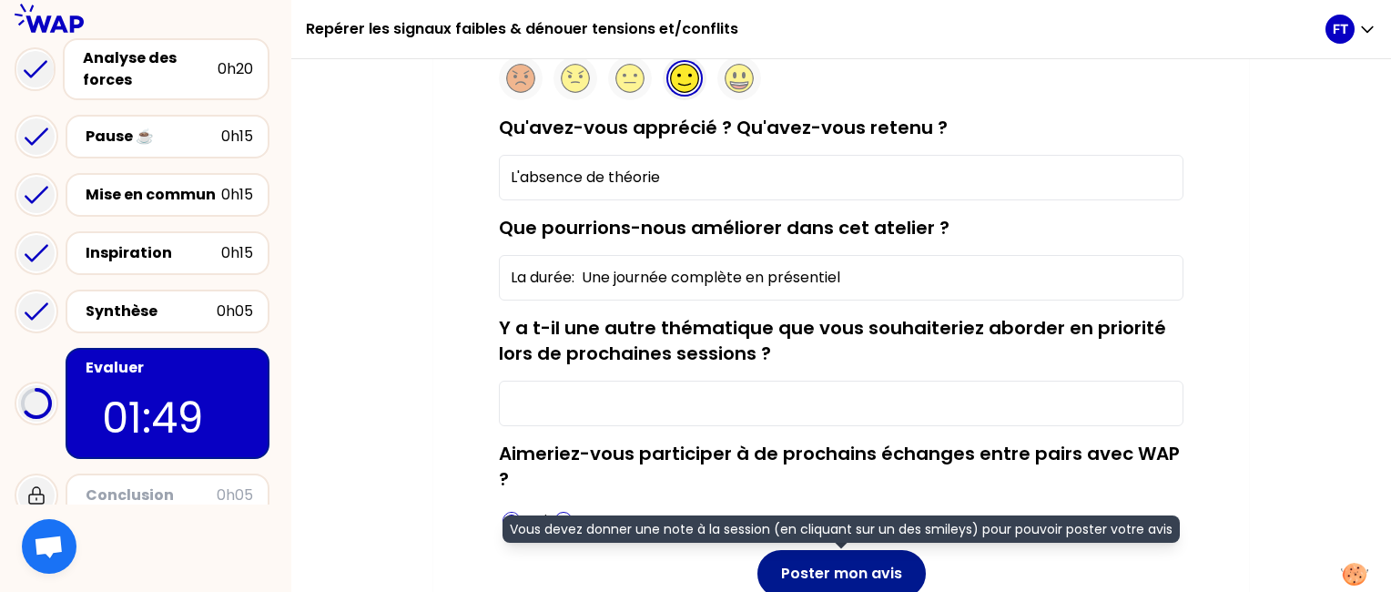
click at [828, 566] on button "Poster mon avis" at bounding box center [842, 573] width 168 height 47
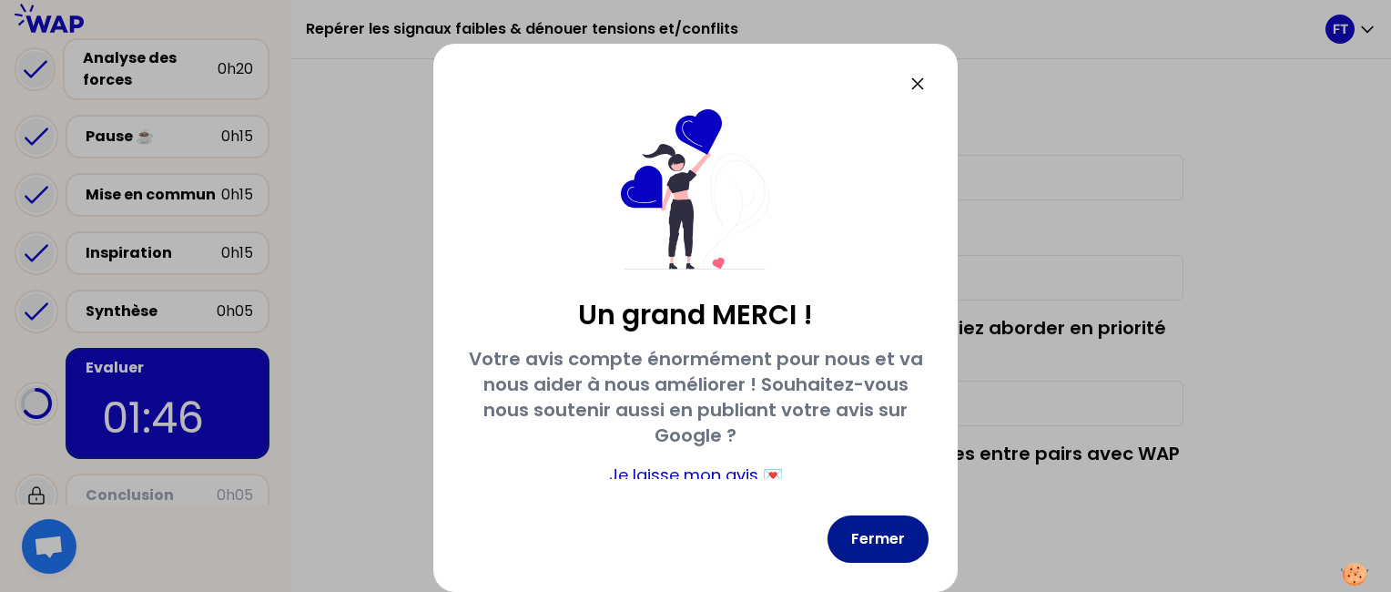
click at [900, 542] on button "Fermer" at bounding box center [878, 538] width 101 height 47
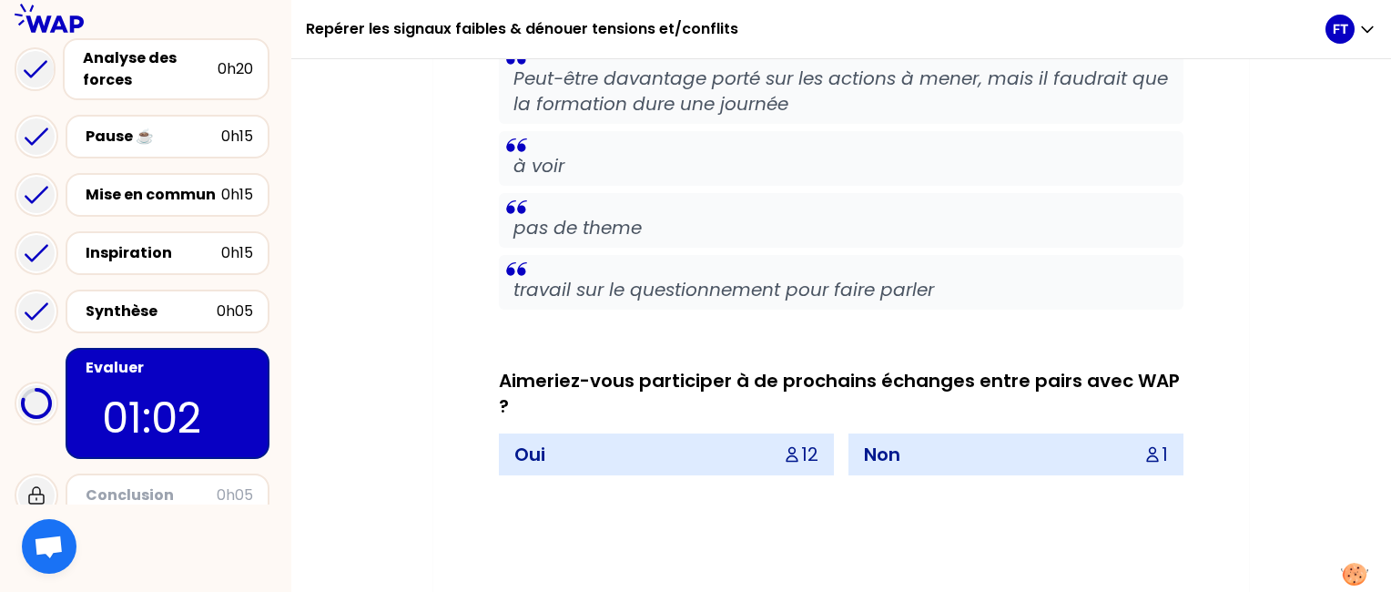
scroll to position [2512, 0]
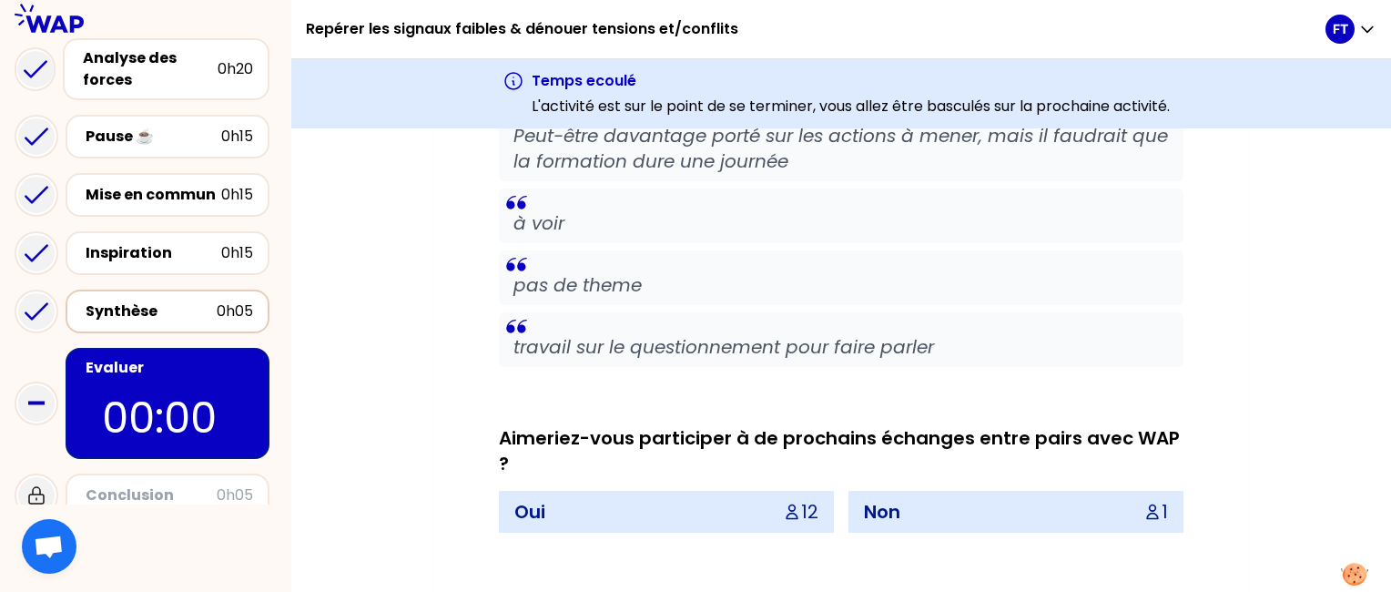
click at [158, 301] on div "Synthèse" at bounding box center [151, 312] width 131 height 22
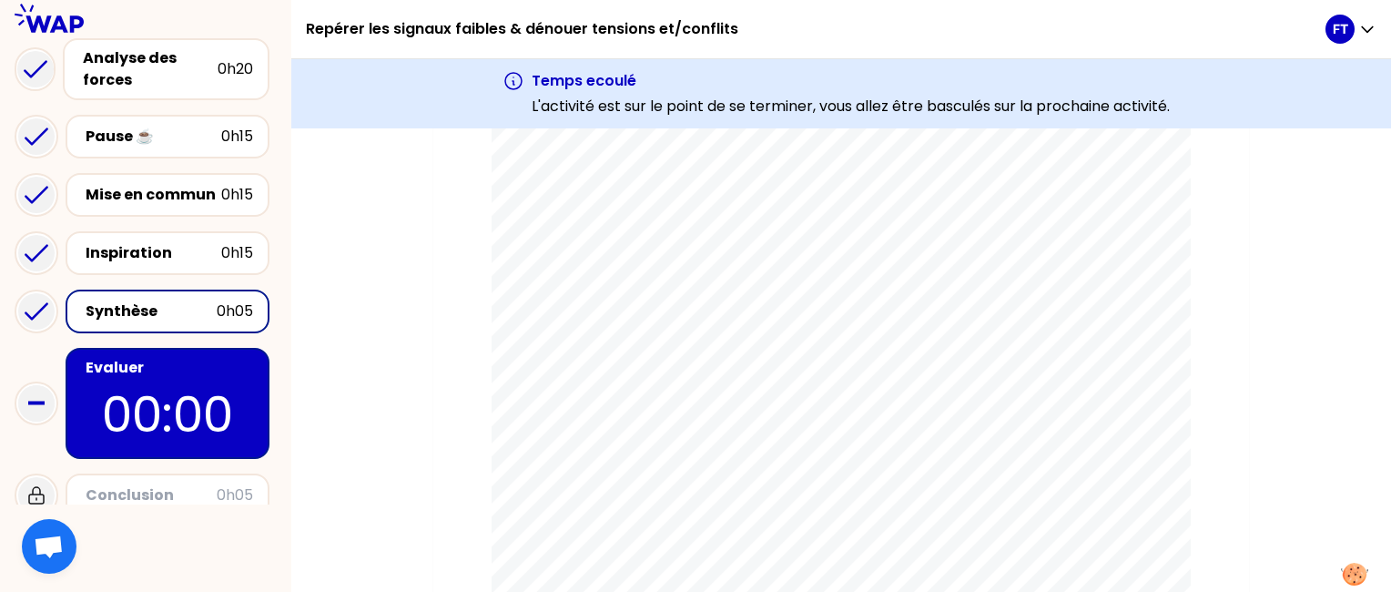
scroll to position [5551, 0]
